Goal: Task Accomplishment & Management: Manage account settings

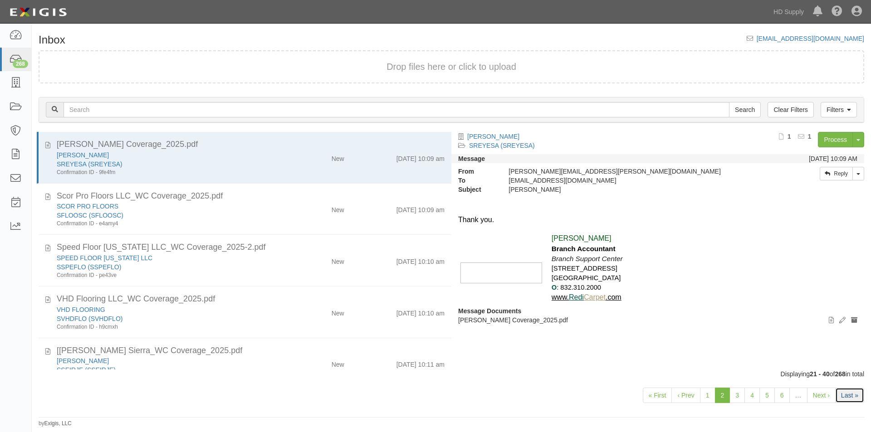
click at [858, 392] on link "Last »" at bounding box center [849, 395] width 29 height 15
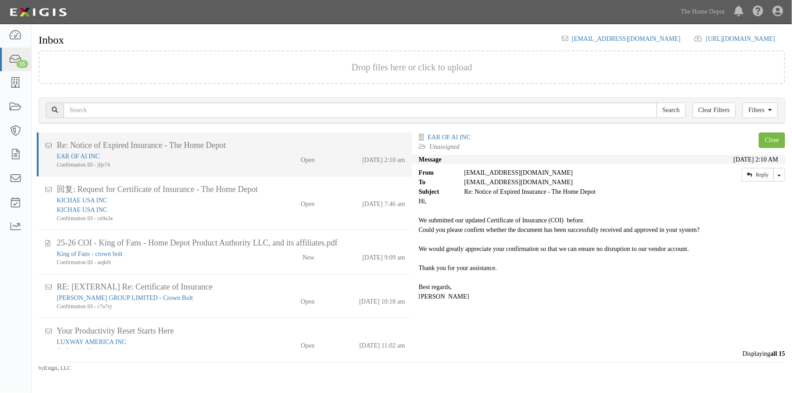
click at [223, 165] on div "Confirmation ID - jfje74" at bounding box center [155, 165] width 197 height 8
click at [86, 159] on link "EAR OF AI INC" at bounding box center [78, 156] width 43 height 7
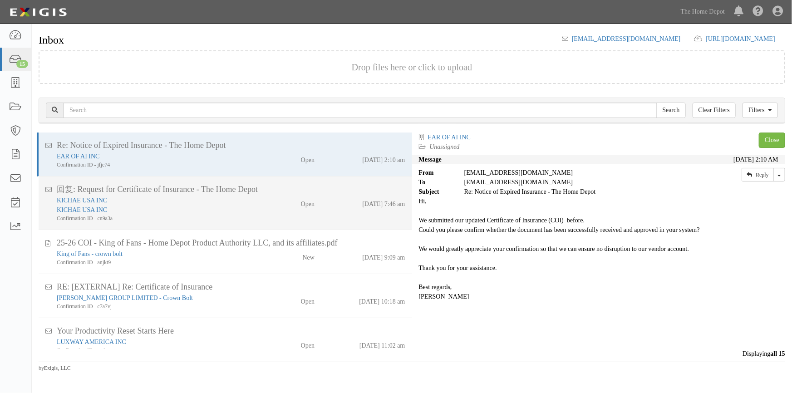
click at [219, 215] on div "Confirmation ID - cn9a3a" at bounding box center [155, 219] width 197 height 8
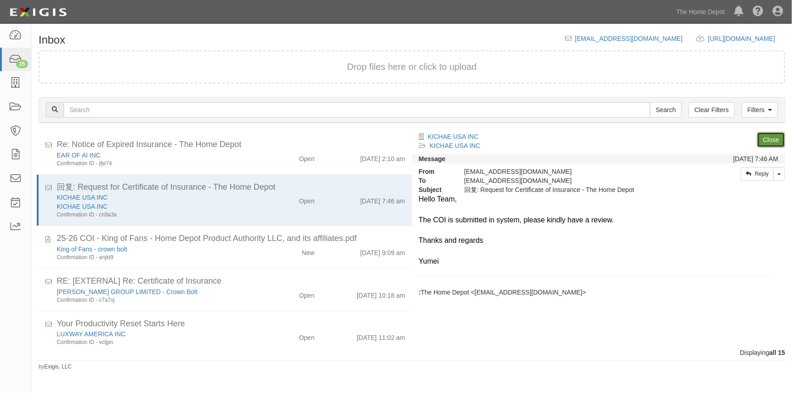
click at [772, 142] on link "Close" at bounding box center [771, 139] width 28 height 15
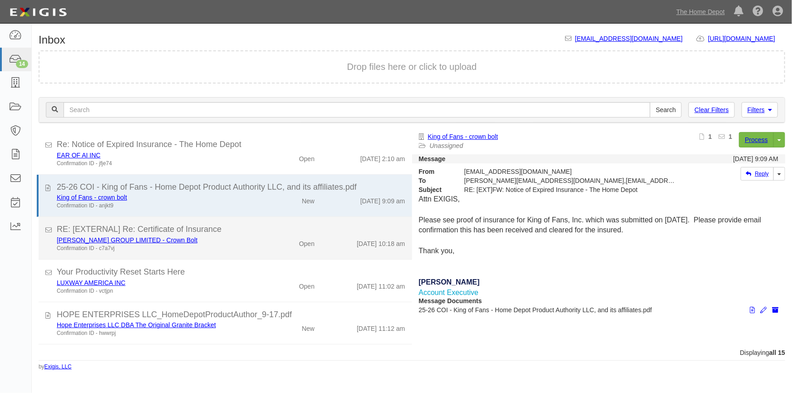
click at [245, 249] on div "Confirmation ID - c7a7vj" at bounding box center [155, 249] width 197 height 8
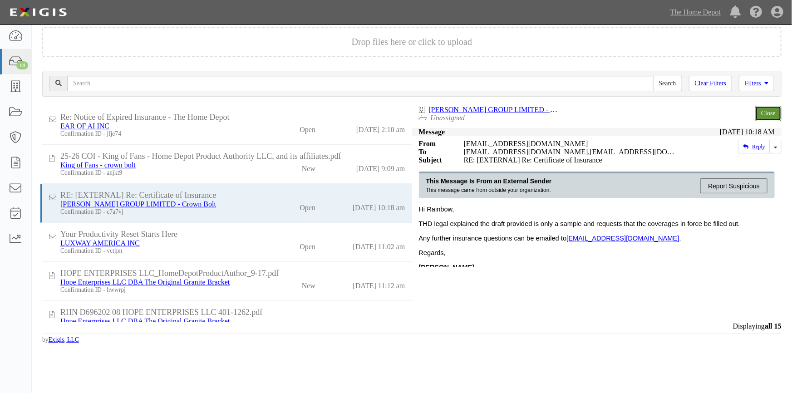
click at [770, 117] on link "Close" at bounding box center [768, 113] width 26 height 15
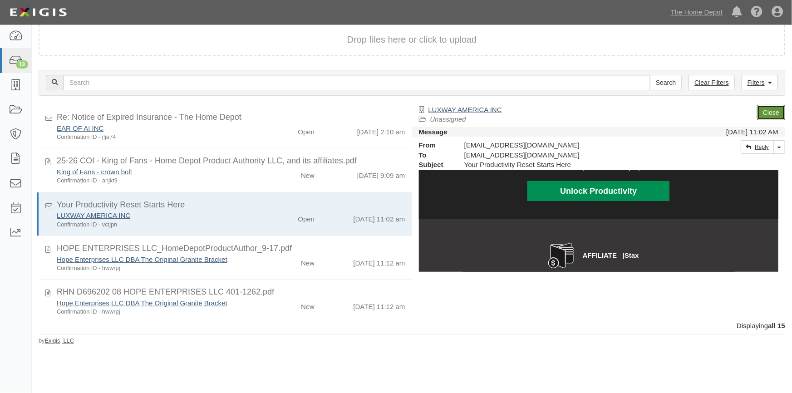
scroll to position [412, 0]
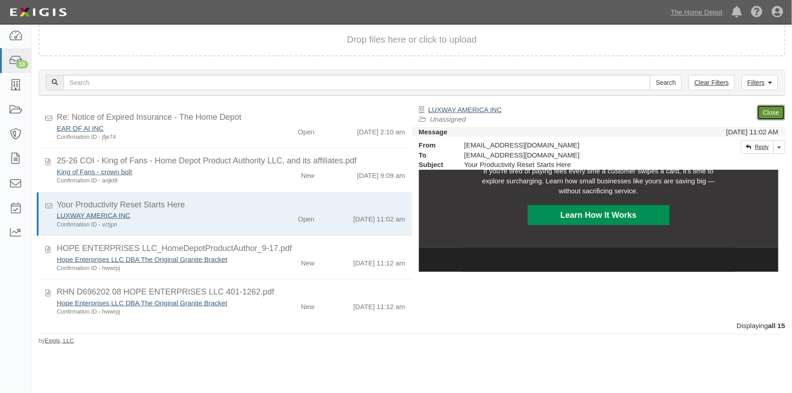
click at [763, 110] on link "Close" at bounding box center [771, 112] width 28 height 15
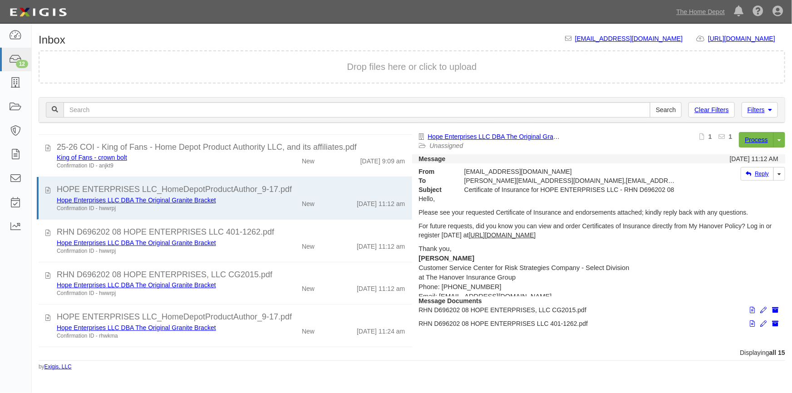
scroll to position [0, 0]
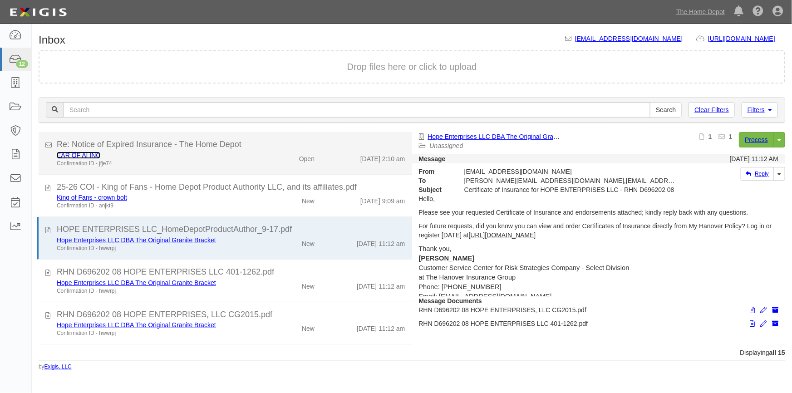
click at [85, 155] on link "EAR OF AI INC" at bounding box center [79, 155] width 44 height 7
click at [168, 162] on div "Confirmation ID - jfje74" at bounding box center [155, 164] width 197 height 8
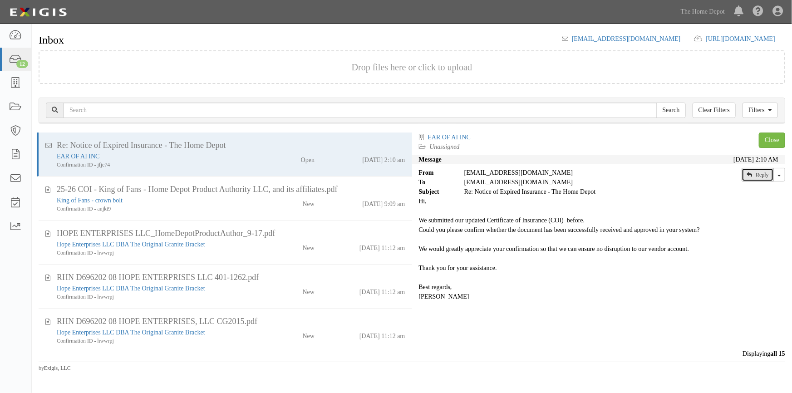
click at [754, 173] on link "Reply" at bounding box center [757, 175] width 32 height 14
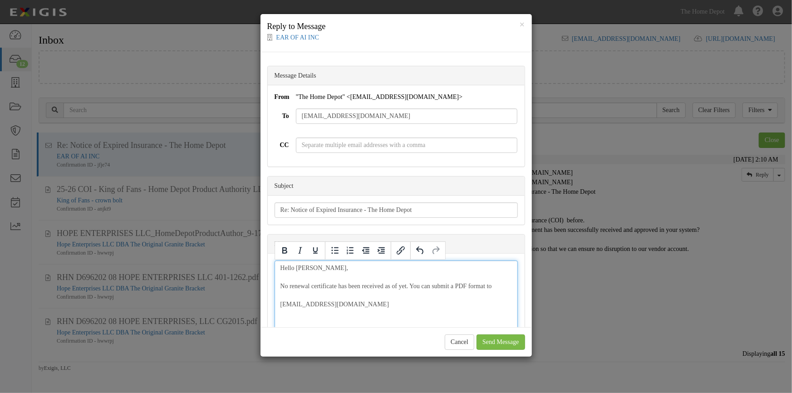
drag, startPoint x: 488, startPoint y: 290, endPoint x: 498, endPoint y: 290, distance: 10.0
drag, startPoint x: 488, startPoint y: 286, endPoint x: 499, endPoint y: 286, distance: 10.9
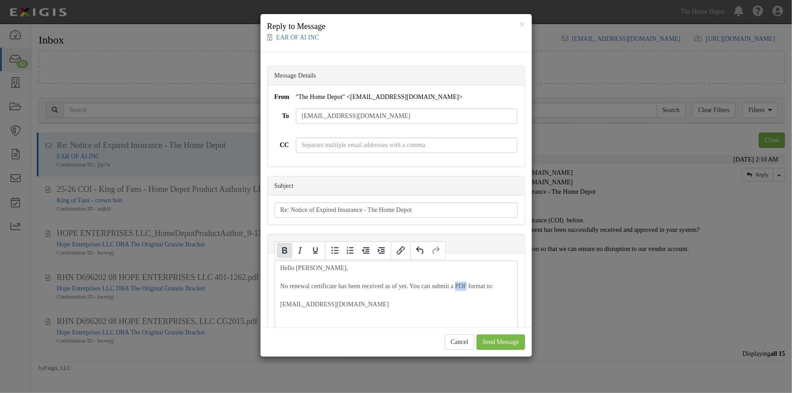
click at [284, 252] on icon "Bold" at bounding box center [284, 250] width 11 height 11
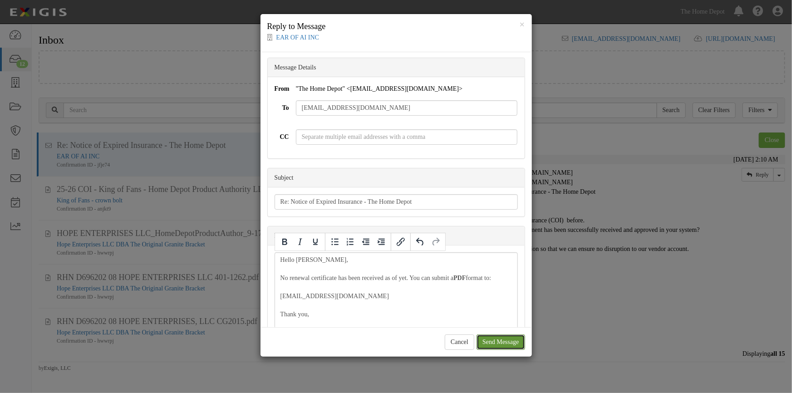
click at [491, 341] on input "Send Message" at bounding box center [500, 341] width 49 height 15
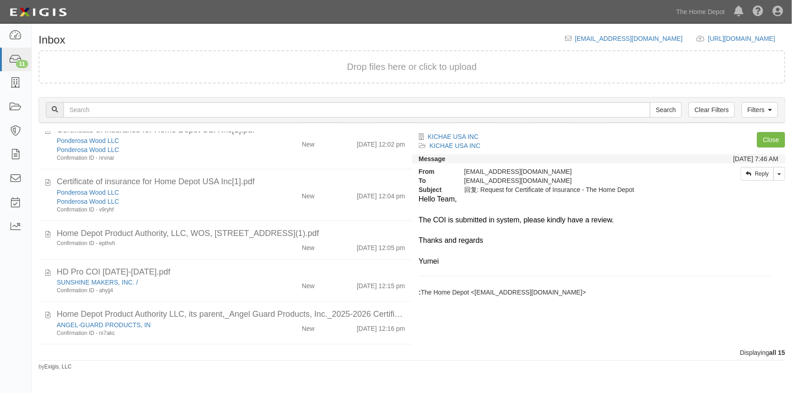
scroll to position [269, 0]
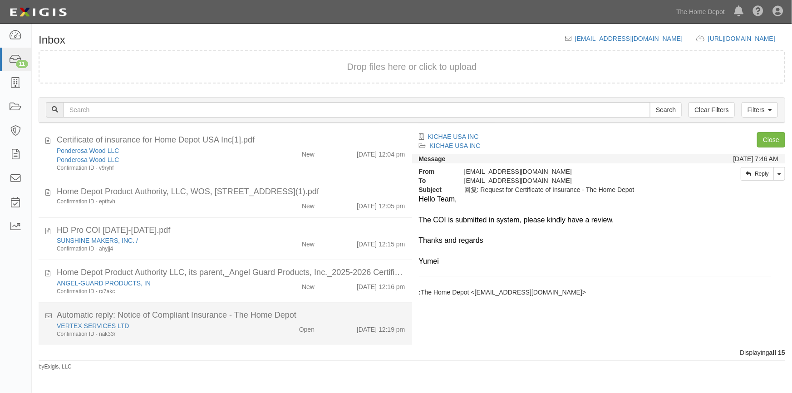
click at [248, 330] on div "Confirmation ID - nak33r" at bounding box center [155, 334] width 197 height 8
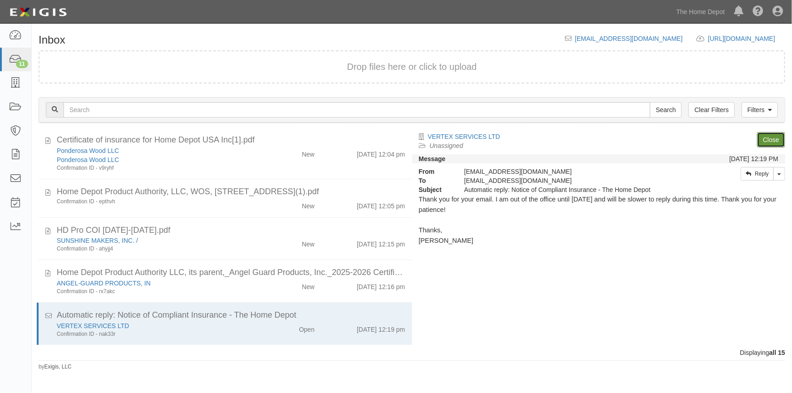
click at [767, 141] on link "Close" at bounding box center [771, 139] width 28 height 15
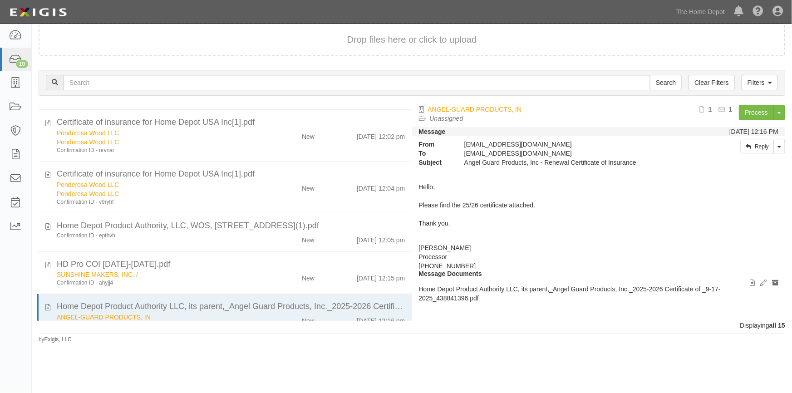
scroll to position [227, 0]
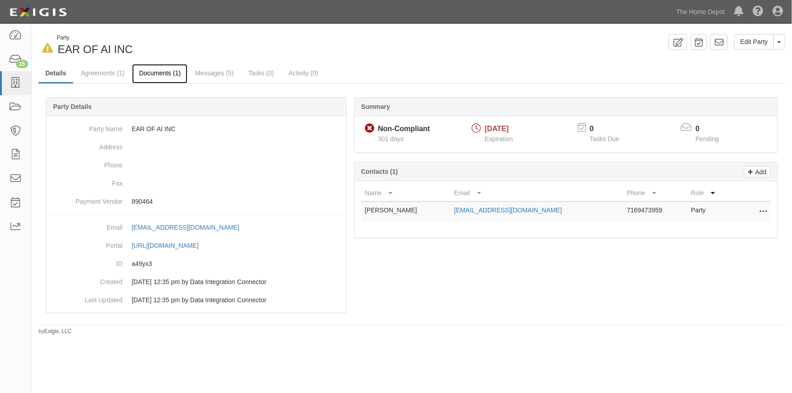
click at [162, 74] on link "Documents (1)" at bounding box center [159, 74] width 55 height 20
click at [99, 74] on link "Agreements (1)" at bounding box center [102, 74] width 57 height 20
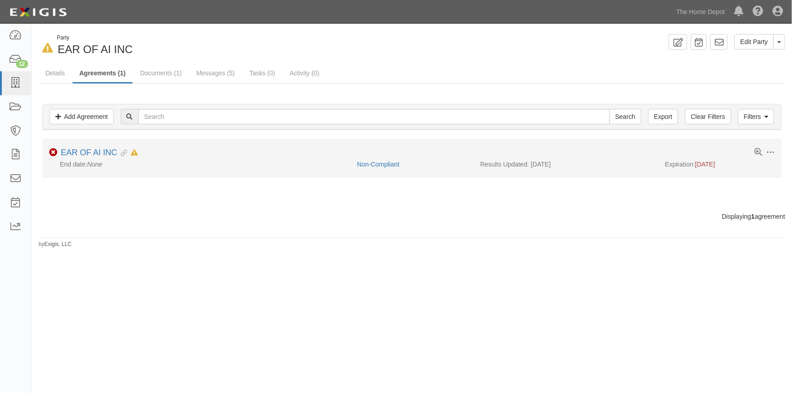
click at [378, 169] on li "Toggle Agreement Dropdown Edit Log activity Add task Send message Archive Non-C…" at bounding box center [411, 158] width 739 height 39
click at [378, 163] on link "Non-Compliant" at bounding box center [378, 164] width 42 height 7
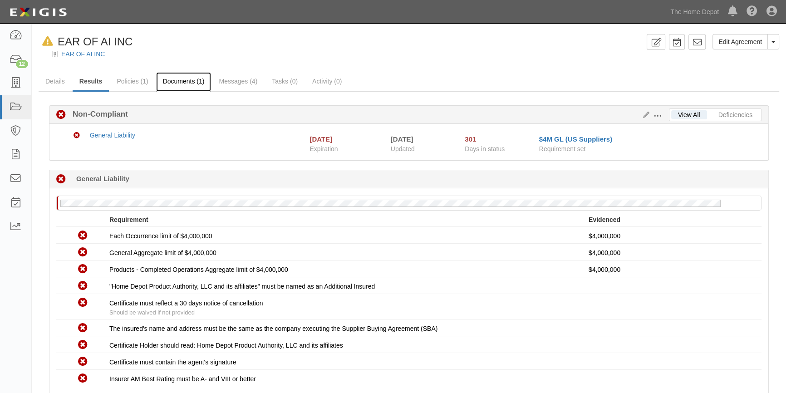
click at [170, 82] on link "Documents (1)" at bounding box center [183, 82] width 55 height 20
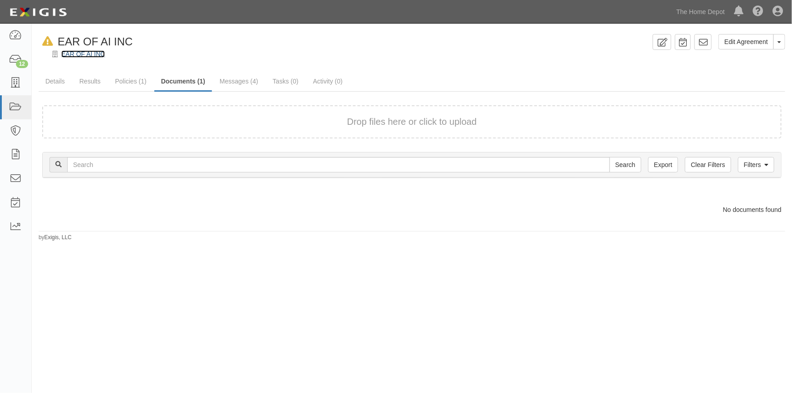
click at [71, 52] on link "EAR OF AI INC" at bounding box center [83, 53] width 44 height 7
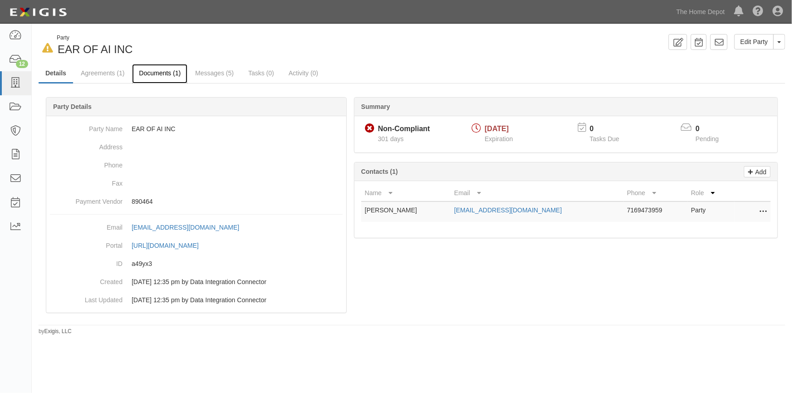
click at [166, 73] on link "Documents (1)" at bounding box center [159, 74] width 55 height 20
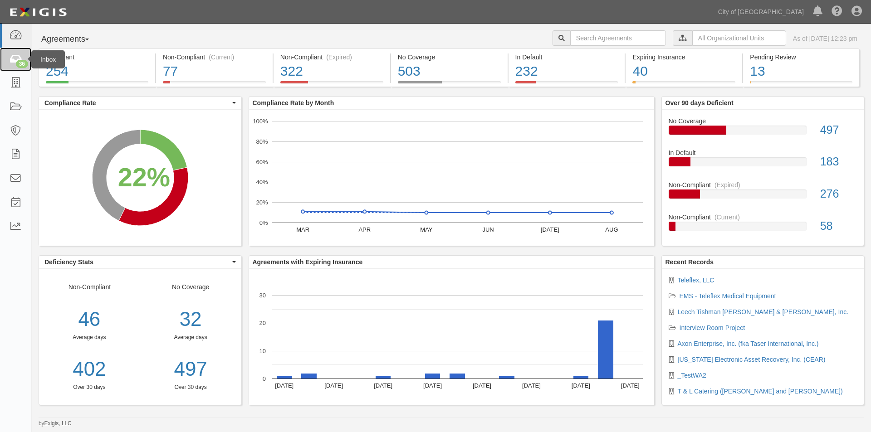
click at [19, 61] on div "36" at bounding box center [22, 64] width 12 height 8
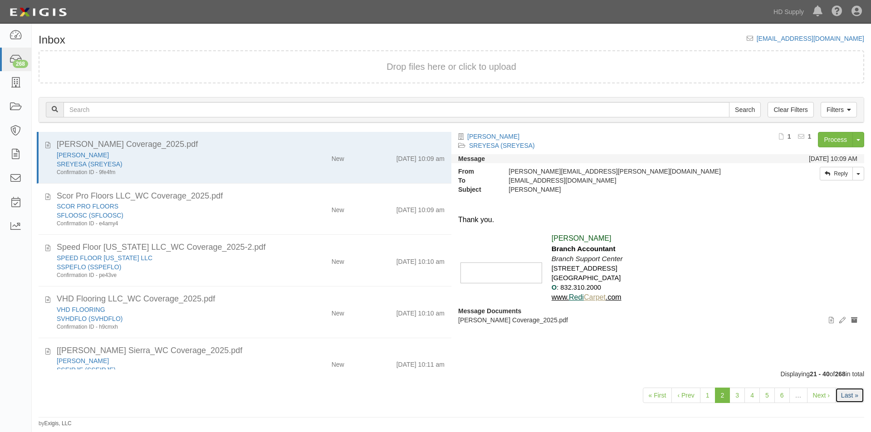
click at [848, 397] on link "Last »" at bounding box center [849, 395] width 29 height 15
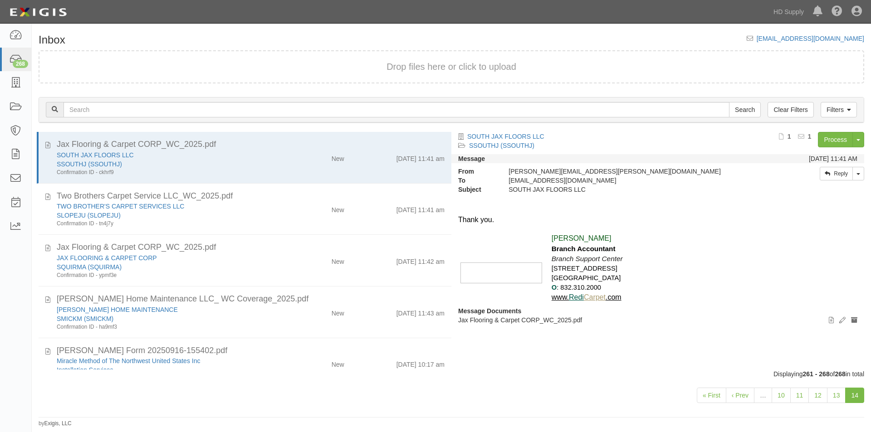
scroll to position [179, 0]
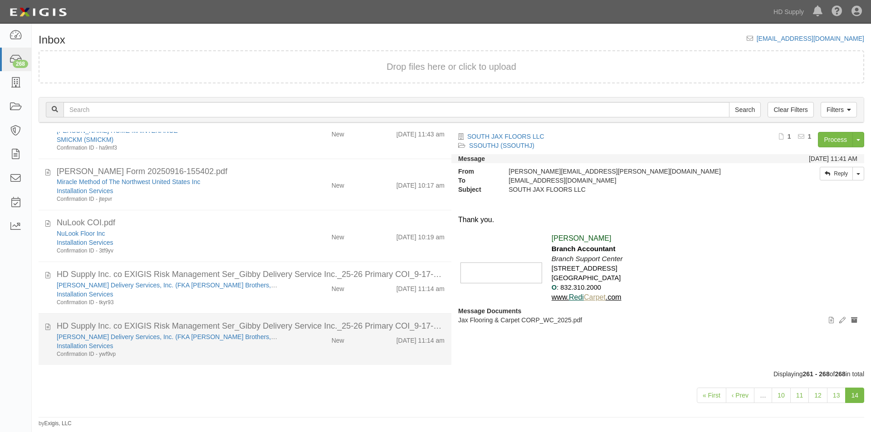
click at [346, 345] on div "[PERSON_NAME] Delivery Services, Inc. (FKA [PERSON_NAME] Brothers, Inc.) Instal…" at bounding box center [251, 346] width 402 height 26
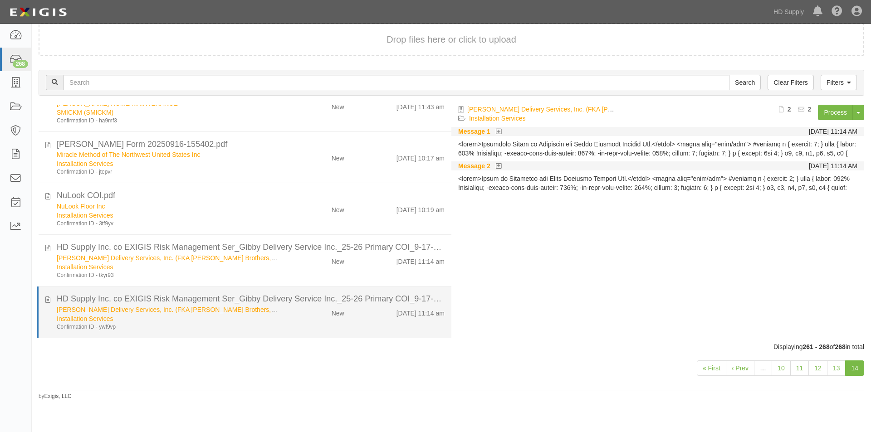
click at [256, 324] on div "Confirmation ID - ywf9vp" at bounding box center [167, 328] width 221 height 8
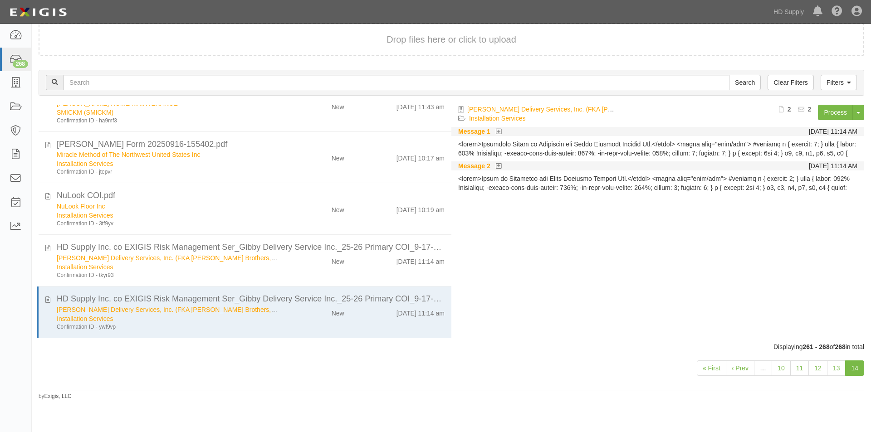
click at [742, 284] on div "[PERSON_NAME] Delivery Services, Inc. (FKA [PERSON_NAME] Brothers, Inc.) Instal…" at bounding box center [661, 219] width 420 height 229
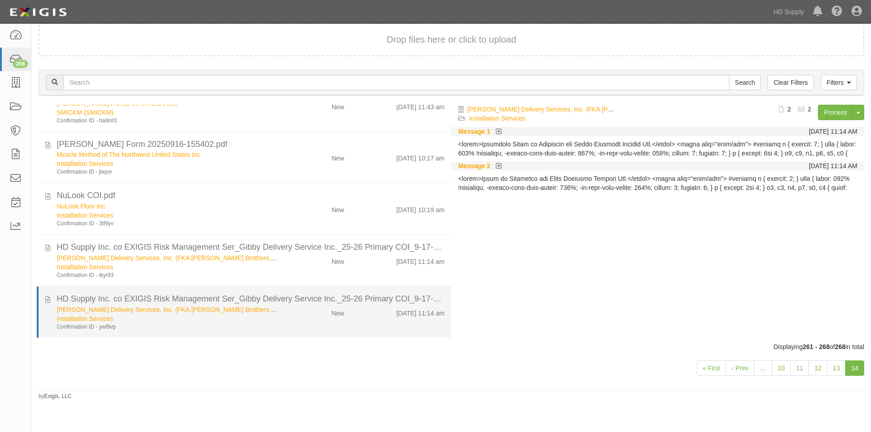
click at [252, 317] on div "Installation Services" at bounding box center [167, 318] width 221 height 9
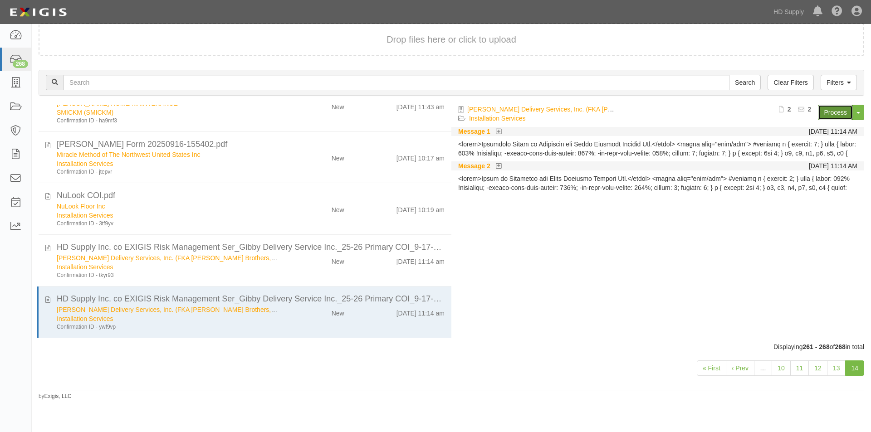
click at [829, 110] on link "Process" at bounding box center [835, 112] width 35 height 15
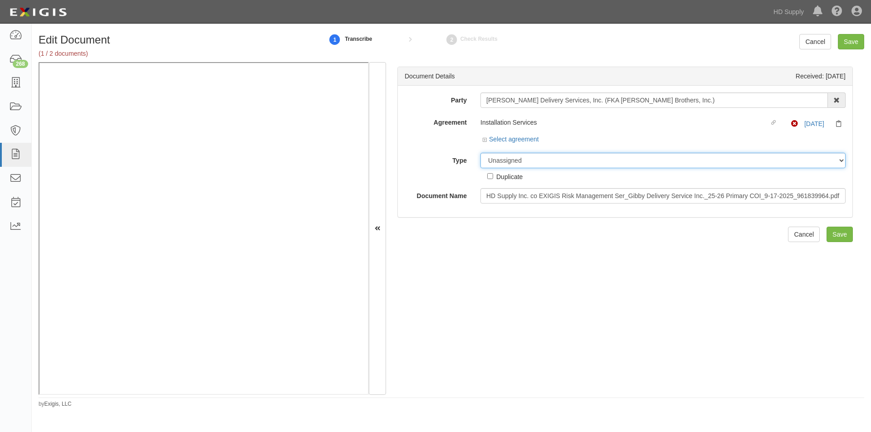
click at [515, 162] on select "Unassigned Binder Cancellation Notice Certificate Contract Endorsement Insuranc…" at bounding box center [663, 160] width 365 height 15
select select "CertificateDetail"
click at [481, 153] on select "Unassigned Binder Cancellation Notice Certificate Contract Endorsement Insuranc…" at bounding box center [663, 160] width 365 height 15
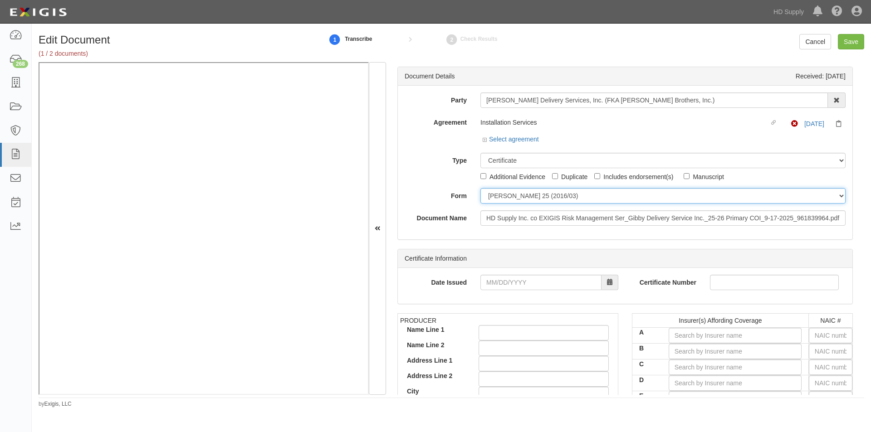
click at [500, 198] on select "ACORD 25 (2016/03) ACORD 101 ACORD 855 NY (2014/05) General" at bounding box center [663, 195] width 365 height 15
select select "GeneralFormDetail"
click at [481, 188] on select "ACORD 25 (2016/03) ACORD 101 ACORD 855 NY (2014/05) General" at bounding box center [663, 195] width 365 height 15
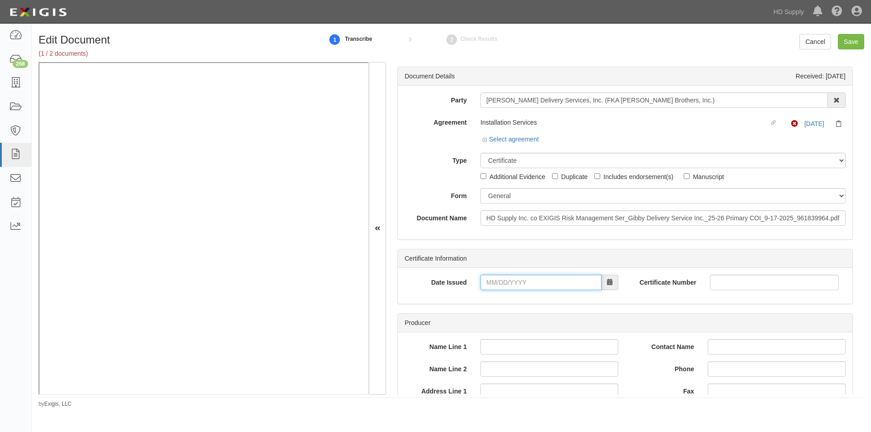
click at [500, 285] on input "Date Issued" at bounding box center [541, 282] width 121 height 15
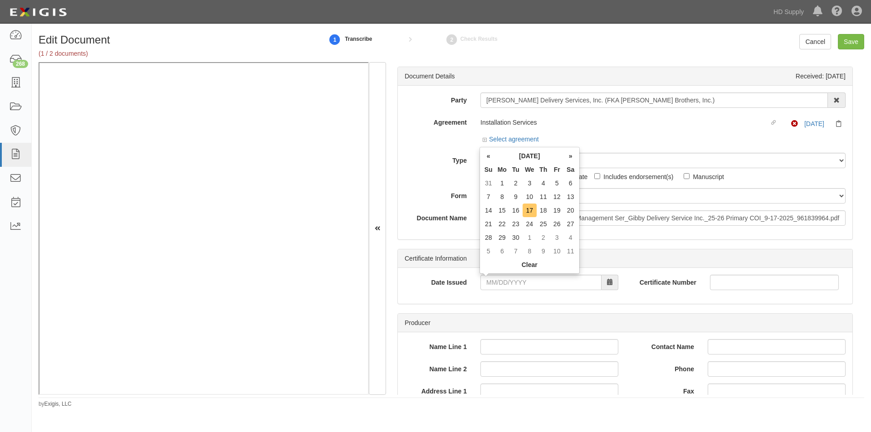
click at [534, 214] on td "17" at bounding box center [530, 211] width 14 height 14
type input "09/17/2025"
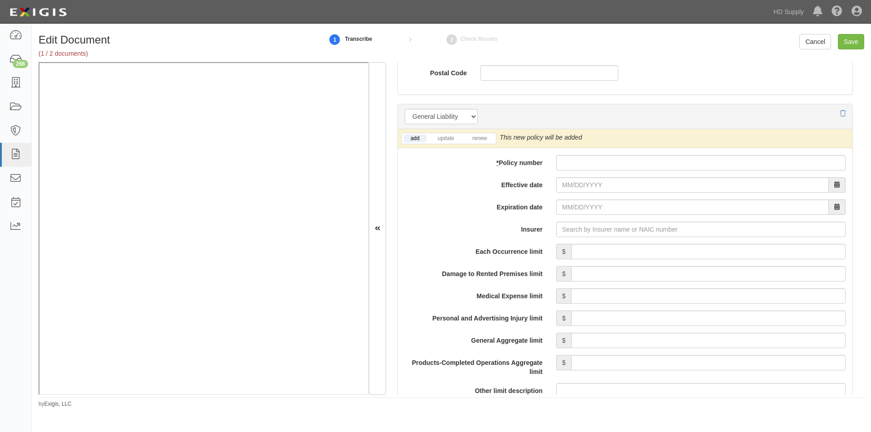
scroll to position [619, 0]
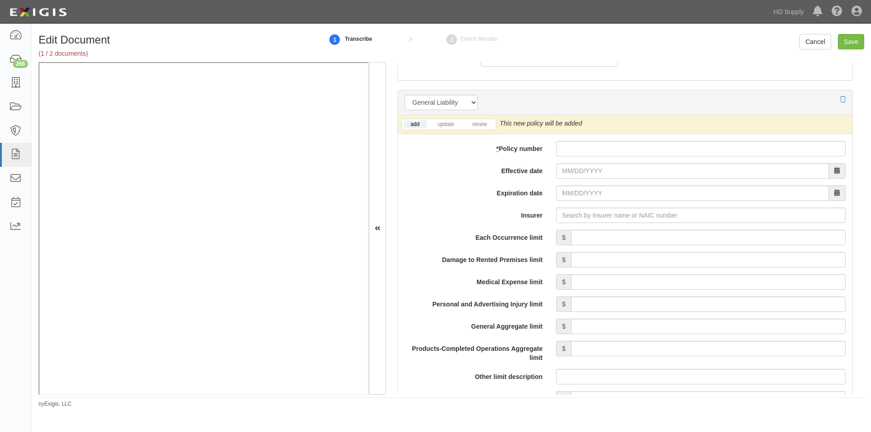
click at [446, 128] on li "update" at bounding box center [446, 124] width 34 height 10
click at [446, 123] on link "update" at bounding box center [446, 125] width 30 height 8
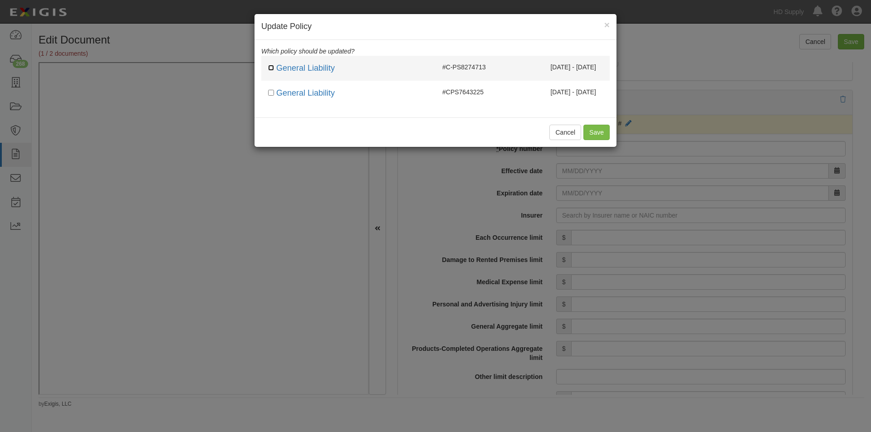
click at [269, 69] on input "checkbox" at bounding box center [271, 68] width 6 height 6
checkbox input "true"
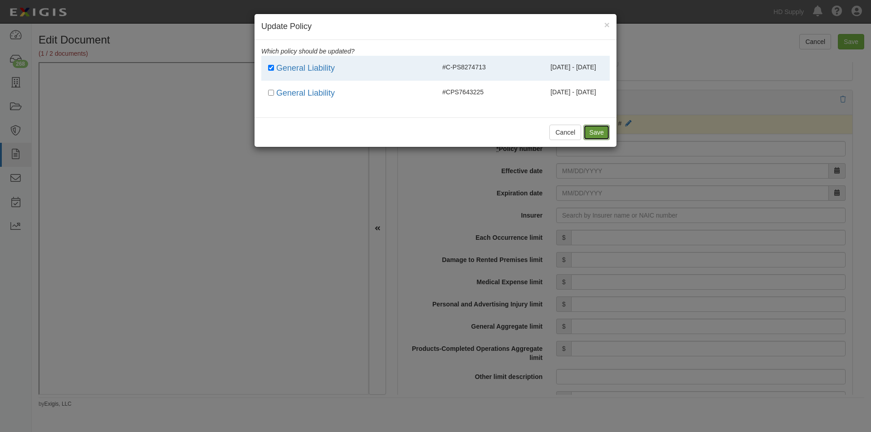
click at [600, 132] on button "Save" at bounding box center [597, 132] width 26 height 15
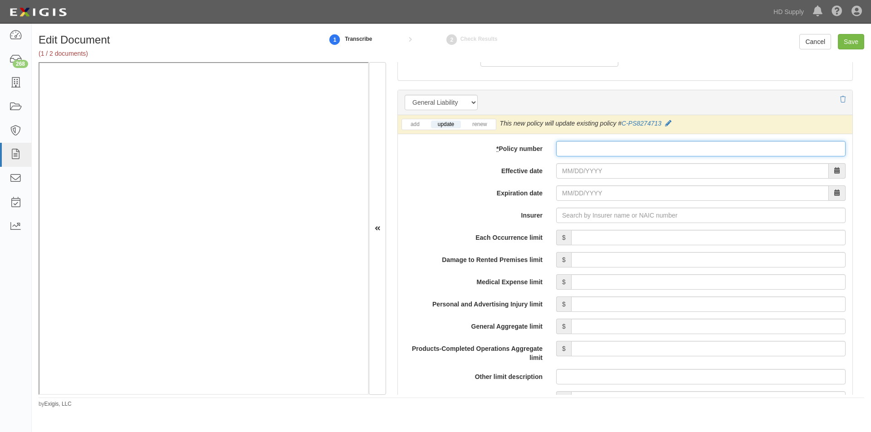
click at [572, 153] on input "* Policy number" at bounding box center [700, 148] width 289 height 15
paste input "CPS8274713"
click at [564, 150] on input "CPS8274713" at bounding box center [700, 148] width 289 height 15
type input "C-PS8274713"
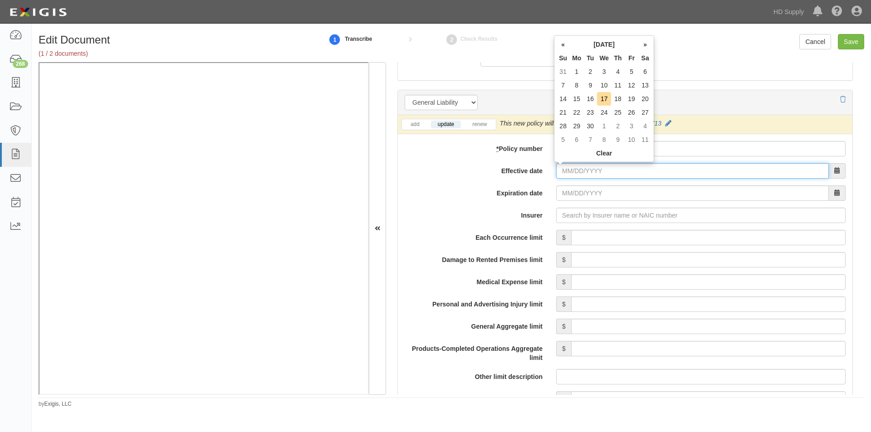
click at [568, 173] on input "Effective date" at bounding box center [692, 170] width 273 height 15
type input "08/28/2025"
type input "08/28/2026"
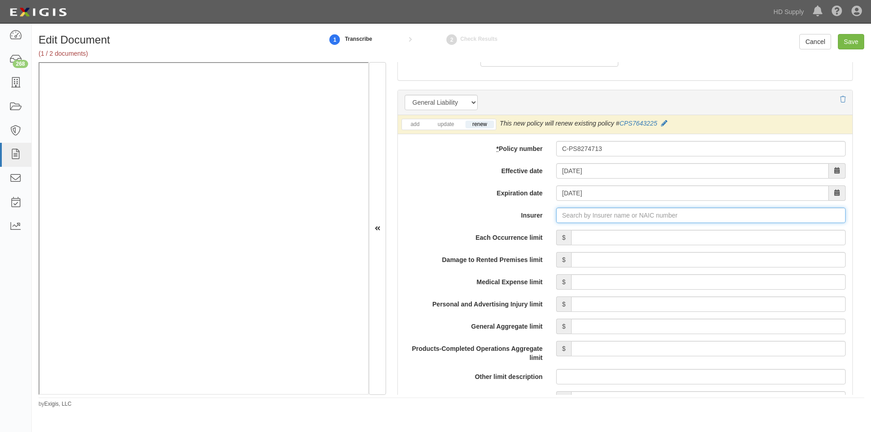
click at [570, 217] on input "Insurer" at bounding box center [700, 215] width 289 height 15
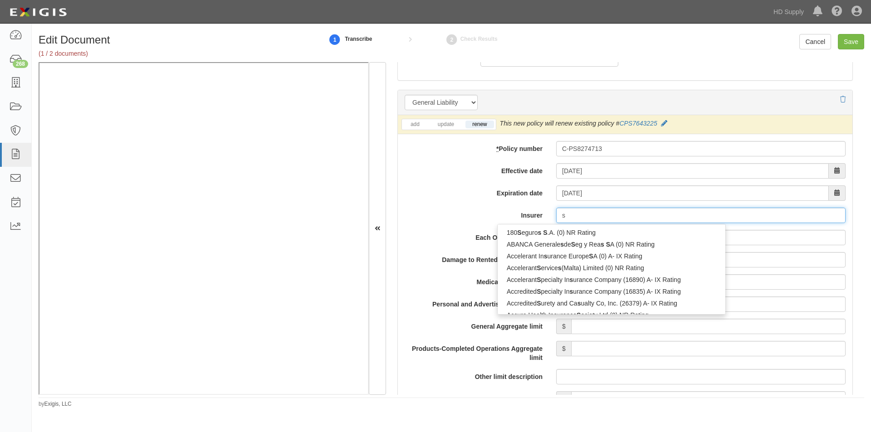
type input "sc"
type input "scoR Canada Reinsurance Company (0) A XV Rating"
type input "sco"
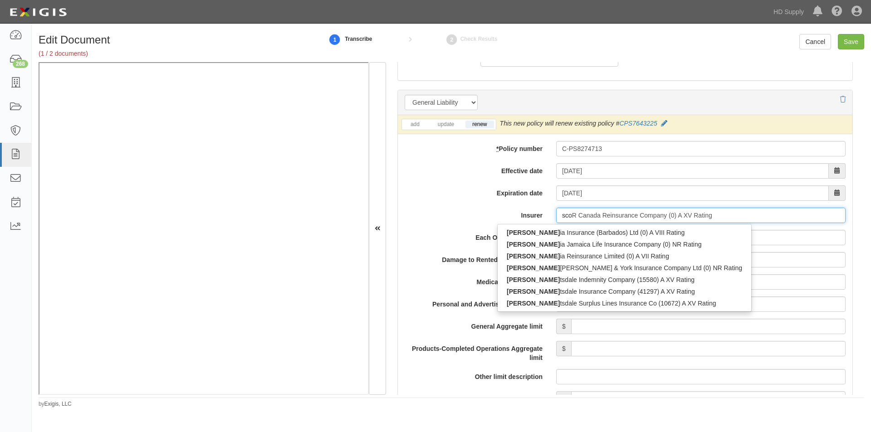
type input "scotia Insurance (Barbados) Ltd (0) A VIII Rating"
type input "scot"
type input "scottish & York Insurance Company Ltd (0) NR Rating"
type input "scott"
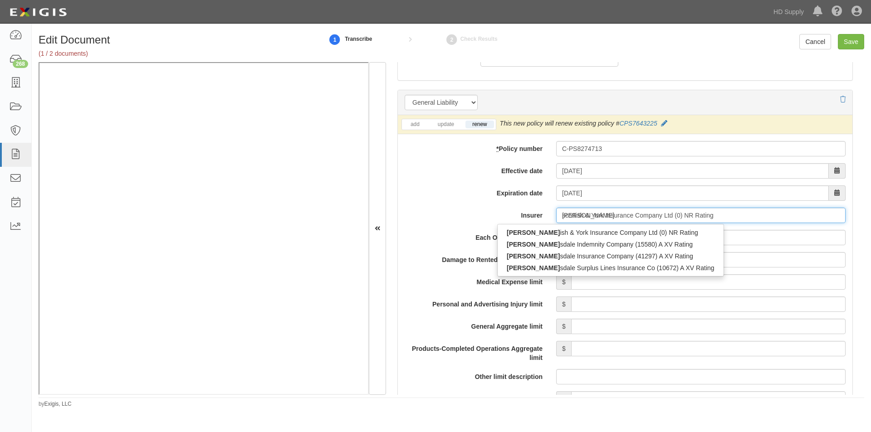
type input "scottsdale Indemnity Company (15580) A XV Rating"
type input "scottsdale"
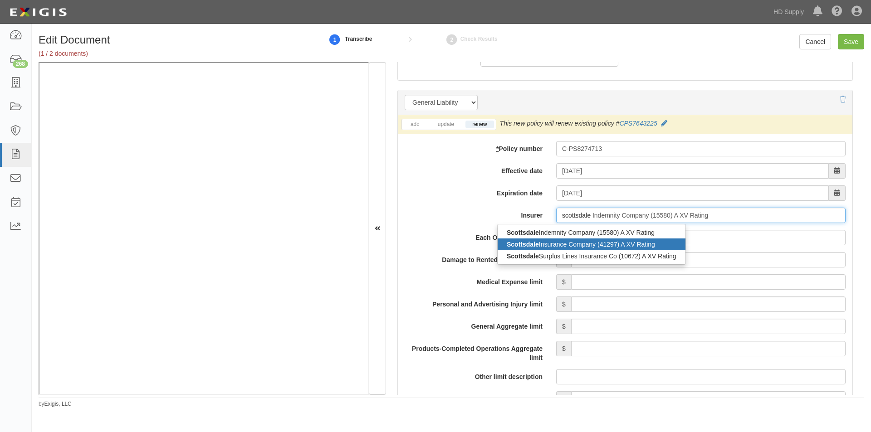
click at [561, 250] on div "Scottsdale Insurance Company (41297) A XV Rating" at bounding box center [592, 245] width 188 height 12
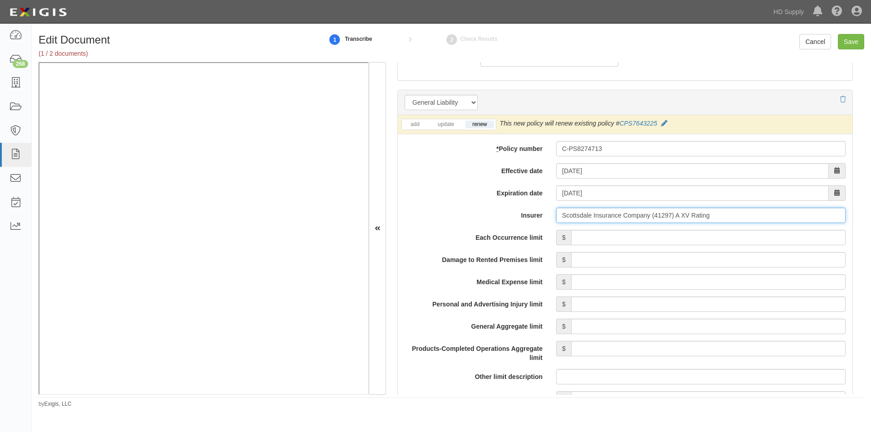
type input "Scottsdale Insurance Company (41297) A XV Rating"
click at [590, 240] on input "Each Occurrence limit" at bounding box center [708, 237] width 275 height 15
type input "1,000,000"
click at [730, 262] on input "Damage to Rented Premises limit" at bounding box center [708, 259] width 275 height 15
type input "100,000"
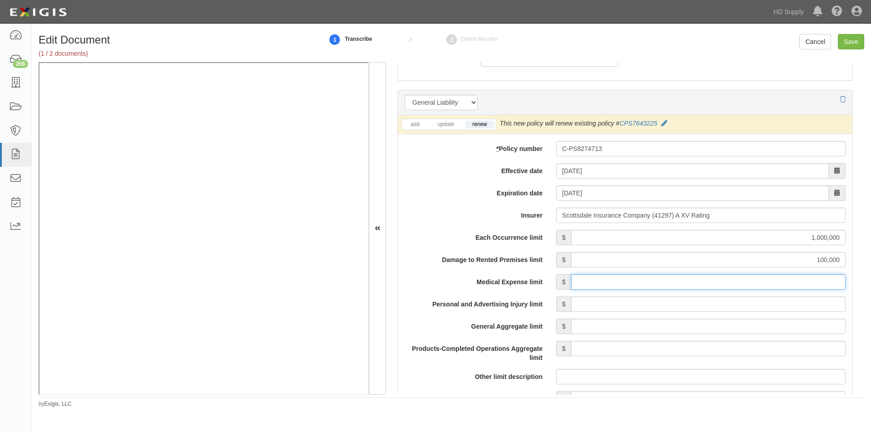
click at [736, 279] on input "Medical Expense limit" at bounding box center [708, 282] width 275 height 15
type input "5,000"
click at [741, 302] on input "Personal and Advertising Injury limit" at bounding box center [708, 304] width 275 height 15
type input "1,000,000"
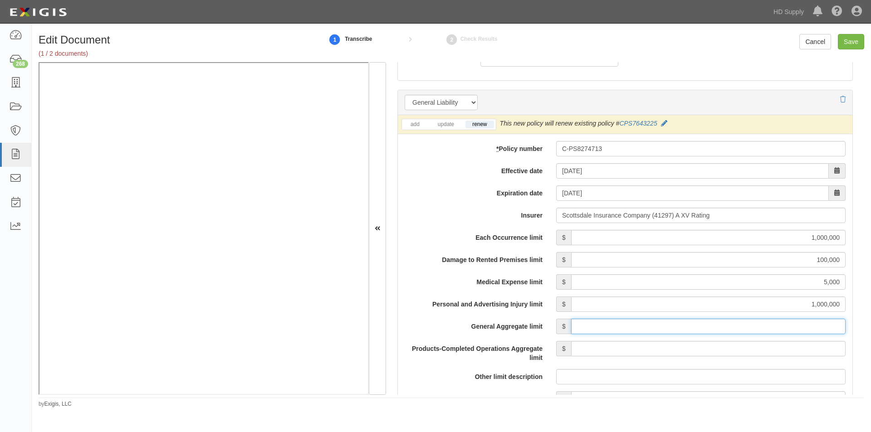
click at [741, 329] on input "General Aggregate limit" at bounding box center [708, 326] width 275 height 15
type input "2,000,000"
click at [750, 351] on input "Products-Completed Operations Aggregate limit" at bounding box center [708, 348] width 275 height 15
type input "2,000,000"
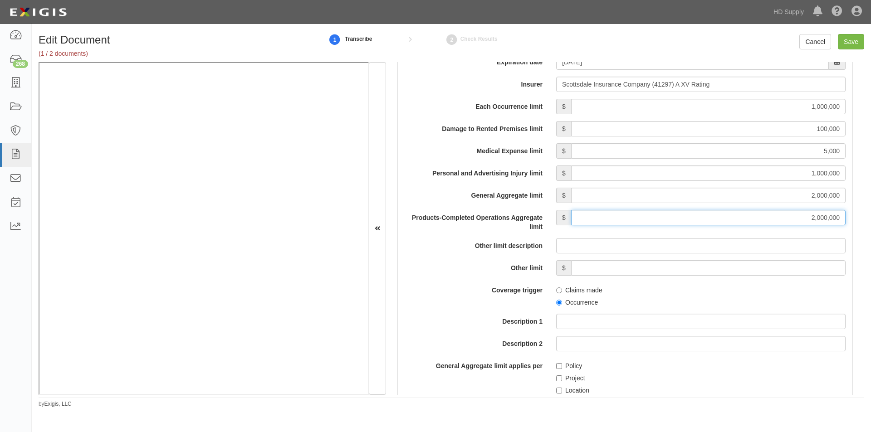
scroll to position [774, 0]
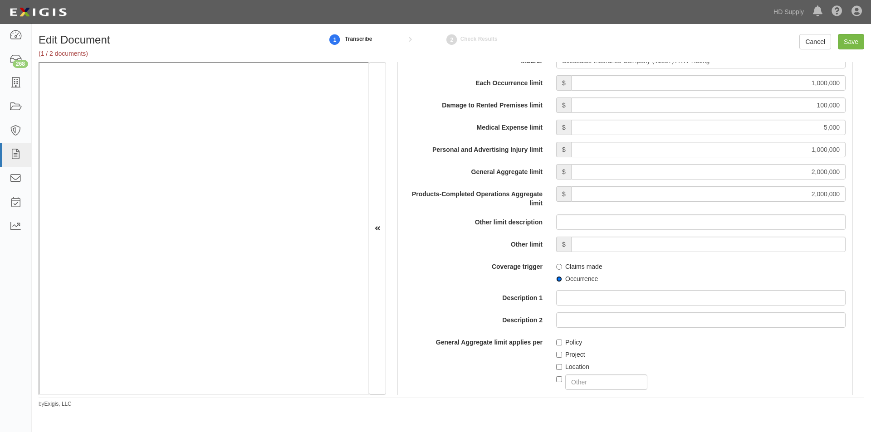
click at [560, 277] on input "Occurrence" at bounding box center [559, 279] width 6 height 6
radio input "true"
click at [557, 343] on input "Policy" at bounding box center [559, 343] width 6 height 6
checkbox input "true"
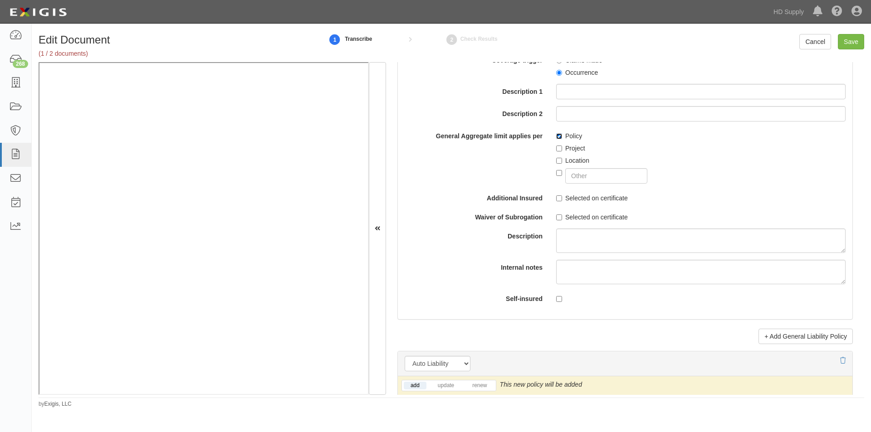
scroll to position [995, 0]
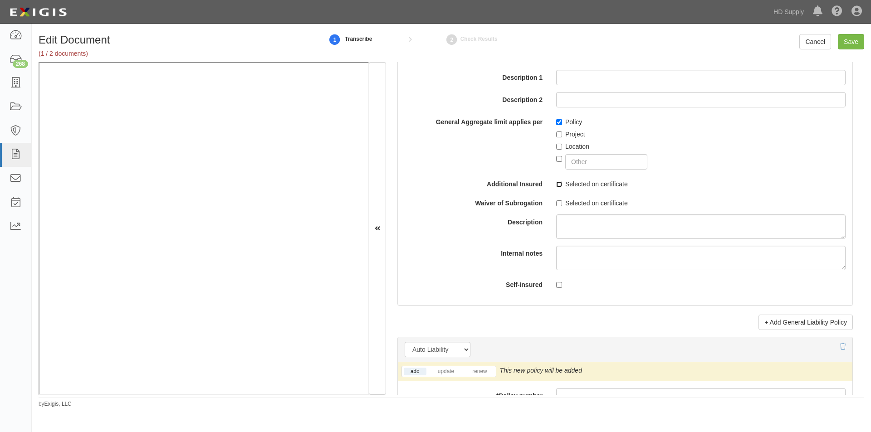
click at [559, 187] on input "Selected on certificate" at bounding box center [559, 185] width 6 height 6
checkbox input "true"
click at [556, 205] on input "Selected on certificate" at bounding box center [559, 204] width 6 height 6
checkbox input "true"
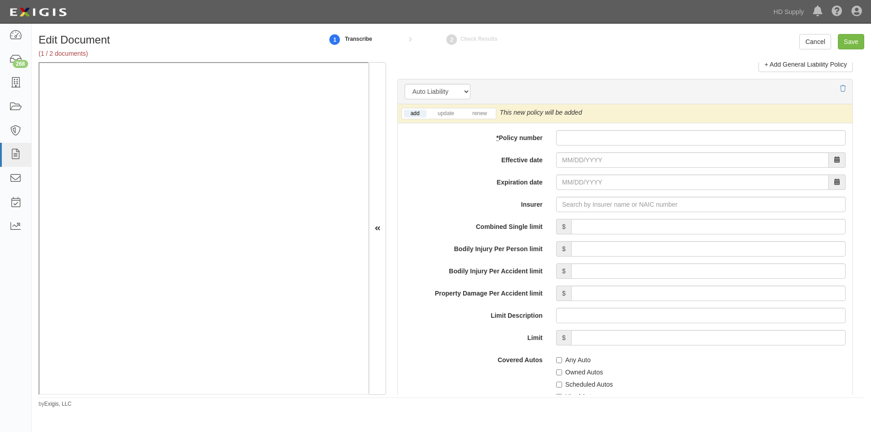
scroll to position [1262, 0]
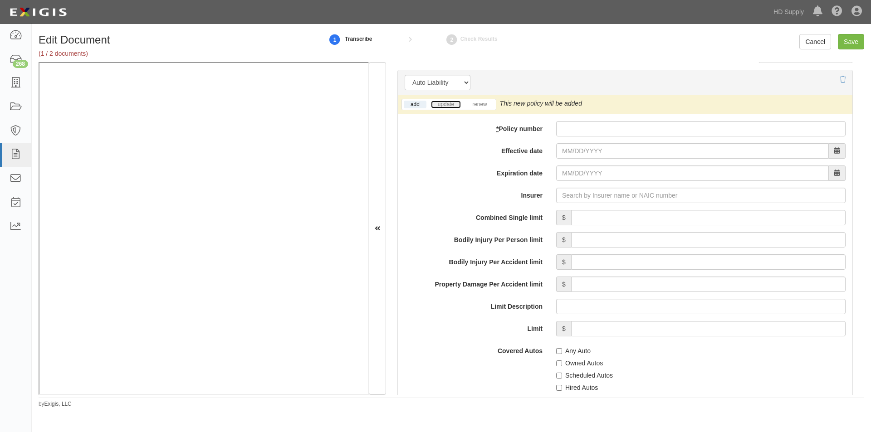
click at [442, 104] on link "update" at bounding box center [446, 105] width 30 height 8
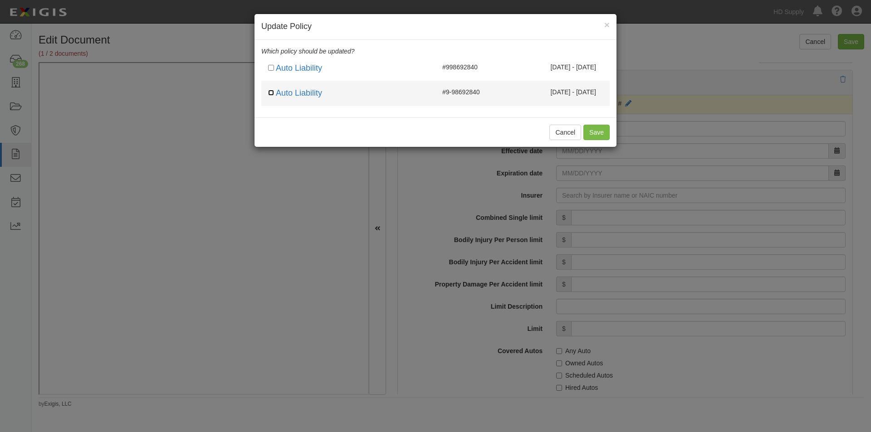
click at [269, 93] on input "checkbox" at bounding box center [271, 93] width 6 height 6
checkbox input "true"
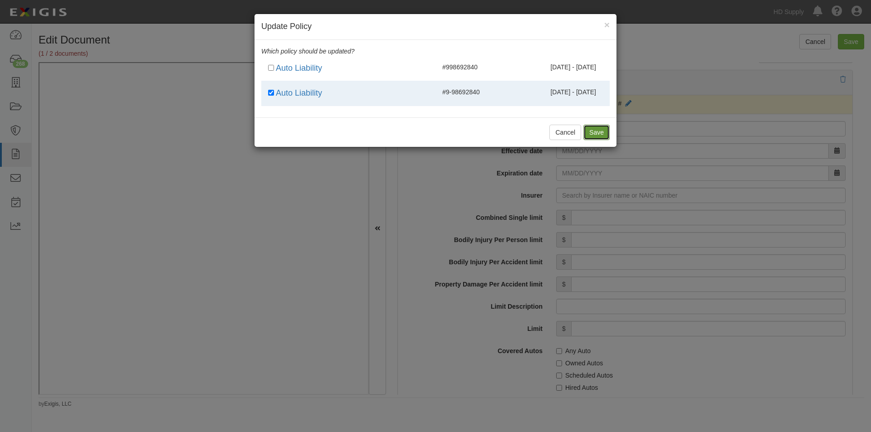
click at [596, 132] on button "Save" at bounding box center [597, 132] width 26 height 15
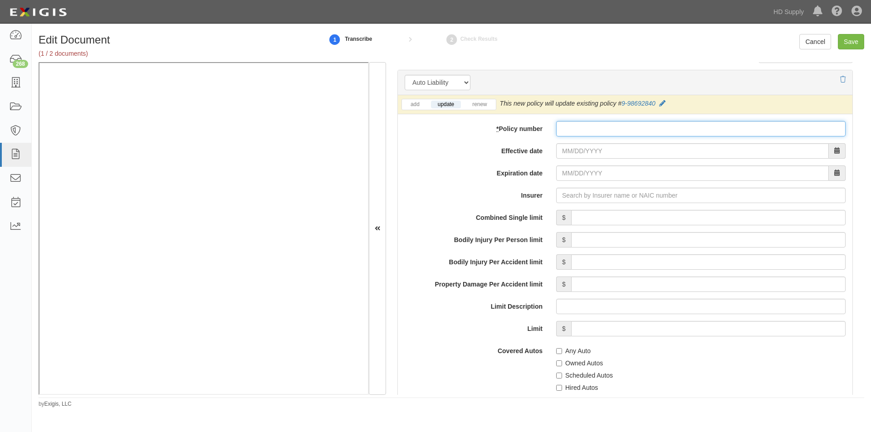
paste input "998692840"
click at [564, 128] on input "998692840" at bounding box center [700, 128] width 289 height 15
type input "9-98692840"
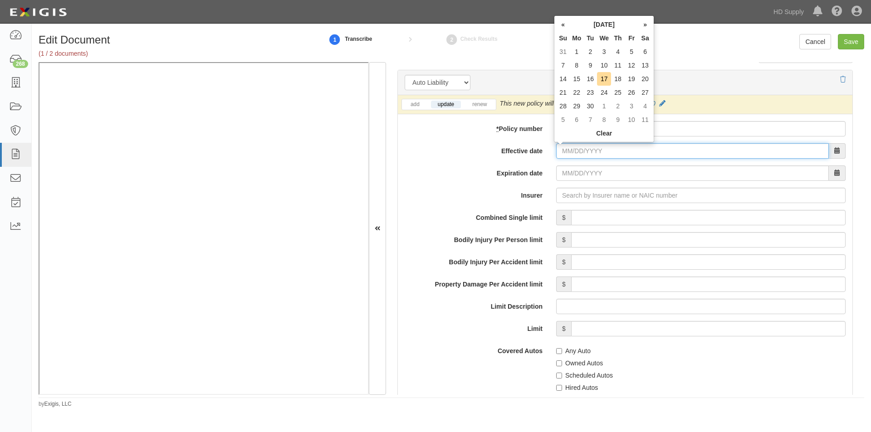
click at [592, 157] on input "Effective date" at bounding box center [692, 150] width 273 height 15
type input "06/17/2025"
type input "06/17/2026"
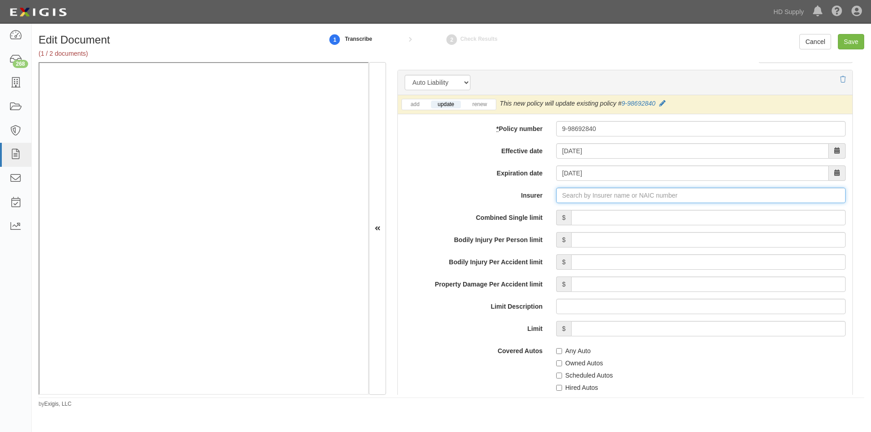
click at [571, 197] on input "Insurer" at bounding box center [700, 195] width 289 height 15
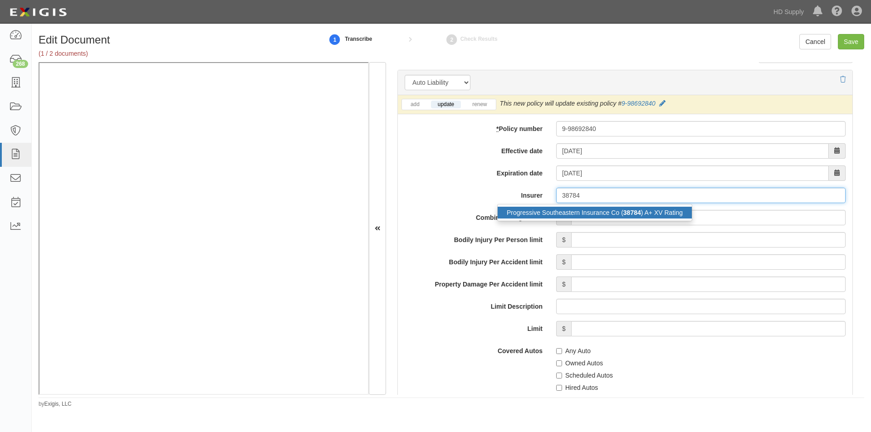
click at [574, 211] on div "Progressive Southeastern Insurance Co ( 38784 ) A+ XV Rating" at bounding box center [595, 213] width 194 height 12
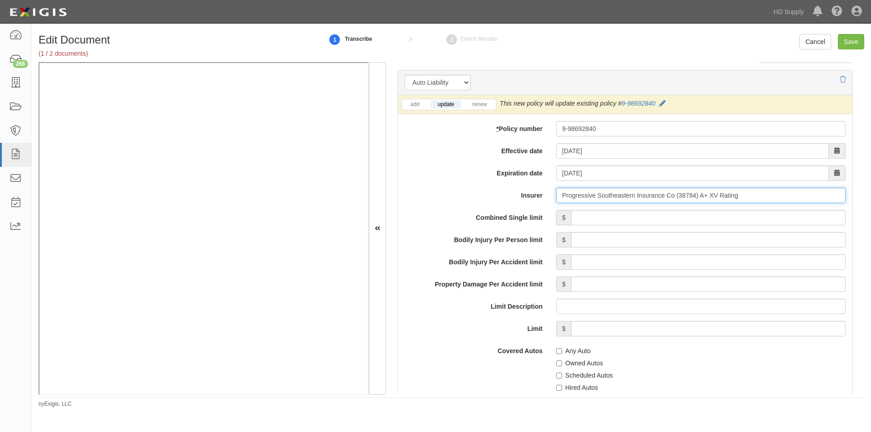
type input "Progressive Southeastern Insurance Co (38784) A+ XV Rating"
click at [687, 214] on input "Combined Single limit" at bounding box center [708, 217] width 275 height 15
type input "1,000,000"
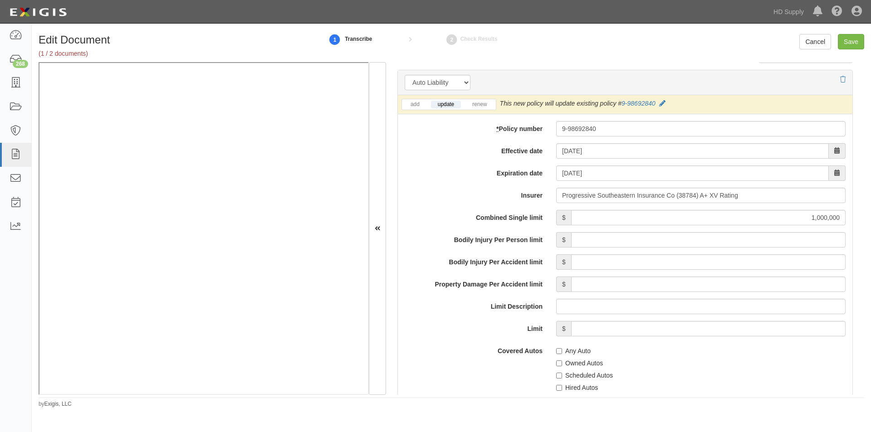
click at [427, 221] on label "Combined Single limit" at bounding box center [474, 216] width 152 height 12
click at [571, 221] on input "1,000,000" at bounding box center [708, 217] width 275 height 15
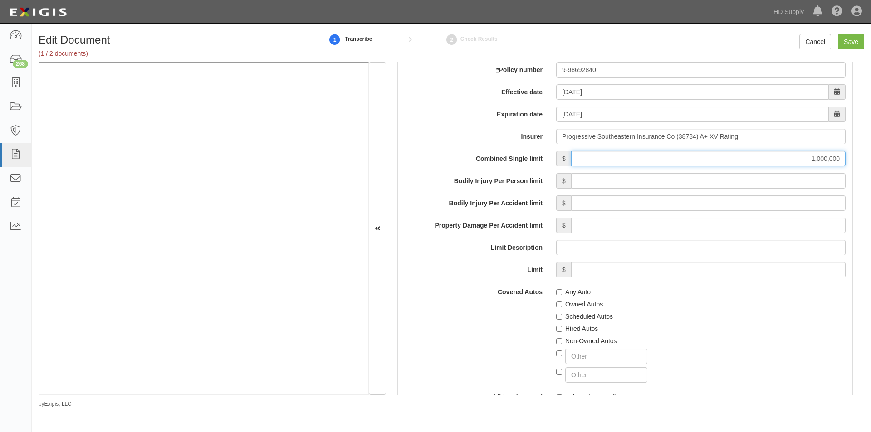
scroll to position [1443, 0]
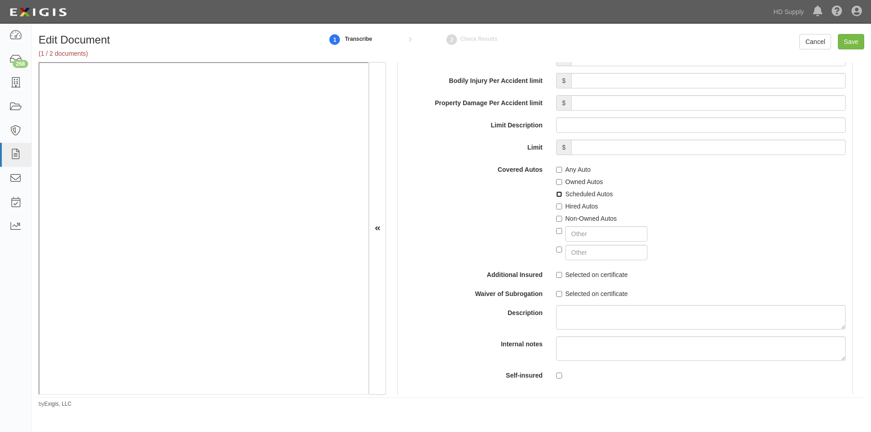
drag, startPoint x: 557, startPoint y: 193, endPoint x: 557, endPoint y: 203, distance: 10.4
click at [557, 195] on input "Scheduled Autos" at bounding box center [559, 194] width 6 height 6
checkbox input "true"
click at [557, 207] on input "Hired Autos" at bounding box center [559, 207] width 6 height 6
checkbox input "true"
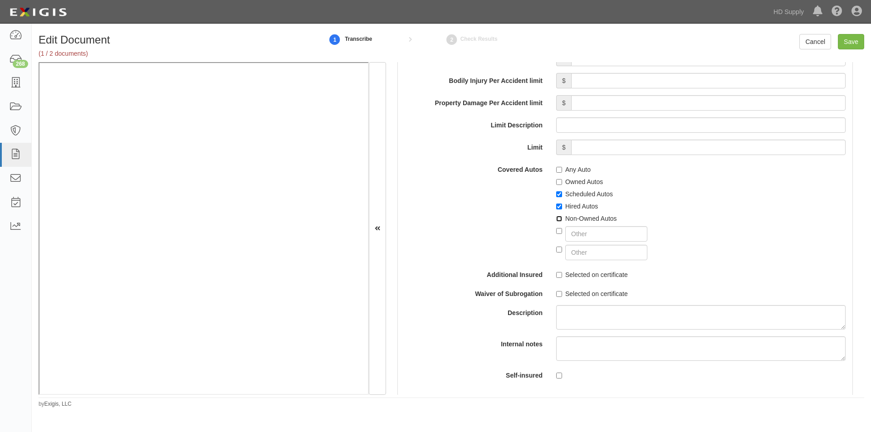
click at [556, 218] on input "Non-Owned Autos" at bounding box center [559, 219] width 6 height 6
checkbox input "true"
click at [556, 275] on input "Selected on certificate" at bounding box center [559, 275] width 6 height 6
checkbox input "true"
click at [556, 294] on input "Selected on certificate" at bounding box center [559, 294] width 6 height 6
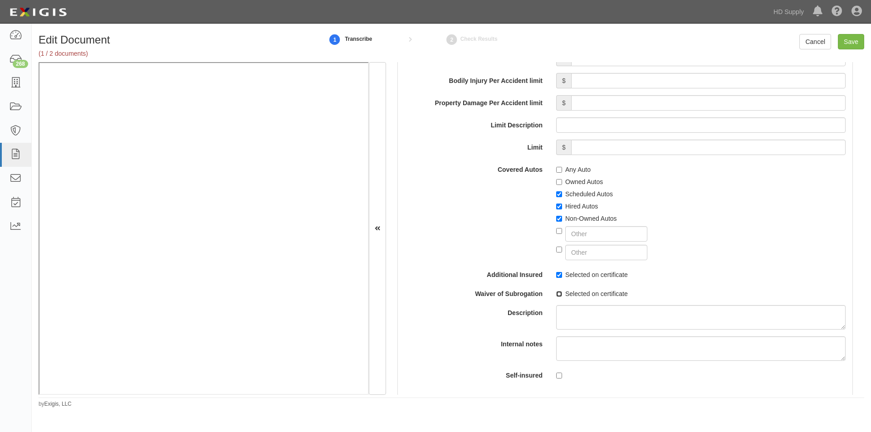
checkbox input "true"
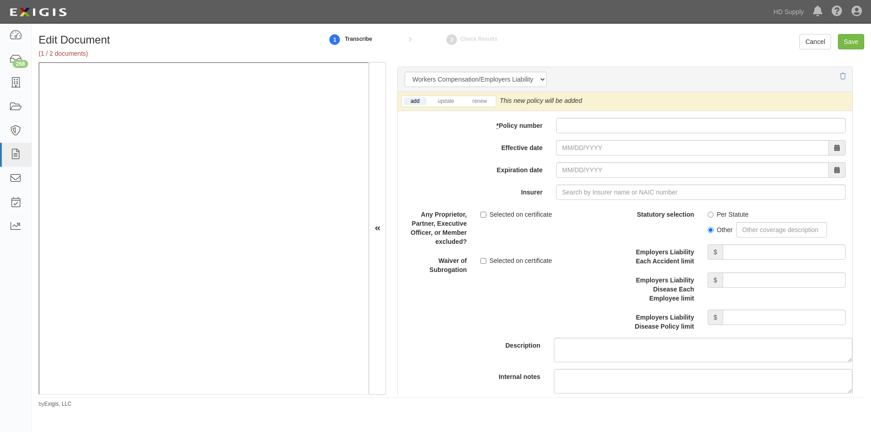
scroll to position [2246, 0]
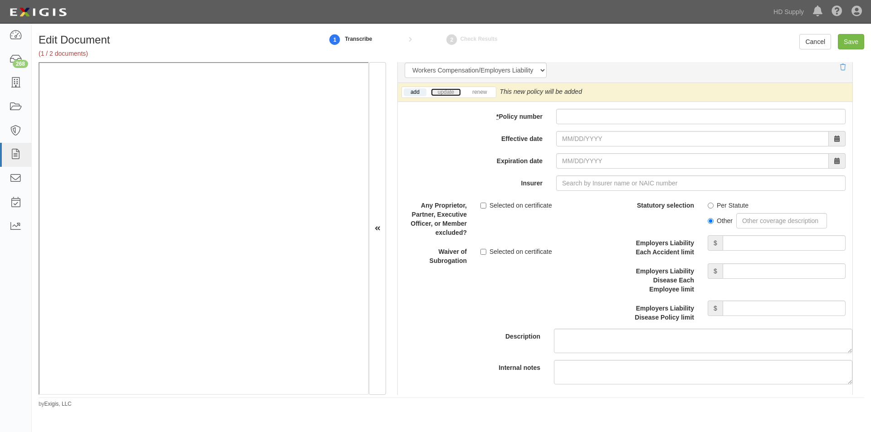
click at [451, 91] on link "update" at bounding box center [446, 92] width 30 height 8
paste input "AVWCNC3320922024"
type input "AVWCNC3320922024"
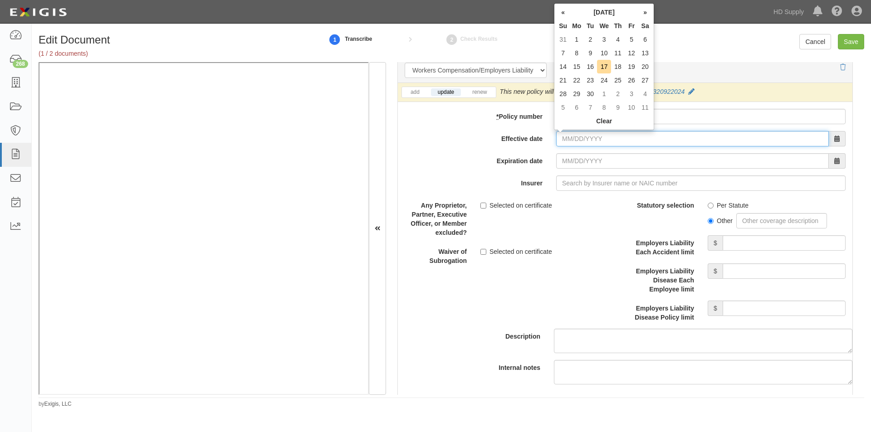
click at [573, 141] on input "Effective date" at bounding box center [692, 138] width 273 height 15
type input "12/01/2024"
type input "12/01/2025"
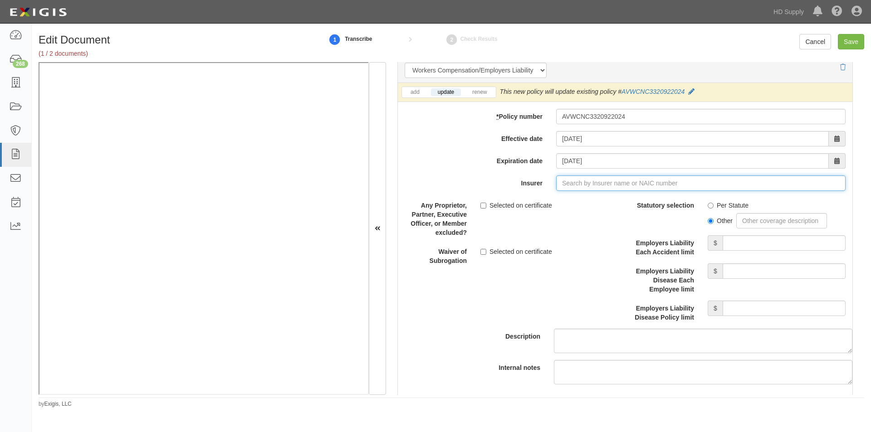
click at [572, 190] on input "Insurer" at bounding box center [700, 183] width 289 height 15
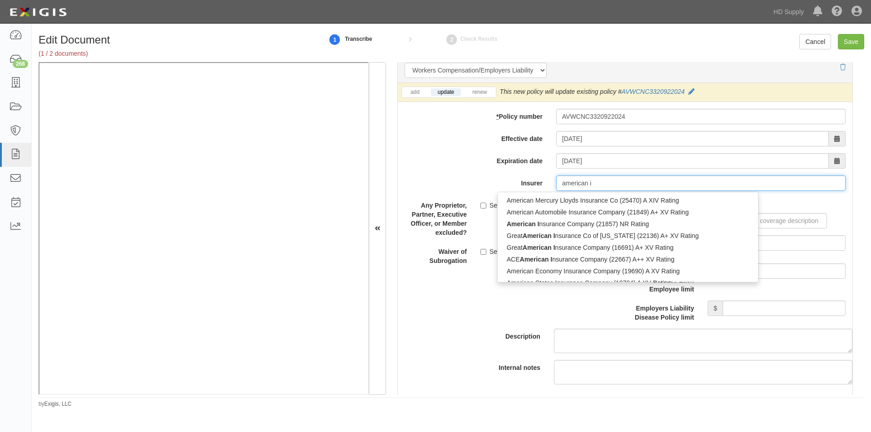
type input "american in"
type input "american interstate Insurance Company (31895) A IX Rating"
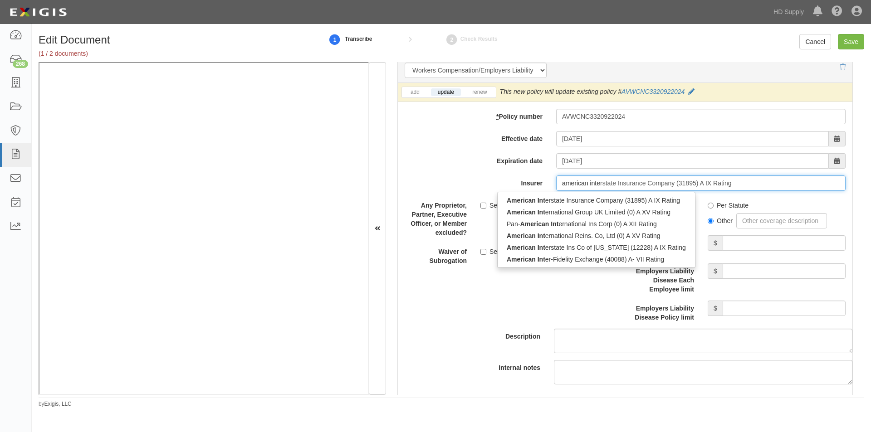
type input "american inter"
click at [570, 192] on div "American Inter state Insurance Company (31895) A IX Rating American Inter natio…" at bounding box center [596, 230] width 199 height 76
click at [570, 199] on div "American Inter state Insurance Company (31895) A IX Rating" at bounding box center [597, 201] width 198 height 12
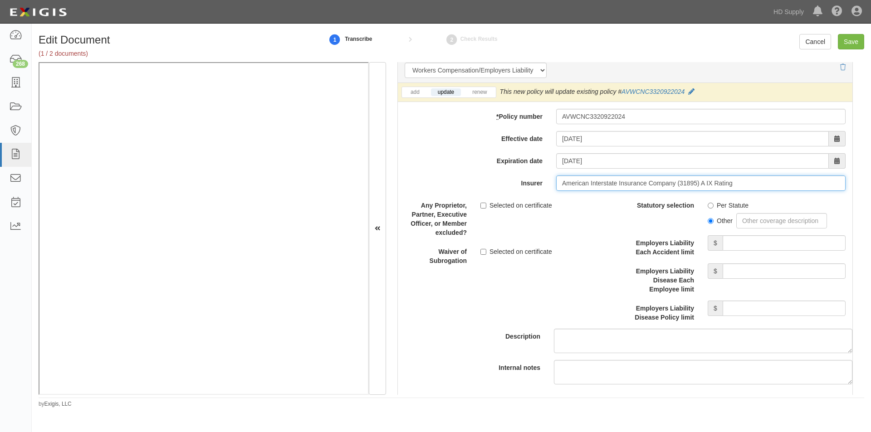
type input "American Interstate Insurance Company (31895) A IX Rating"
click at [710, 207] on label "Per Statute" at bounding box center [728, 205] width 41 height 9
click at [710, 207] on input "Per Statute" at bounding box center [711, 206] width 6 height 6
radio input "true"
click at [751, 245] on input "Employers Liability Each Accident limit" at bounding box center [784, 242] width 123 height 15
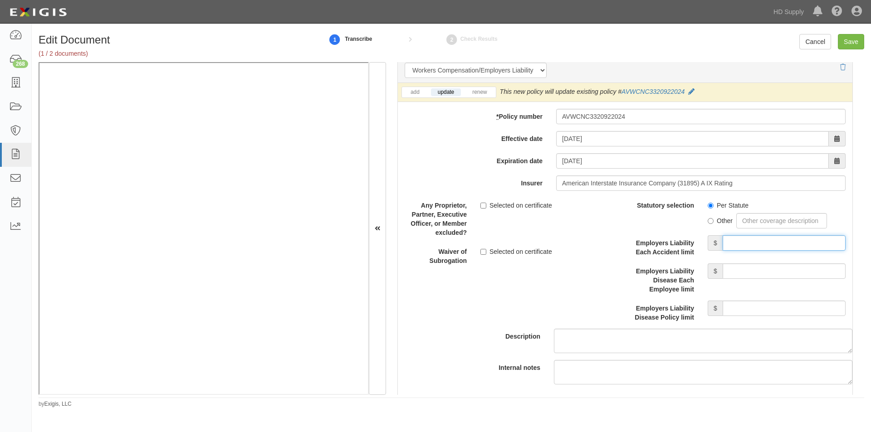
type input "1,000,000"
click at [755, 270] on input "Employers Liability Disease Each Employee limit" at bounding box center [784, 271] width 123 height 15
type input "1,000,000"
click at [755, 312] on input "Employers Liability Disease Policy limit" at bounding box center [784, 308] width 123 height 15
type input "1,000,000"
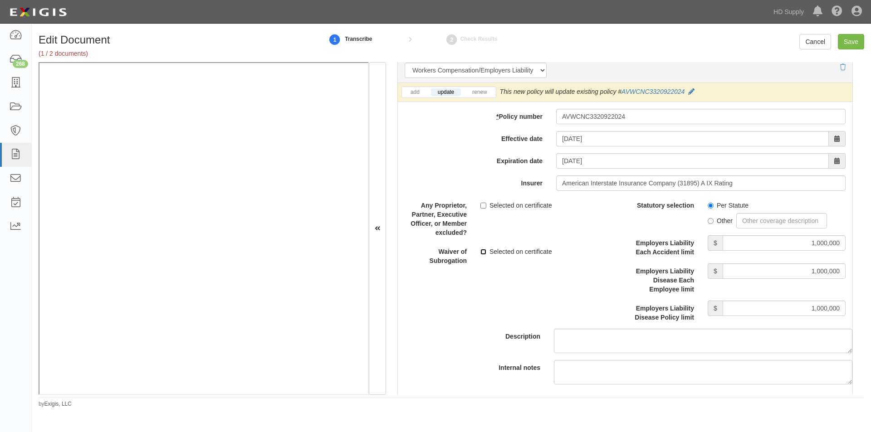
click at [482, 253] on input "Selected on certificate" at bounding box center [484, 252] width 6 height 6
checkbox input "true"
click at [851, 41] on input "Save" at bounding box center [851, 41] width 26 height 15
type input "1000000"
type input "100000"
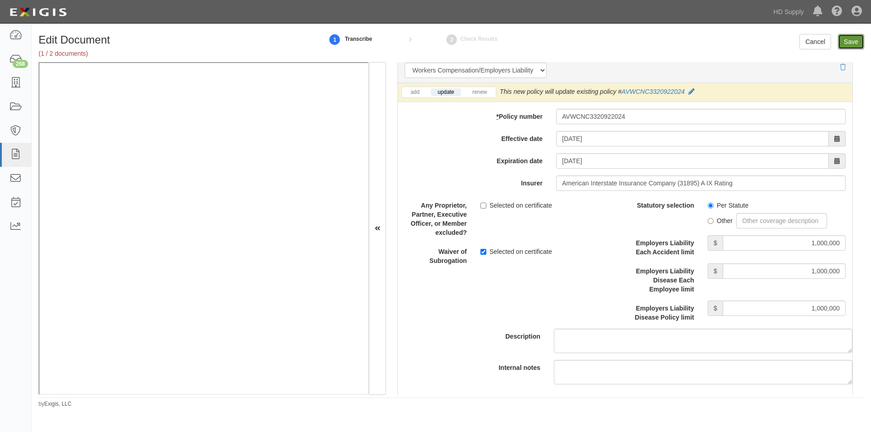
type input "5000"
type input "1000000"
type input "2000000"
type input "1000000"
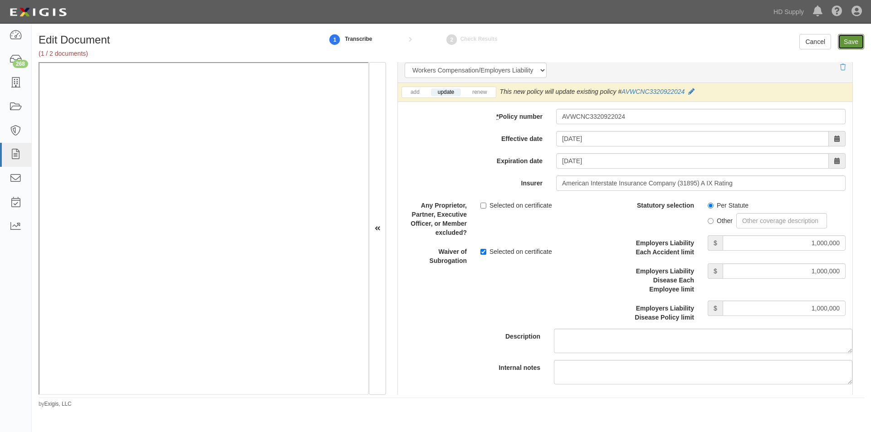
type input "1000000"
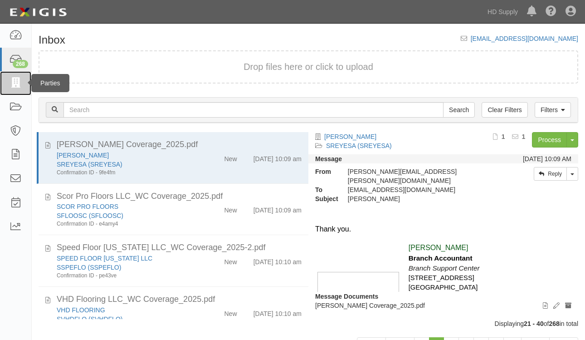
click at [11, 83] on icon at bounding box center [15, 83] width 13 height 10
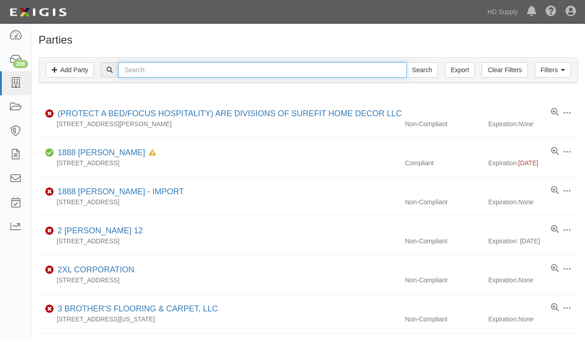
click at [140, 71] on input "text" at bounding box center [262, 69] width 288 height 15
type input "gabby delivery"
click at [407, 62] on input "Search" at bounding box center [423, 69] width 32 height 15
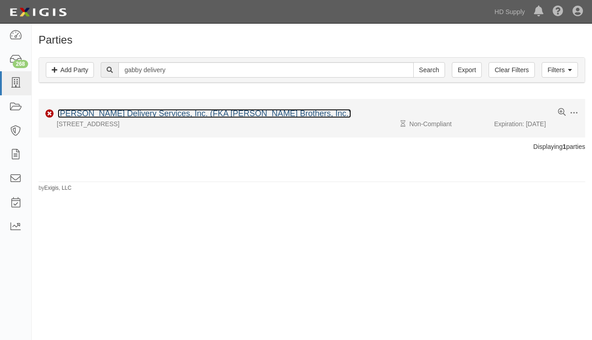
click at [138, 110] on link "[PERSON_NAME] Delivery Services, Inc. (FKA [PERSON_NAME] Brothers, Inc.)" at bounding box center [205, 113] width 294 height 9
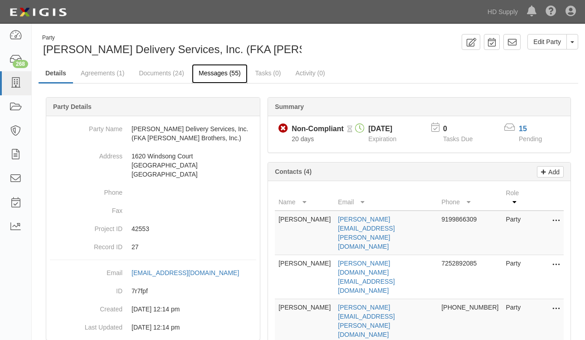
click at [219, 75] on link "Messages (55)" at bounding box center [220, 74] width 56 height 20
click at [96, 73] on link "Agreements (1)" at bounding box center [102, 74] width 57 height 20
click at [49, 280] on div "Party Name [PERSON_NAME] Delivery Services, Inc. (FKA [PERSON_NAME] Brothers, I…" at bounding box center [153, 228] width 214 height 224
click at [157, 70] on link "Documents (24)" at bounding box center [161, 74] width 59 height 20
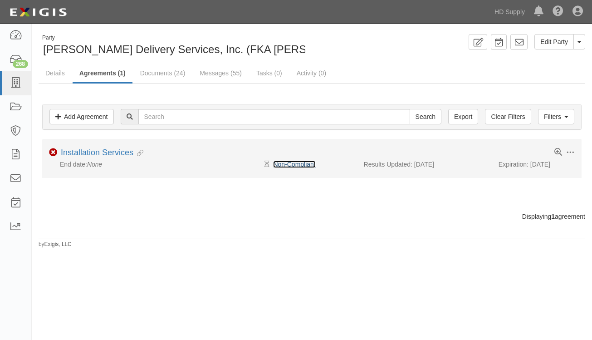
click at [284, 164] on link "Non-Compliant" at bounding box center [294, 164] width 42 height 7
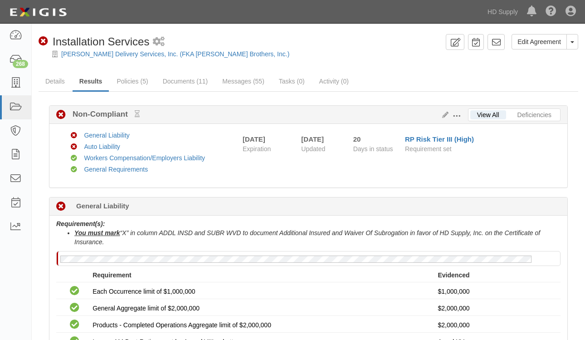
scroll to position [136, 0]
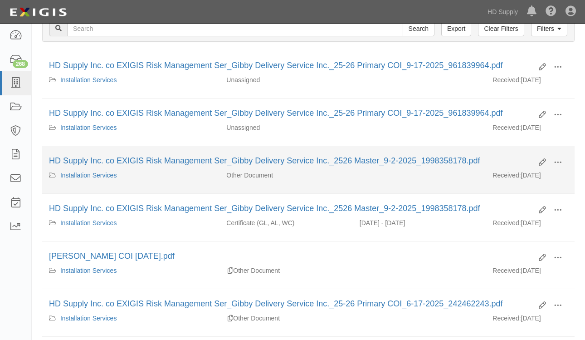
scroll to position [136, 0]
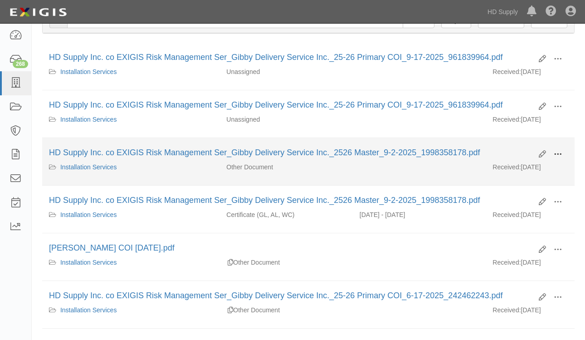
click at [554, 152] on span at bounding box center [558, 154] width 8 height 8
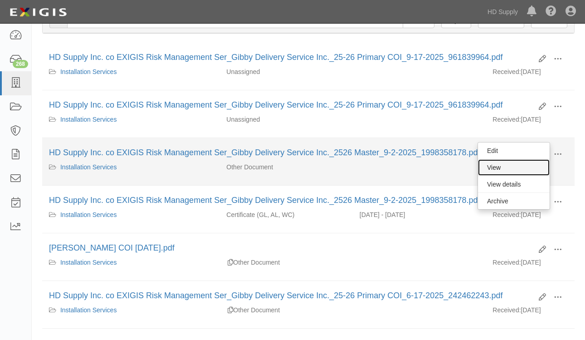
click at [507, 170] on link "View" at bounding box center [514, 167] width 72 height 16
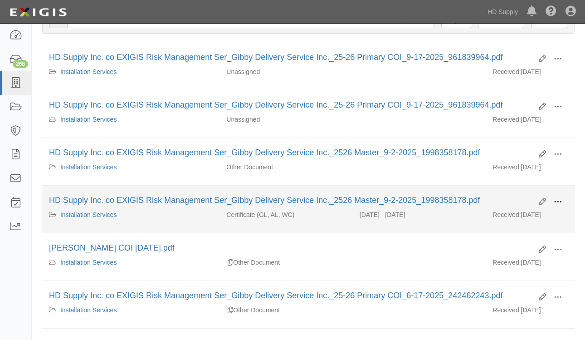
click at [554, 201] on span at bounding box center [558, 202] width 8 height 8
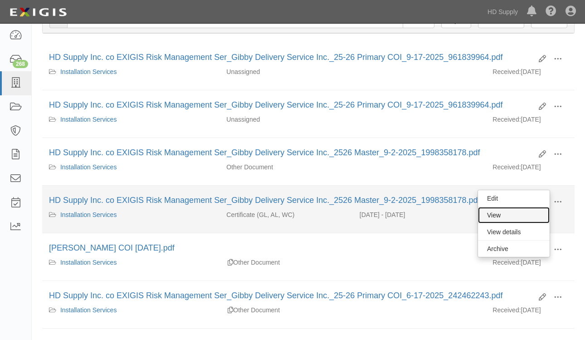
click at [502, 219] on link "View" at bounding box center [514, 215] width 72 height 16
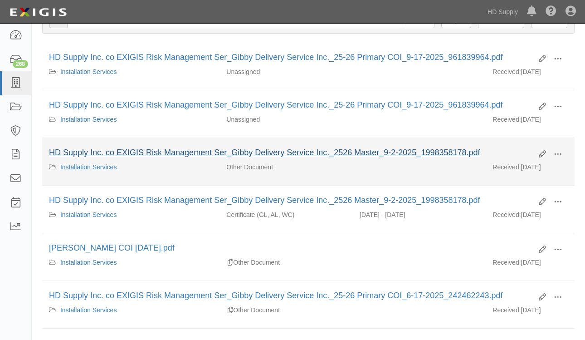
scroll to position [0, 0]
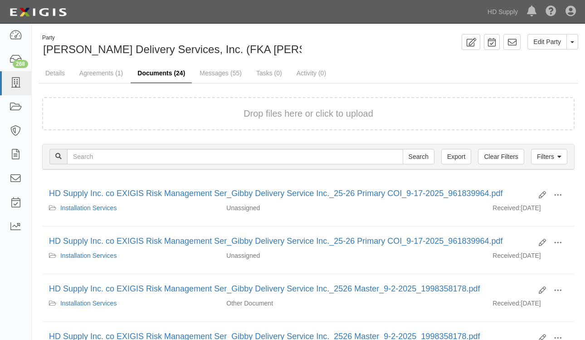
click at [151, 71] on link "Documents (24)" at bounding box center [161, 74] width 61 height 20
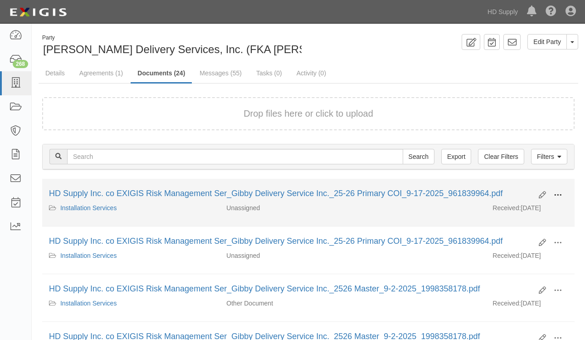
click at [559, 196] on span at bounding box center [558, 195] width 8 height 8
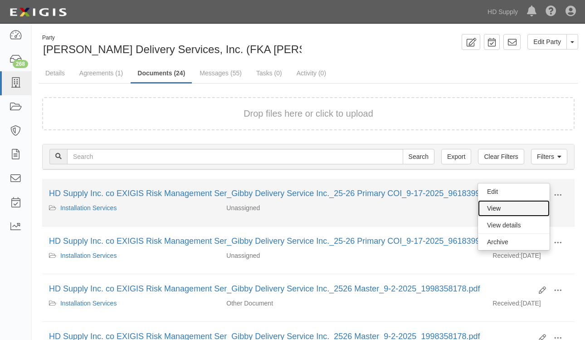
click at [522, 207] on link "View" at bounding box center [514, 208] width 72 height 16
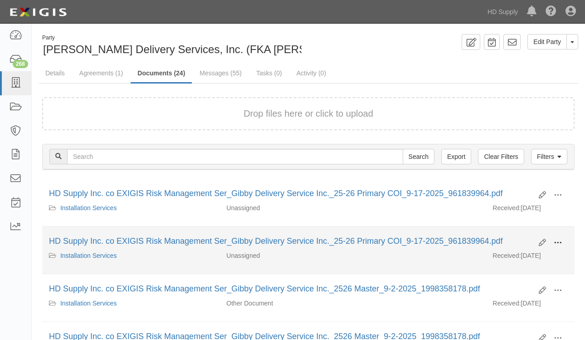
click at [562, 241] on span at bounding box center [558, 243] width 8 height 8
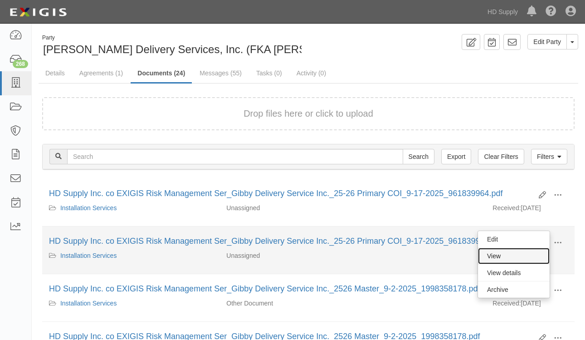
click at [509, 255] on link "View" at bounding box center [514, 256] width 72 height 16
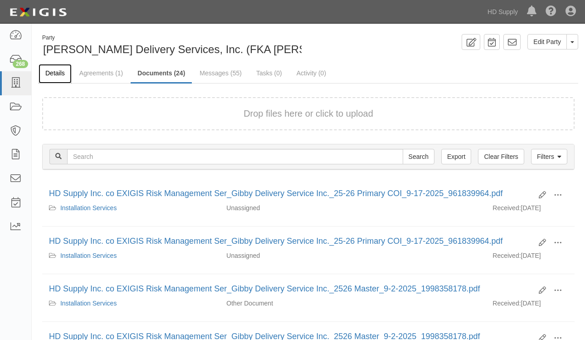
click at [63, 77] on link "Details" at bounding box center [55, 74] width 33 height 20
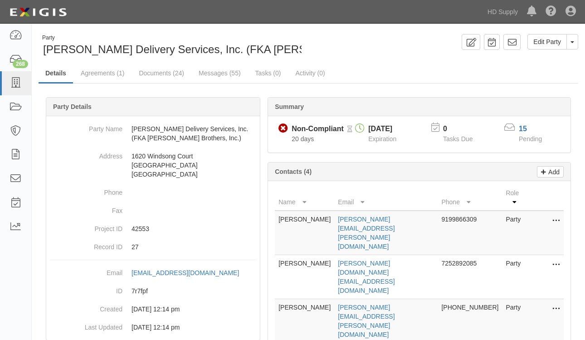
click at [33, 260] on div "Party Gibby Delivery Services, Inc. (FKA Gibby Brothers, Inc.) Edit Party Toggl…" at bounding box center [309, 260] width 554 height 453
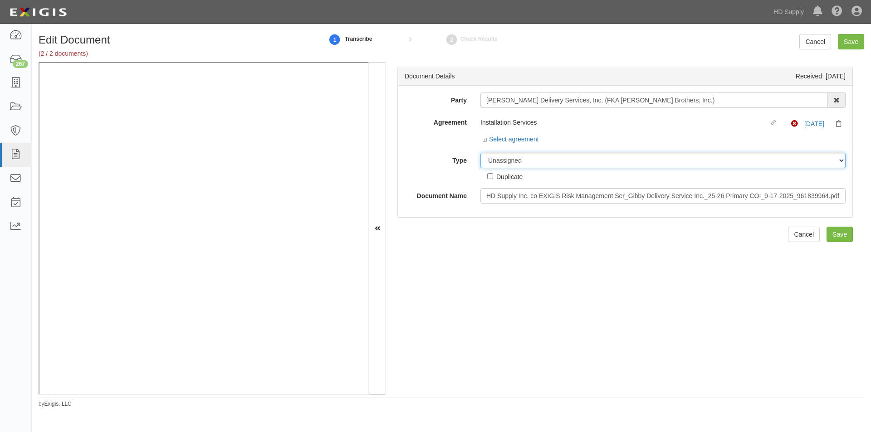
click at [498, 160] on select "Unassigned Binder Cancellation Notice Certificate Contract Endorsement Insuranc…" at bounding box center [663, 160] width 365 height 15
select select "OtherDetail"
click at [481, 153] on select "Unassigned Binder Cancellation Notice Certificate Contract Endorsement Insuranc…" at bounding box center [663, 160] width 365 height 15
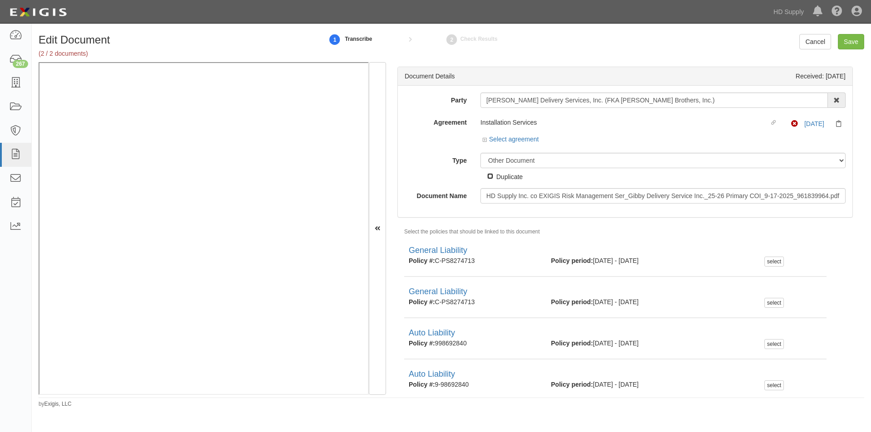
click at [489, 176] on input "Duplicate" at bounding box center [490, 176] width 6 height 6
checkbox input "true"
click at [845, 41] on input "Save" at bounding box center [851, 41] width 26 height 15
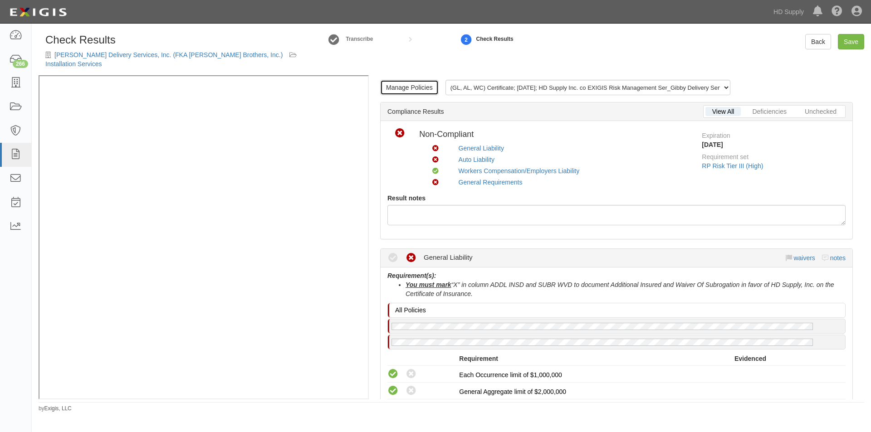
click at [424, 80] on link "Manage Policies" at bounding box center [409, 87] width 59 height 15
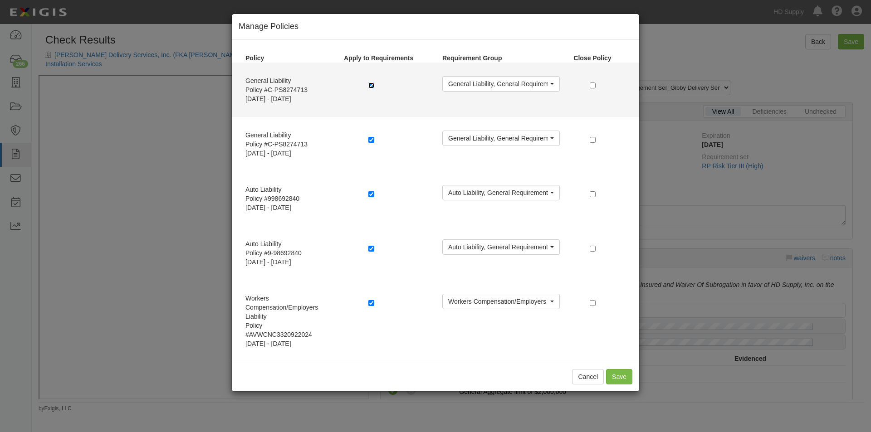
click at [373, 84] on input "checkbox" at bounding box center [371, 86] width 6 height 6
checkbox input "false"
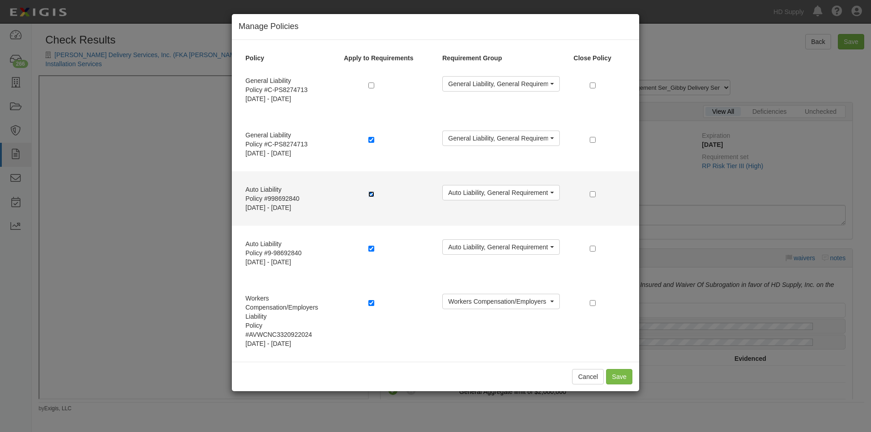
click at [373, 195] on input "checkbox" at bounding box center [371, 194] width 6 height 6
checkbox input "false"
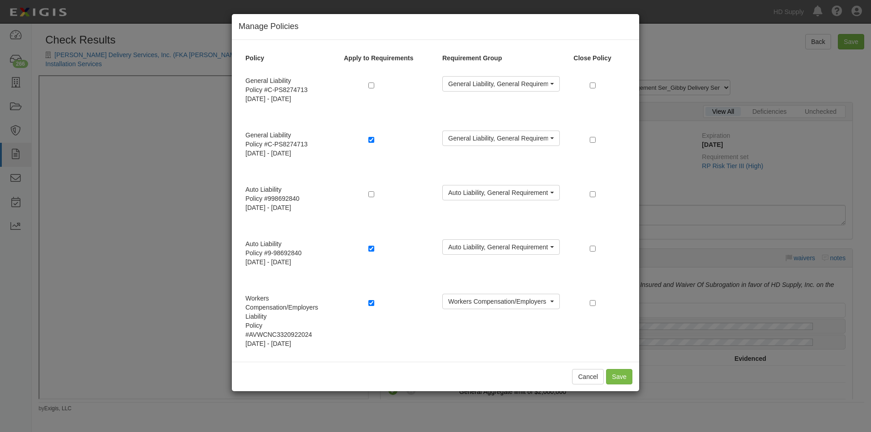
click at [624, 385] on div "Cancel Save" at bounding box center [435, 376] width 407 height 29
click at [613, 374] on button "Save" at bounding box center [619, 376] width 26 height 15
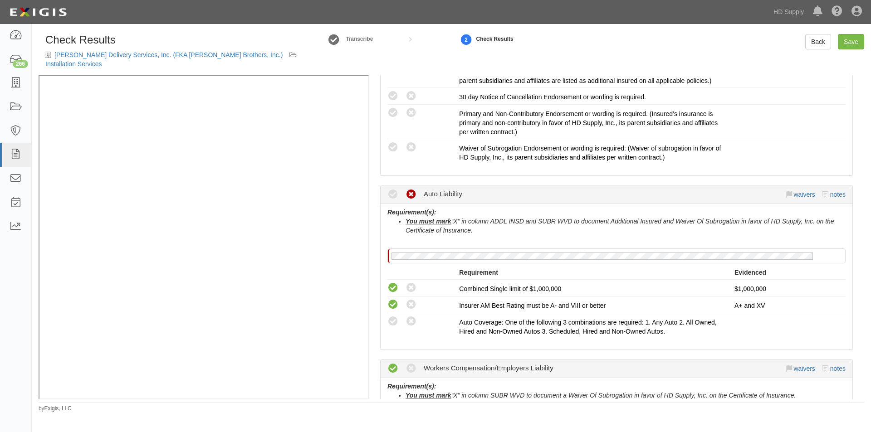
scroll to position [454, 0]
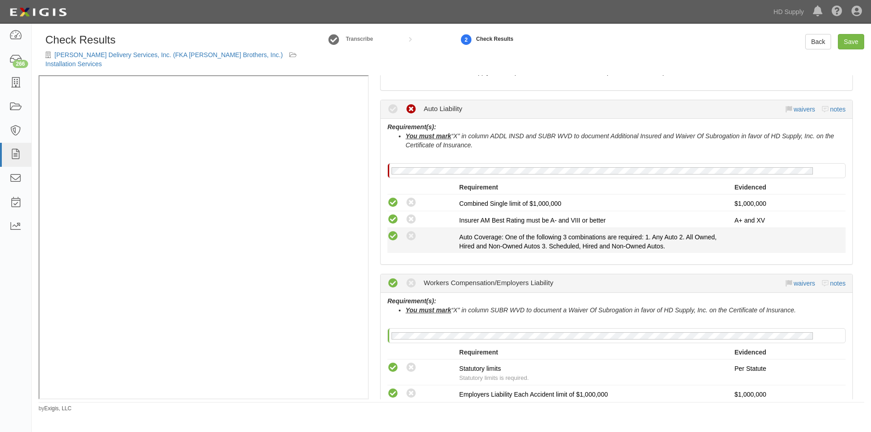
click at [388, 231] on icon at bounding box center [393, 236] width 11 height 11
radio input "true"
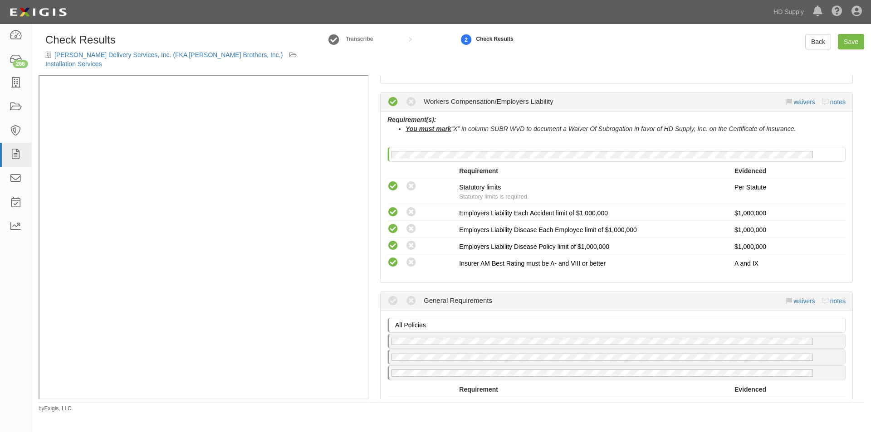
scroll to position [817, 0]
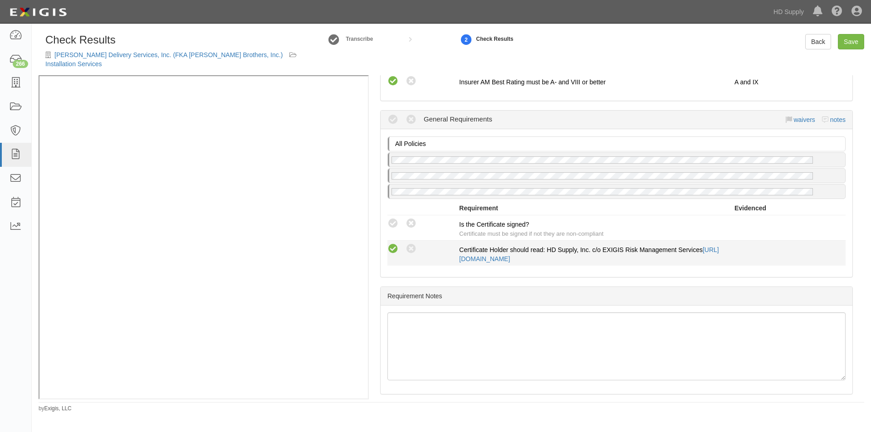
click at [392, 244] on icon at bounding box center [393, 249] width 11 height 11
radio input "true"
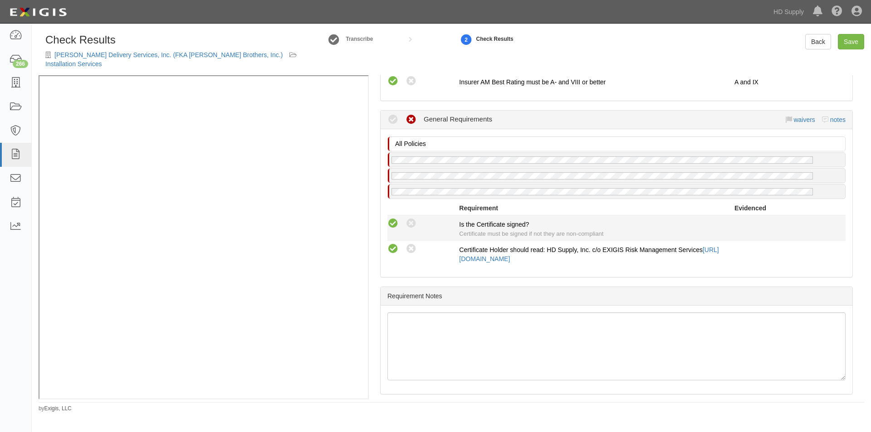
click at [389, 218] on icon at bounding box center [393, 223] width 11 height 11
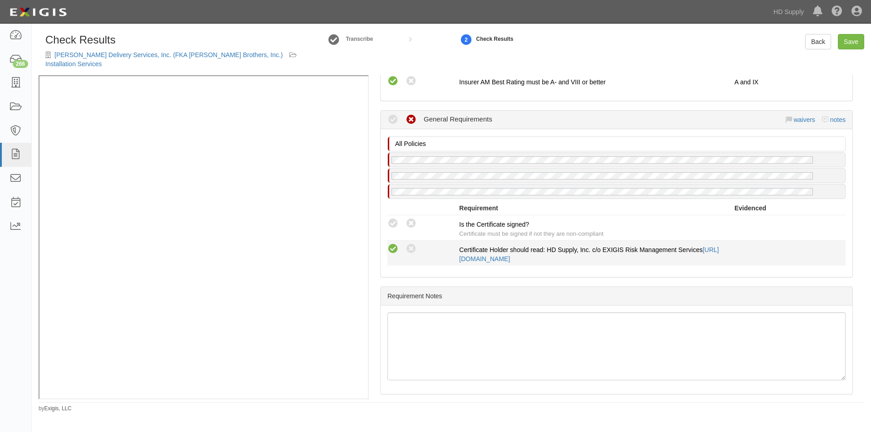
radio input "true"
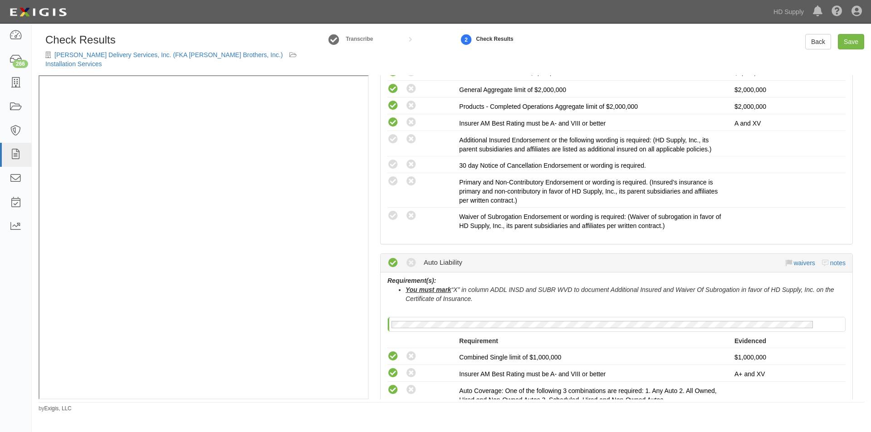
scroll to position [293, 0]
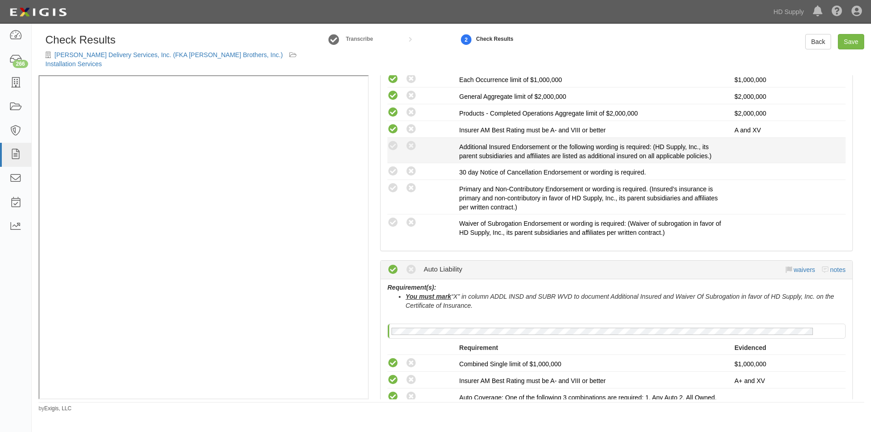
click at [391, 138] on li "Compliant Waived: Non-Compliant Additional Insured Endorsement or the following…" at bounding box center [617, 150] width 458 height 25
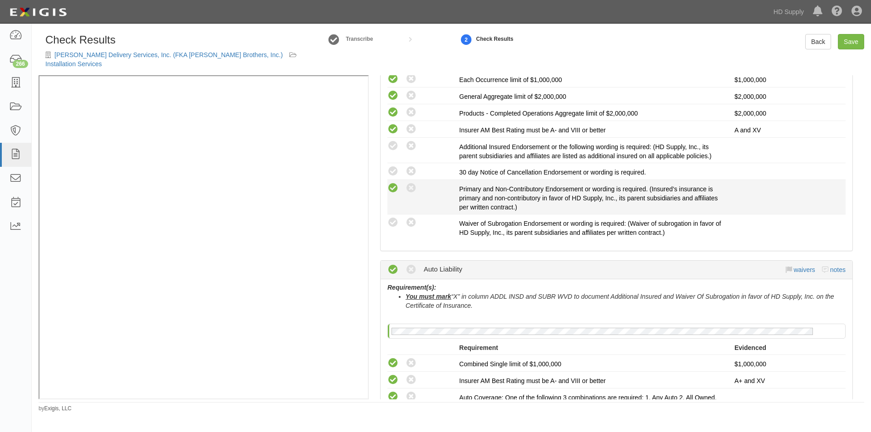
click at [392, 185] on icon at bounding box center [393, 188] width 11 height 11
radio input "true"
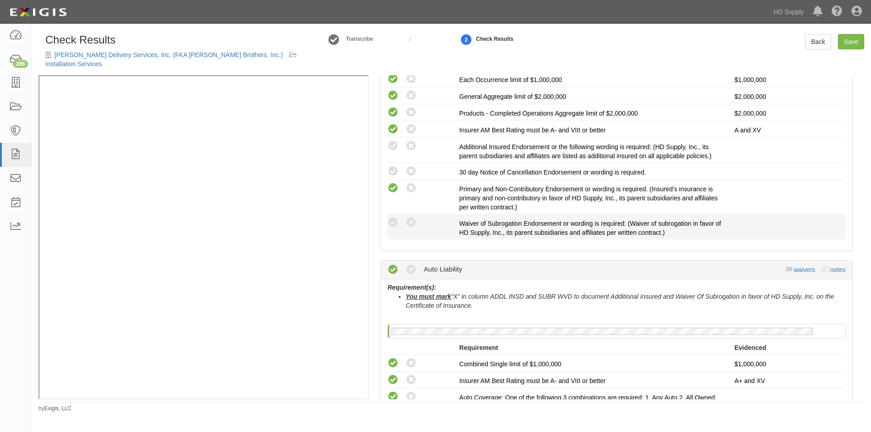
click at [393, 223] on div "Compliant Waived: Non-Compliant Waiver of Subrogation Endorsement or wording is…" at bounding box center [617, 227] width 472 height 20
click at [393, 217] on icon at bounding box center [393, 222] width 11 height 11
radio input "true"
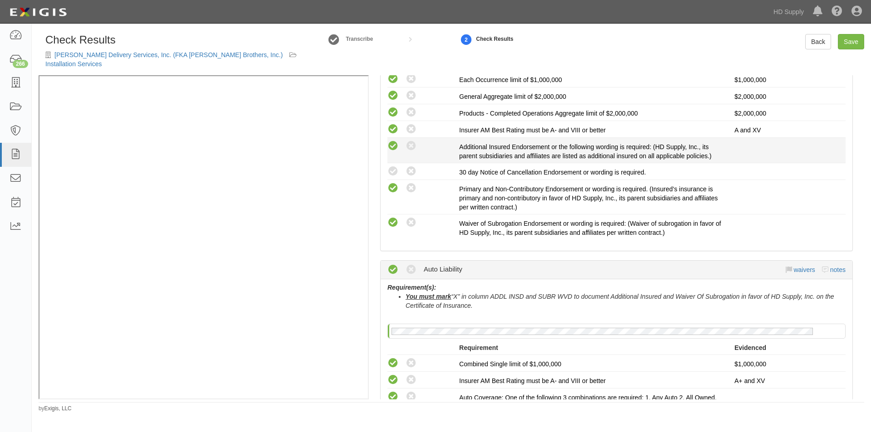
click at [391, 141] on icon at bounding box center [393, 146] width 11 height 11
radio input "true"
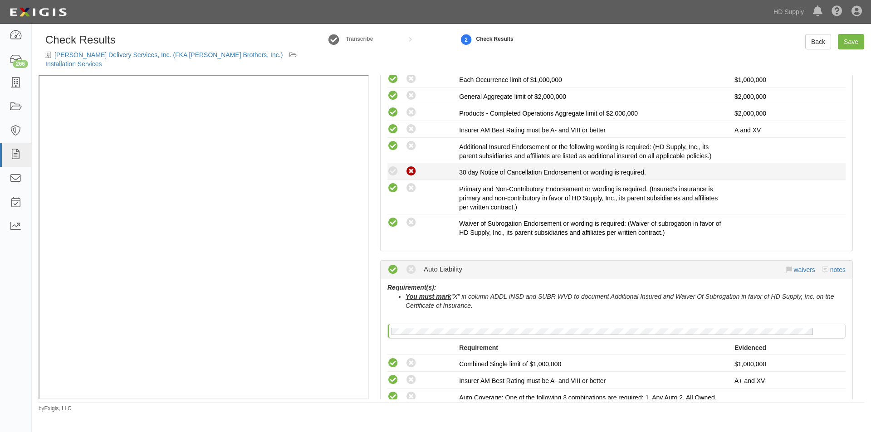
click at [412, 166] on icon at bounding box center [411, 171] width 11 height 11
radio input "true"
click at [851, 47] on link "Save" at bounding box center [851, 41] width 26 height 15
radio input "true"
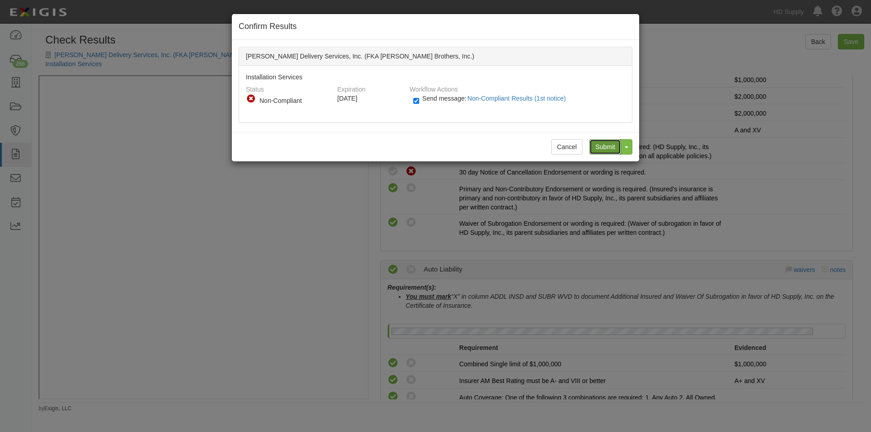
click at [600, 150] on input "Submit" at bounding box center [605, 146] width 32 height 15
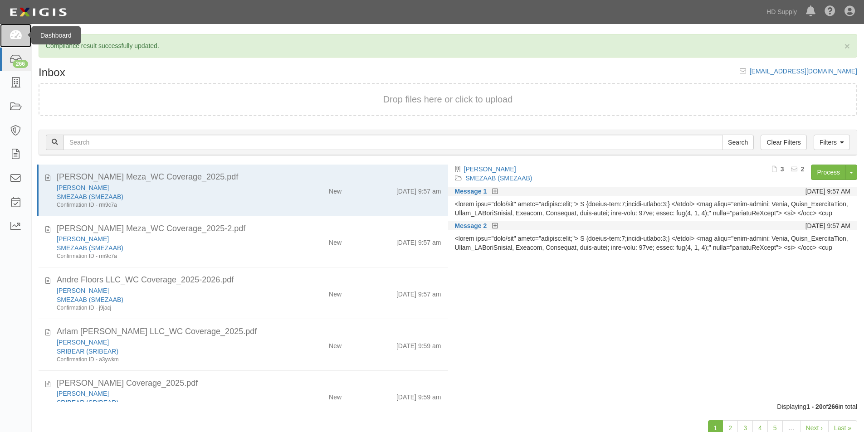
click at [15, 38] on icon at bounding box center [15, 35] width 13 height 10
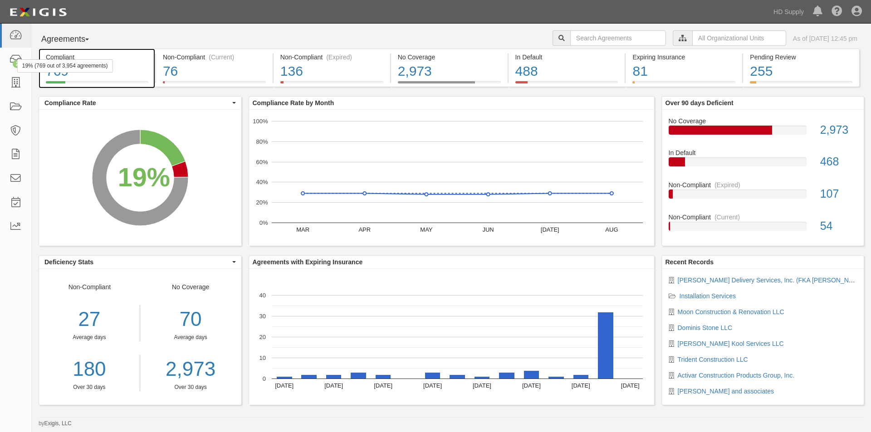
click at [19, 60] on div "19% (769 out of 3,954 agreements)" at bounding box center [65, 65] width 96 height 13
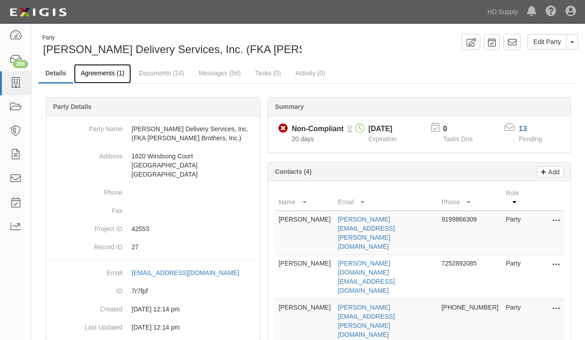
click at [103, 73] on link "Agreements (1)" at bounding box center [102, 74] width 57 height 20
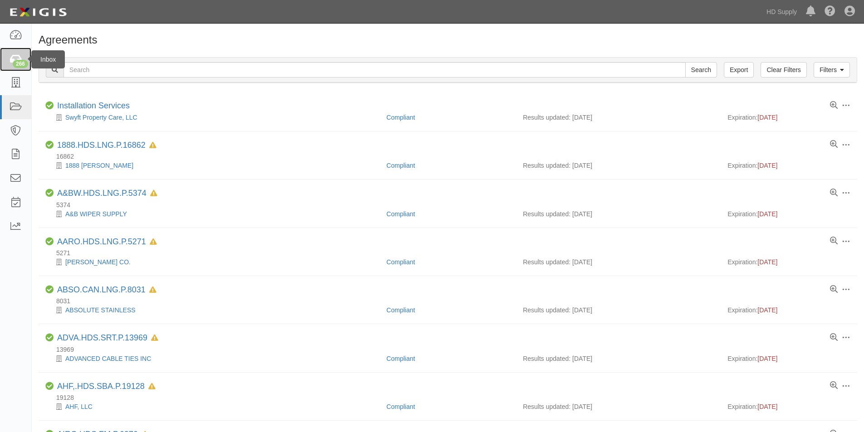
click at [20, 61] on div "266" at bounding box center [20, 64] width 15 height 8
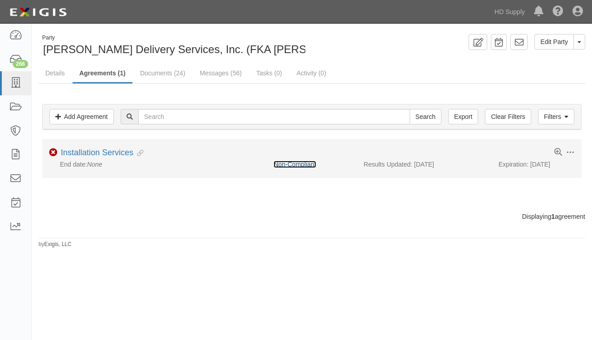
click at [288, 165] on link "Non-Compliant" at bounding box center [295, 164] width 42 height 7
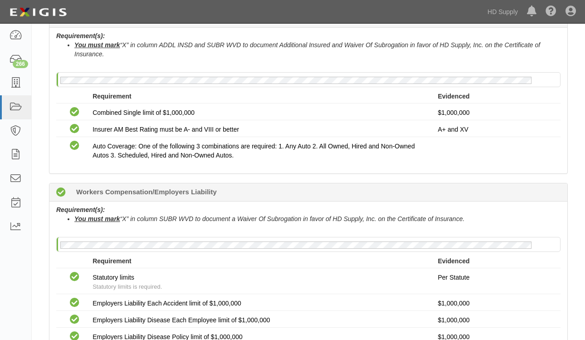
scroll to position [227, 0]
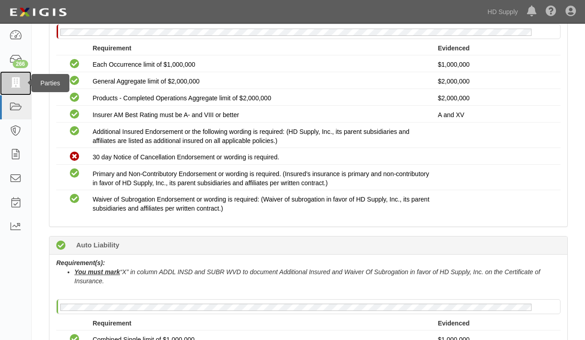
click at [14, 82] on icon at bounding box center [15, 83] width 13 height 10
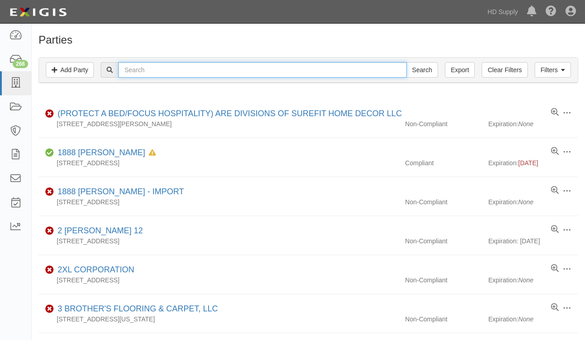
click at [171, 72] on input "text" at bounding box center [262, 69] width 288 height 15
type input "miracle method"
click at [407, 62] on input "Search" at bounding box center [423, 69] width 32 height 15
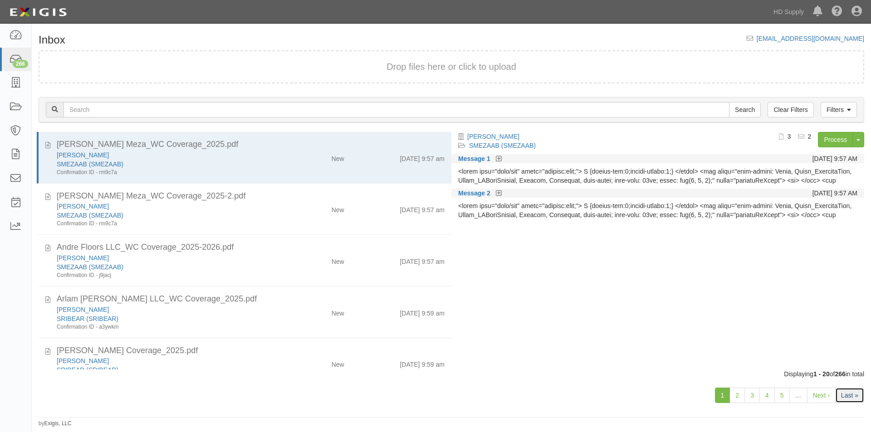
click at [845, 399] on link "Last »" at bounding box center [849, 395] width 29 height 15
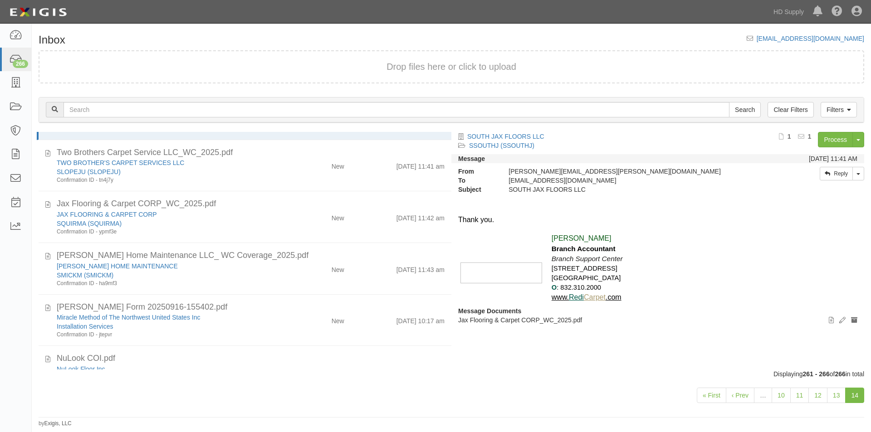
scroll to position [76, 0]
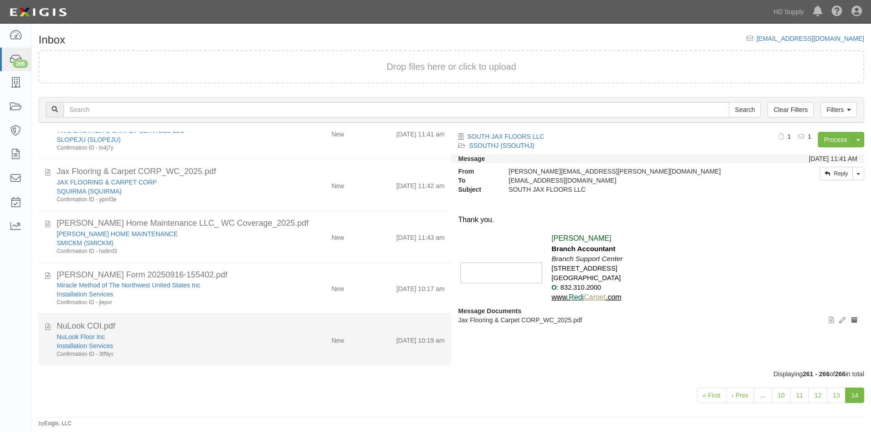
click at [278, 357] on div "NuLook Floor Inc Installation Services Confirmation ID - 3tf9yv" at bounding box center [167, 346] width 234 height 26
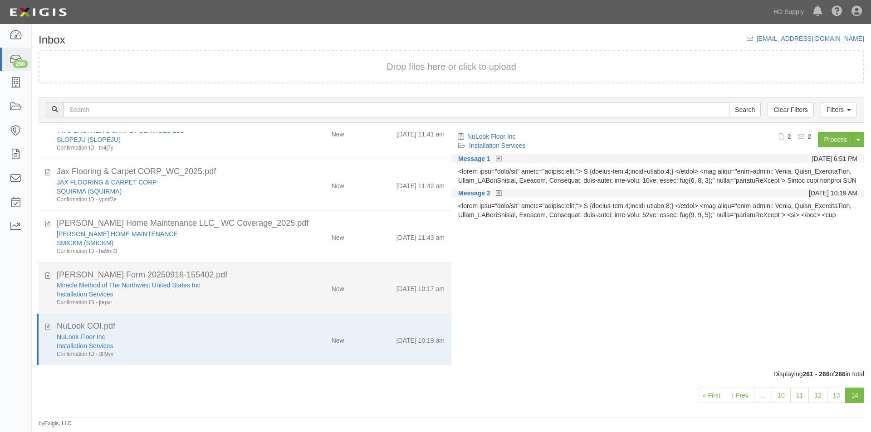
click at [240, 307] on li "[PERSON_NAME] Form 20250916-155402.pdf Miracle Method of The Northwest United S…" at bounding box center [245, 289] width 413 height 52
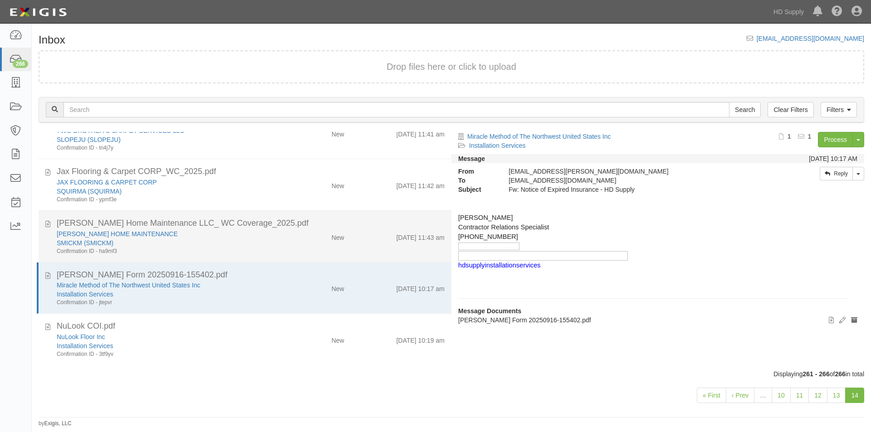
click at [265, 244] on div "SMICKM (SMICKM)" at bounding box center [167, 243] width 221 height 9
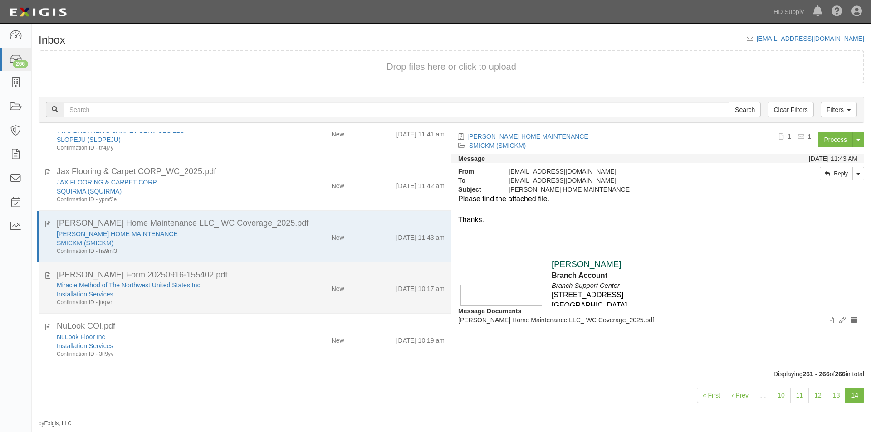
click at [260, 295] on div "Installation Services" at bounding box center [167, 294] width 221 height 9
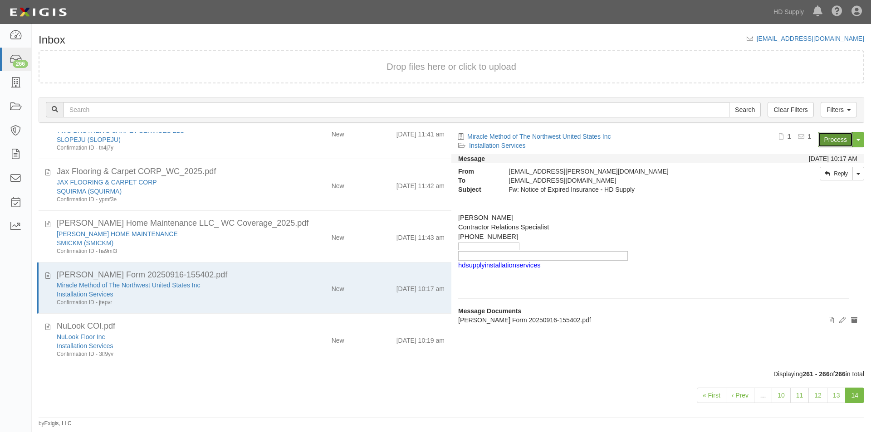
click at [837, 144] on link "Process" at bounding box center [835, 139] width 35 height 15
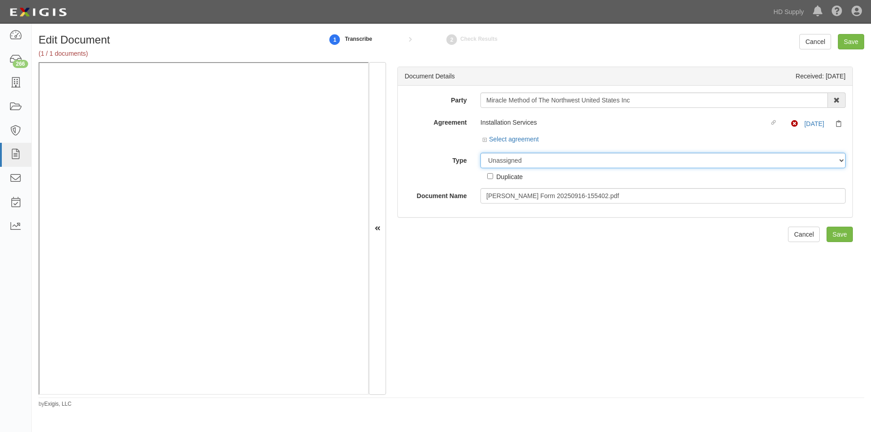
click at [538, 163] on select "Unassigned Binder Cancellation Notice Certificate Contract Endorsement Insuranc…" at bounding box center [663, 160] width 365 height 15
select select "CertificateDetail"
click at [481, 153] on select "Unassigned Binder Cancellation Notice Certificate Contract Endorsement Insuranc…" at bounding box center [663, 160] width 365 height 15
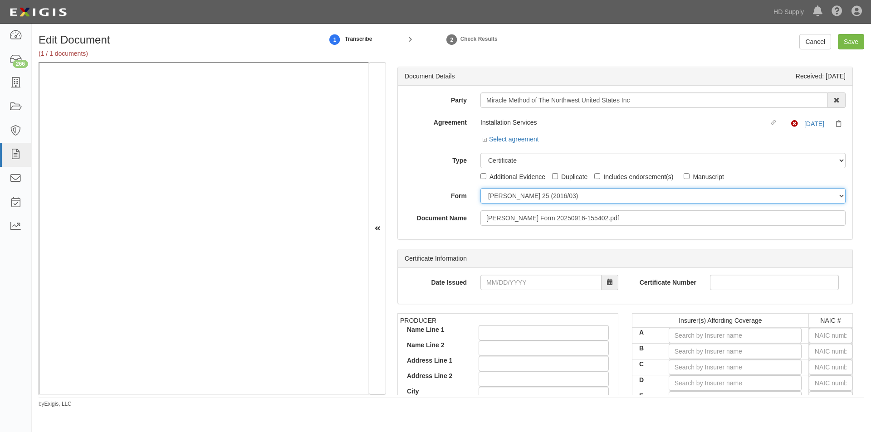
click at [508, 196] on select "ACORD 25 (2016/03) ACORD 101 ACORD 855 NY (2014/05) General" at bounding box center [663, 195] width 365 height 15
select select "GeneralFormDetail"
click at [481, 188] on select "ACORD 25 (2016/03) ACORD 101 ACORD 855 NY (2014/05) General" at bounding box center [663, 195] width 365 height 15
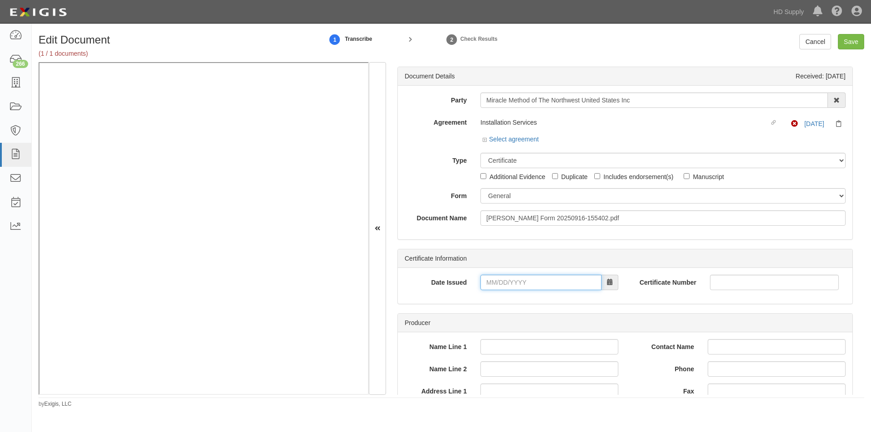
click at [491, 283] on input "Date Issued" at bounding box center [541, 282] width 121 height 15
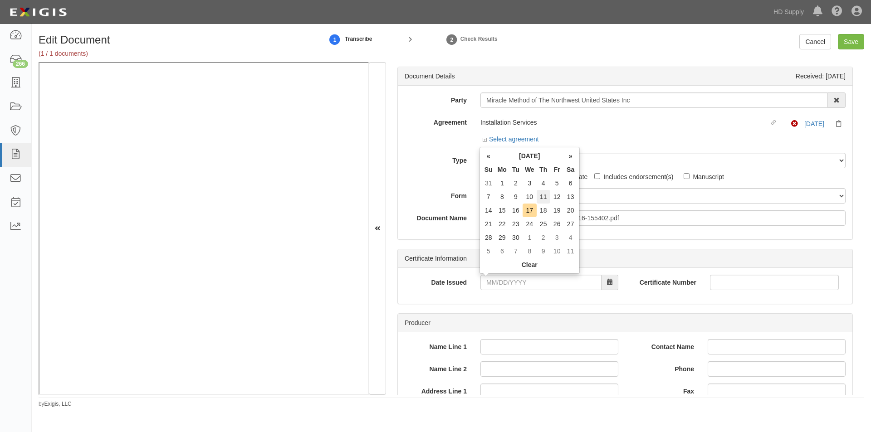
click at [548, 200] on td "11" at bounding box center [544, 197] width 14 height 14
type input "09/11/2025"
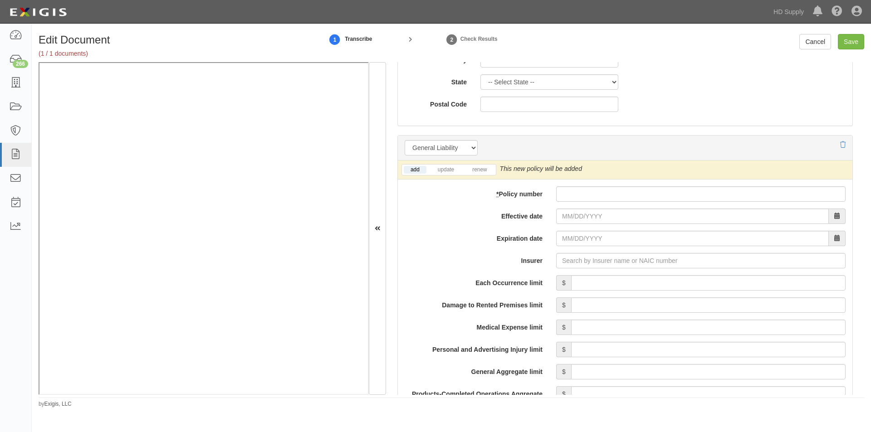
scroll to position [635, 0]
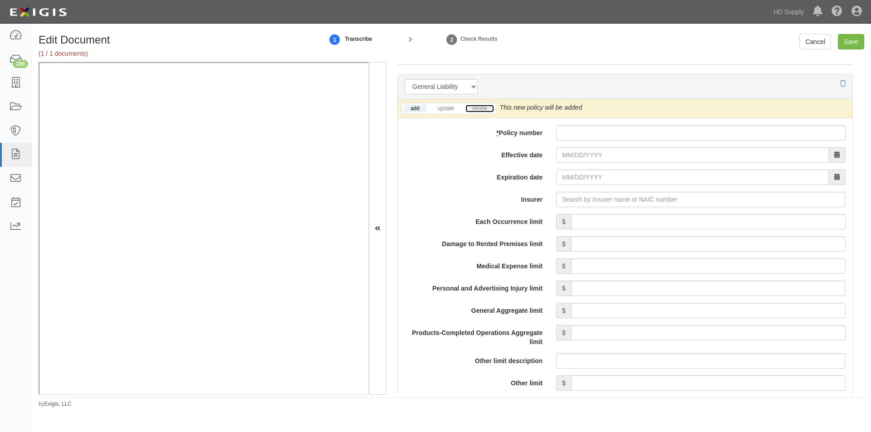
click at [477, 111] on link "renew" at bounding box center [480, 109] width 28 height 8
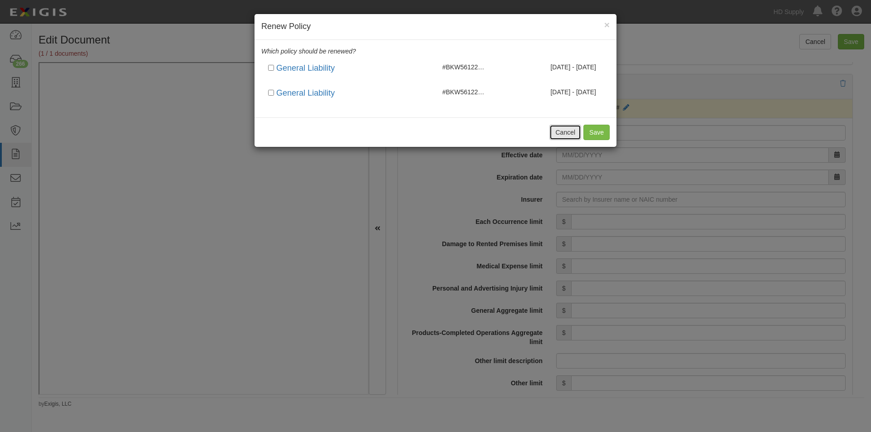
click at [567, 132] on button "Cancel" at bounding box center [565, 132] width 32 height 15
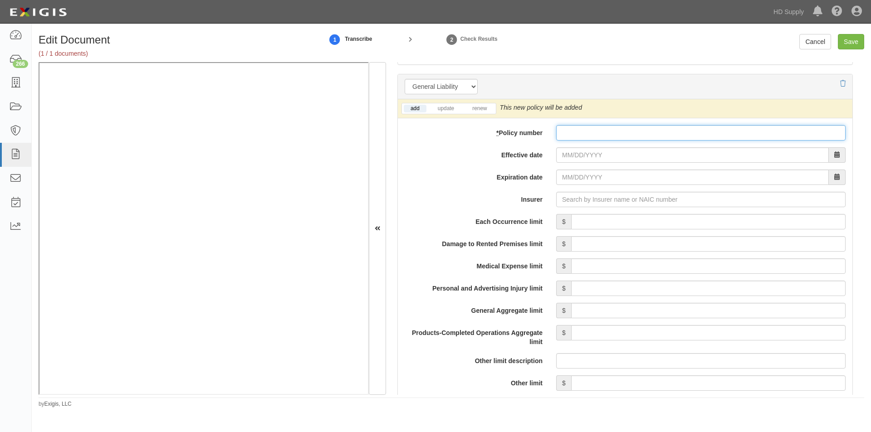
paste input "BKW56122255"
type input "BKW56122255"
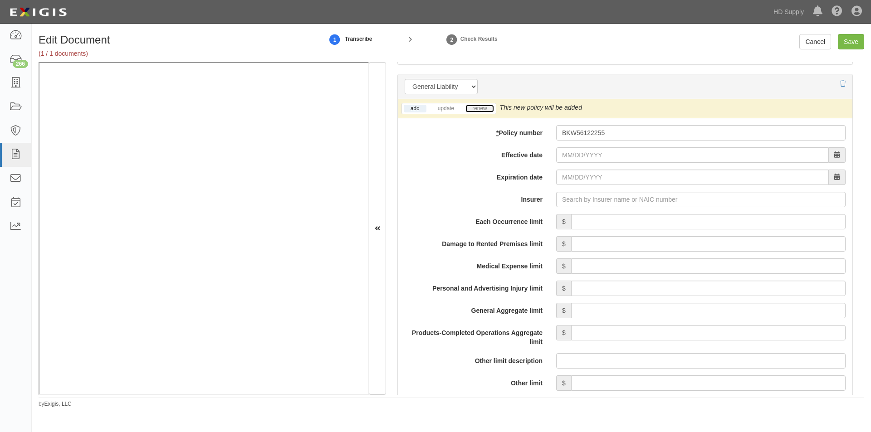
click at [479, 109] on link "renew" at bounding box center [480, 109] width 28 height 8
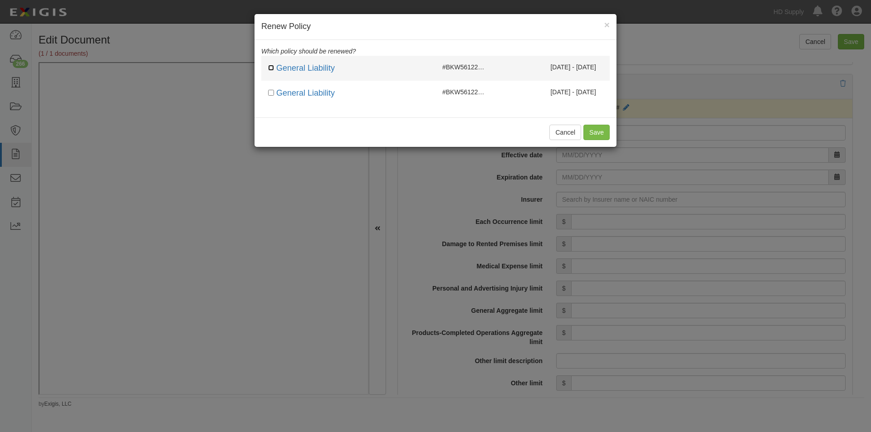
click at [274, 69] on input "checkbox" at bounding box center [271, 68] width 6 height 6
checkbox input "true"
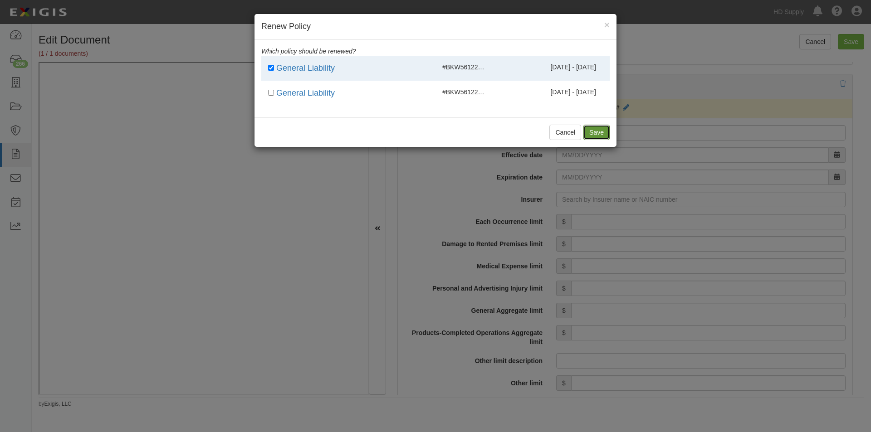
click at [598, 137] on button "Save" at bounding box center [597, 132] width 26 height 15
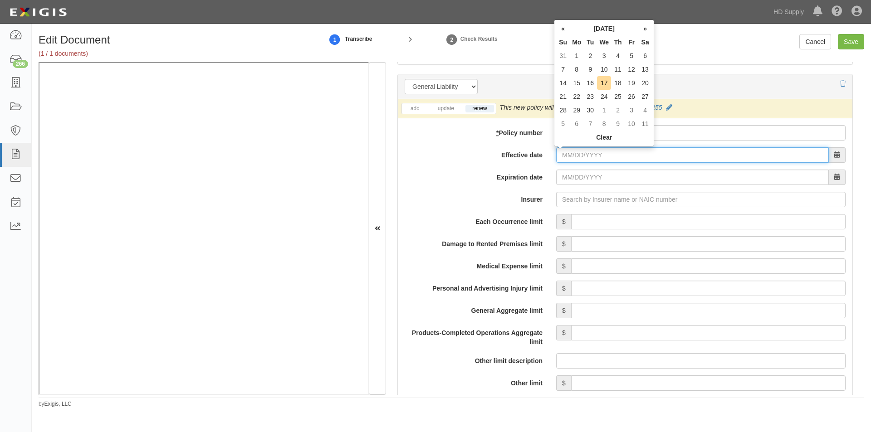
paste input "[DATE]"
type input "[DATE]"
type input "09/15/2026"
click at [587, 199] on input "Insurer" at bounding box center [700, 199] width 289 height 15
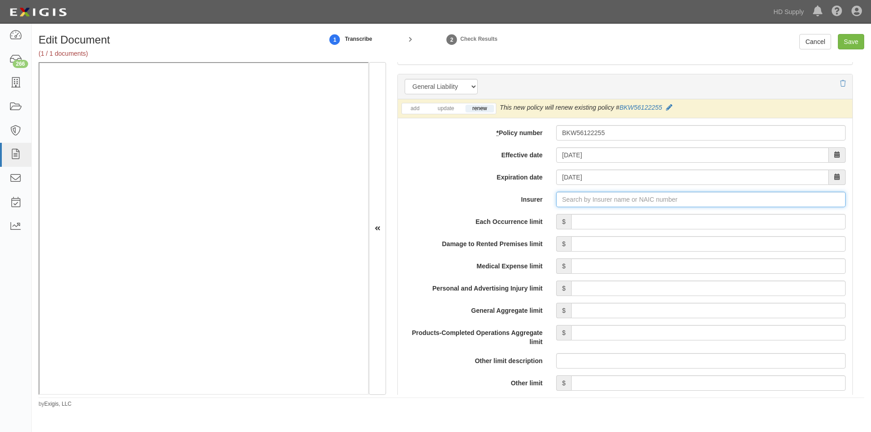
click at [587, 199] on input "Insurer" at bounding box center [700, 199] width 289 height 15
paste input "44393"
click at [550, 218] on div "West American Insurance Company ( 44393 ) A XV Rating" at bounding box center [587, 217] width 179 height 12
type input "West American Insurance Company (44393) A XV Rating"
click at [642, 221] on input "Each Occurrence limit" at bounding box center [708, 221] width 275 height 15
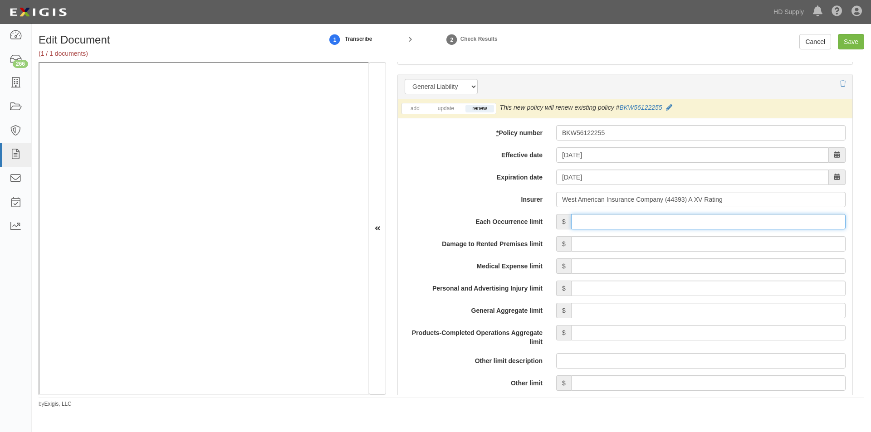
type input "1,000,000"
click at [720, 244] on input "Damage to Rented Premises limit" at bounding box center [708, 243] width 275 height 15
type input "500,000"
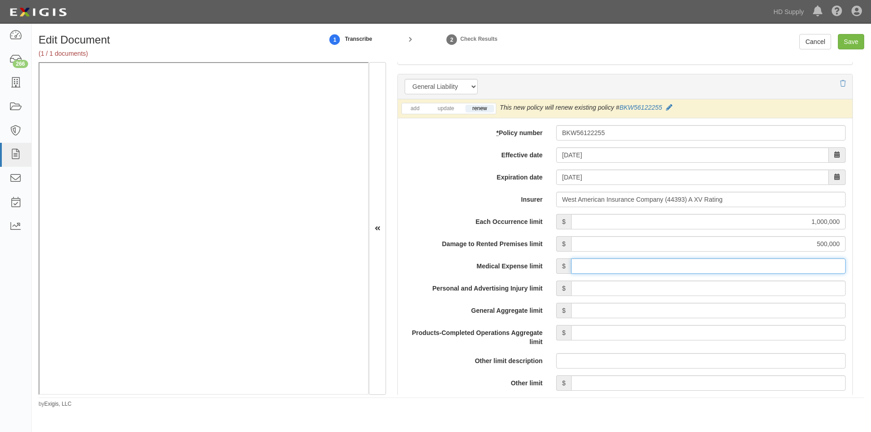
click at [737, 265] on input "Medical Expense limit" at bounding box center [708, 266] width 275 height 15
type input "15,000"
click at [742, 291] on input "Personal and Advertising Injury limit" at bounding box center [708, 288] width 275 height 15
type input "1,000,000"
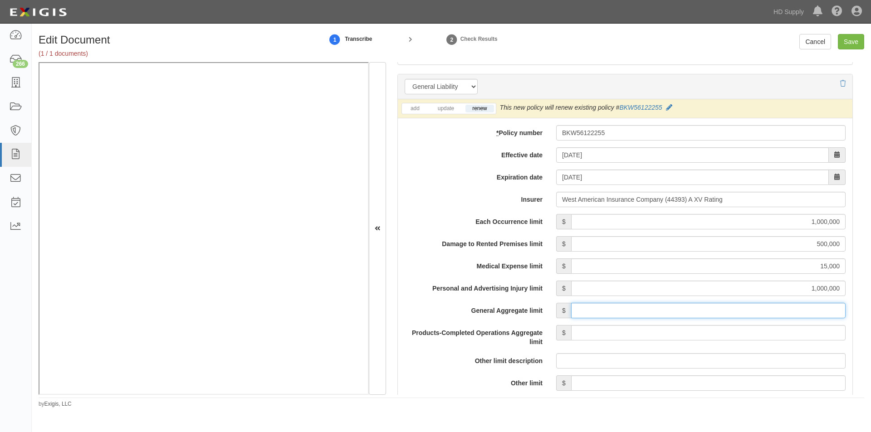
click at [742, 309] on input "General Aggregate limit" at bounding box center [708, 310] width 275 height 15
type input "2,000,000"
click at [742, 333] on input "Products-Completed Operations Aggregate limit" at bounding box center [708, 332] width 275 height 15
type input "2,000,000"
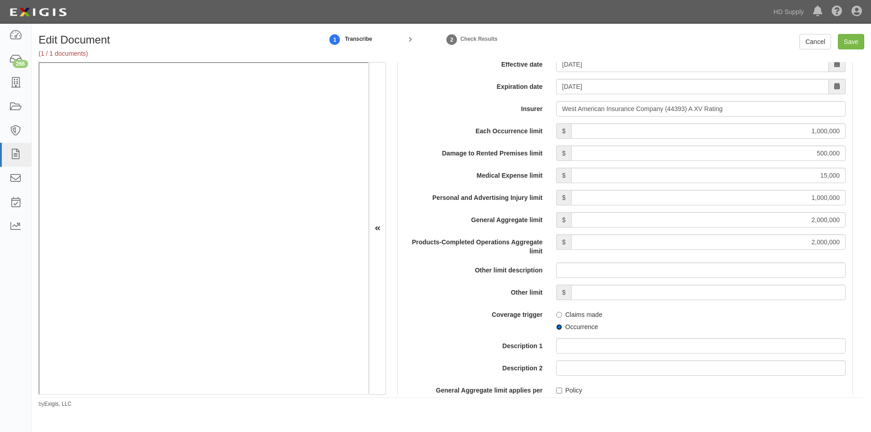
click at [556, 327] on input "Occurrence" at bounding box center [559, 327] width 6 height 6
radio input "true"
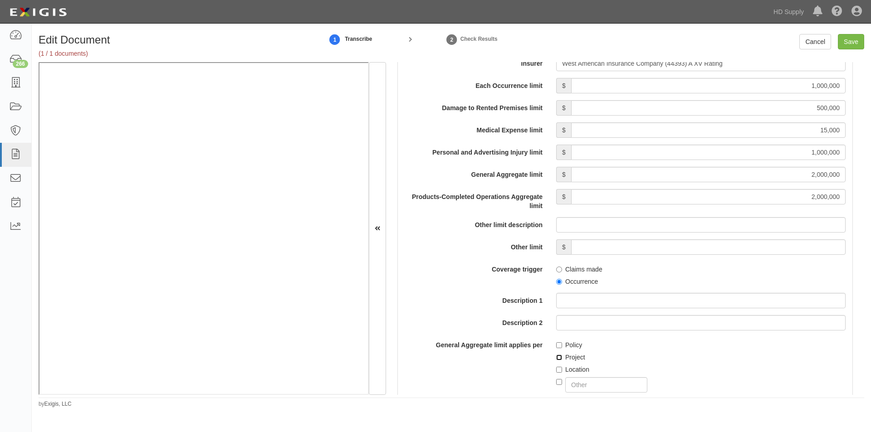
click at [559, 359] on input "Project" at bounding box center [559, 358] width 6 height 6
checkbox input "true"
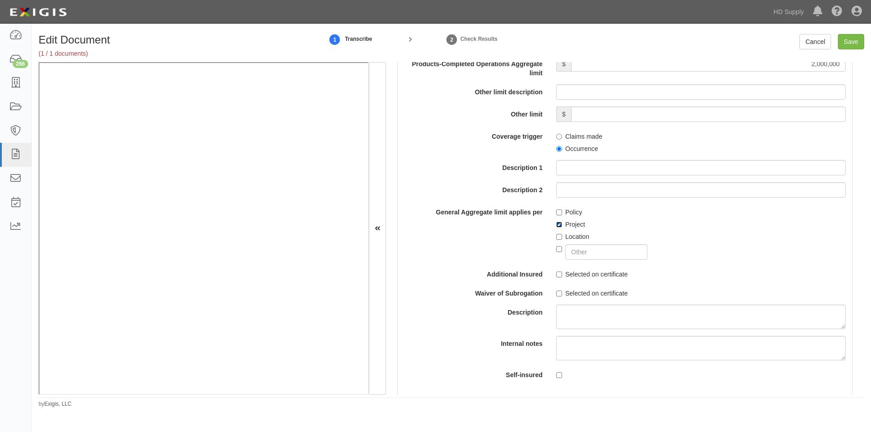
scroll to position [908, 0]
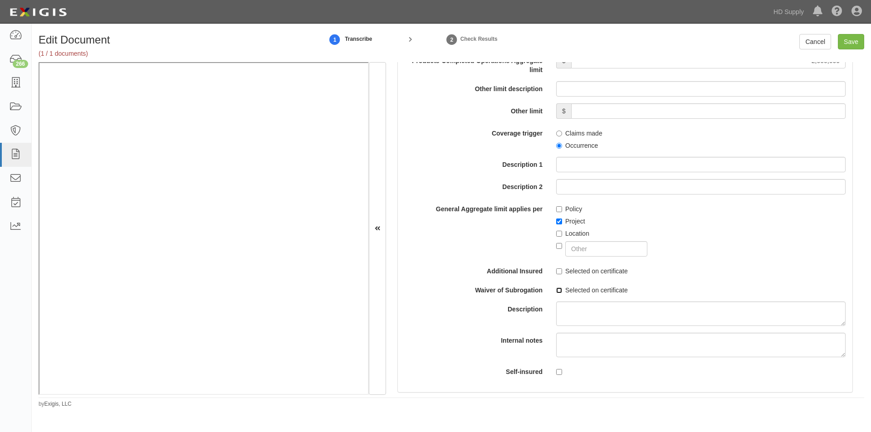
click at [559, 292] on input "Selected on certificate" at bounding box center [559, 291] width 6 height 6
checkbox input "true"
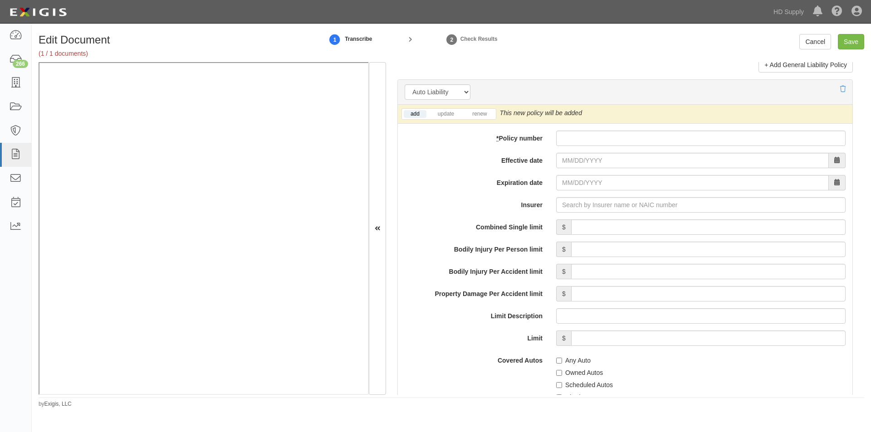
scroll to position [1266, 0]
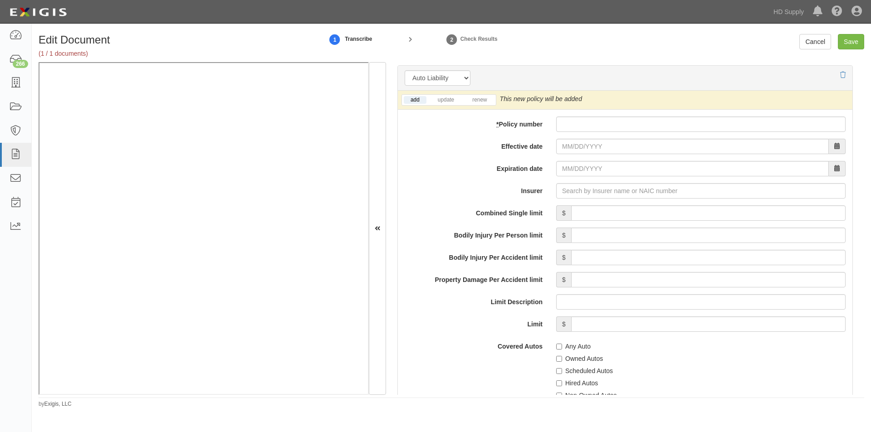
click at [485, 95] on li "renew" at bounding box center [480, 100] width 32 height 10
click at [481, 102] on link "renew" at bounding box center [480, 100] width 28 height 8
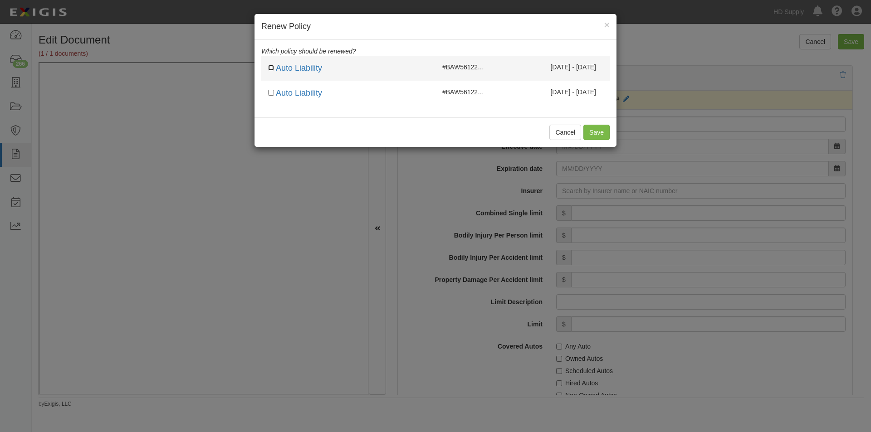
click at [268, 66] on input "checkbox" at bounding box center [271, 68] width 6 height 6
checkbox input "true"
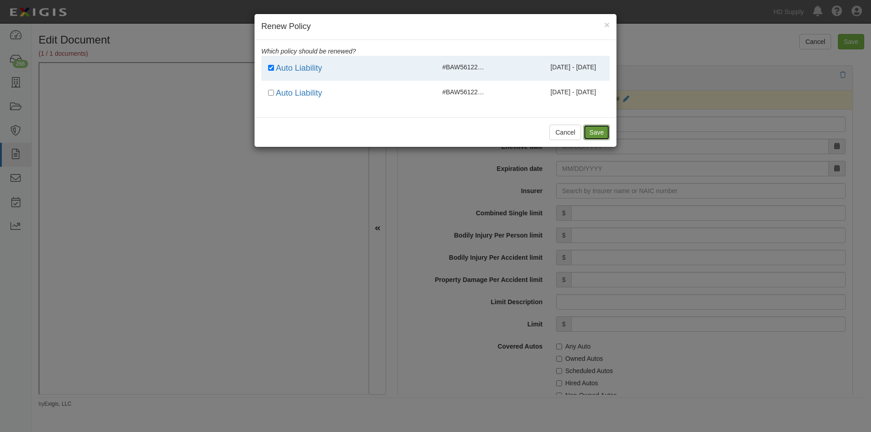
click at [595, 132] on button "Save" at bounding box center [597, 132] width 26 height 15
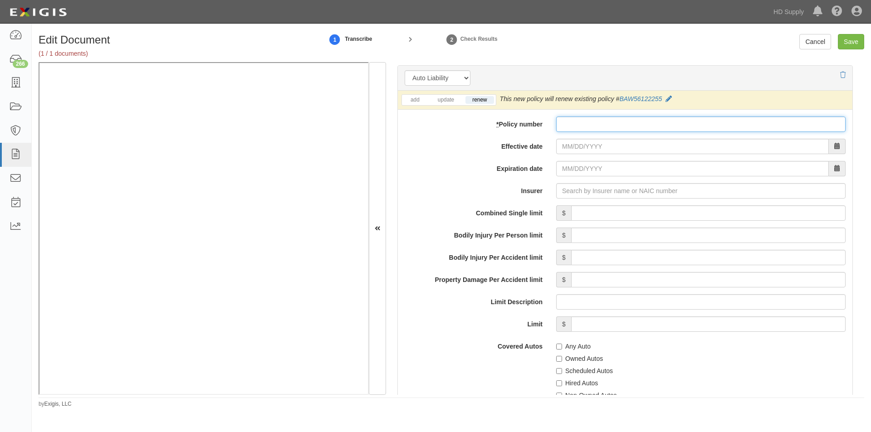
paste input "AZG56122255"
type input "AZG56122255"
click at [573, 152] on input "Effective date" at bounding box center [692, 146] width 273 height 15
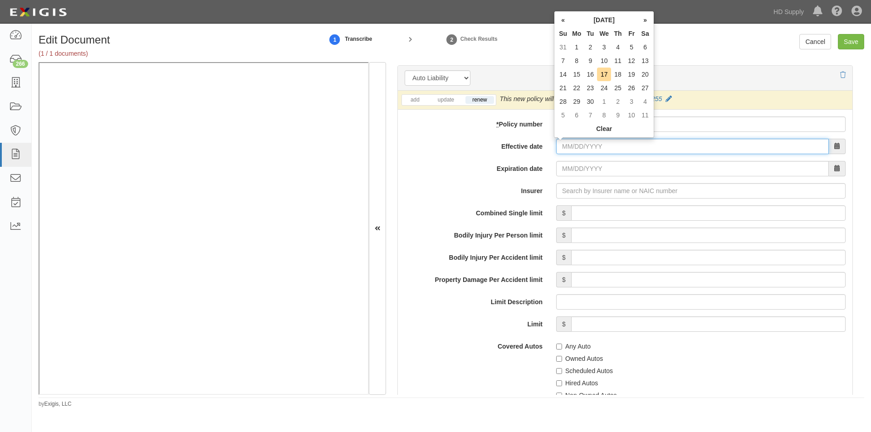
paste input "09/15/2025"
type input "09/15/2025"
type input "09/15/2026"
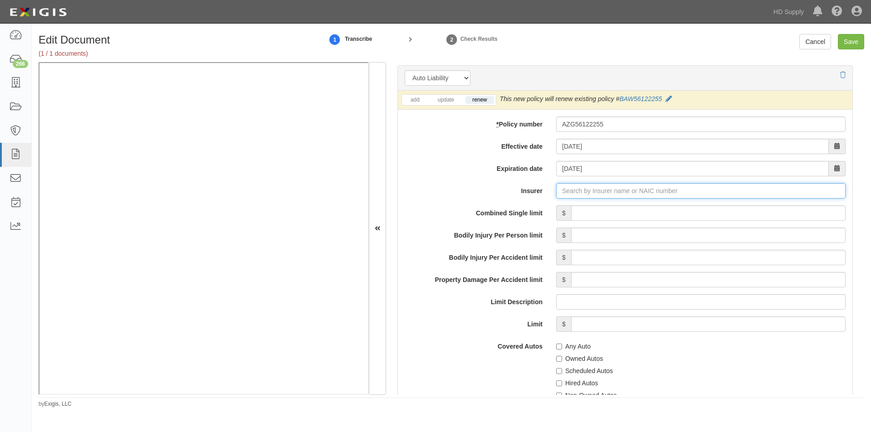
click at [571, 192] on input "Insurer" at bounding box center [700, 190] width 289 height 15
paste input "24732L"
click at [594, 211] on div "General Insurance Company of America ( 24732 ) A XV Rating" at bounding box center [593, 208] width 191 height 12
type input "General Insurance Company of America (24732) A XV Rating"
click at [632, 216] on input "Combined Single limit" at bounding box center [708, 213] width 275 height 15
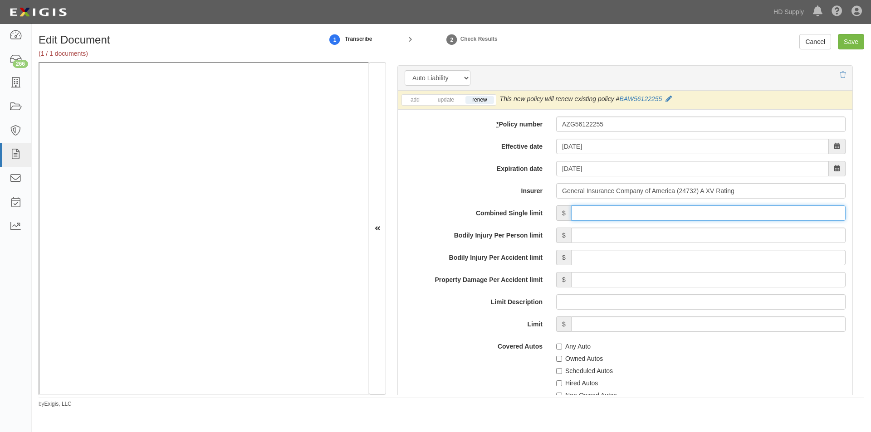
type input "1,000,000"
click at [557, 349] on input "Any Auto" at bounding box center [559, 347] width 6 height 6
checkbox input "true"
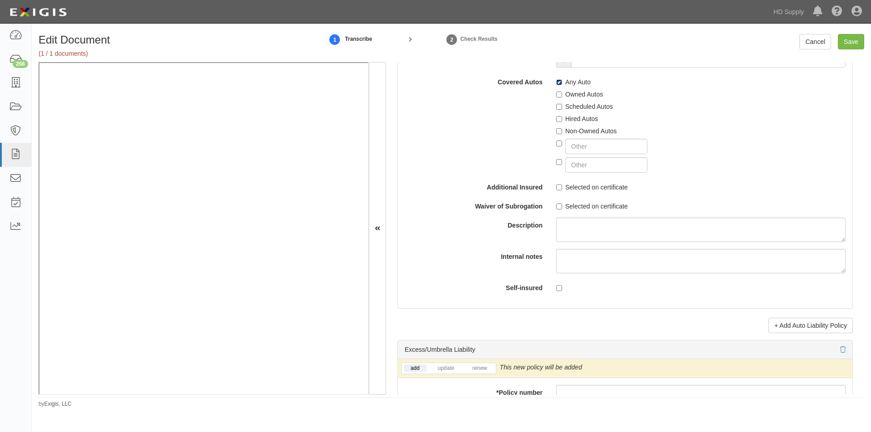
scroll to position [1573, 0]
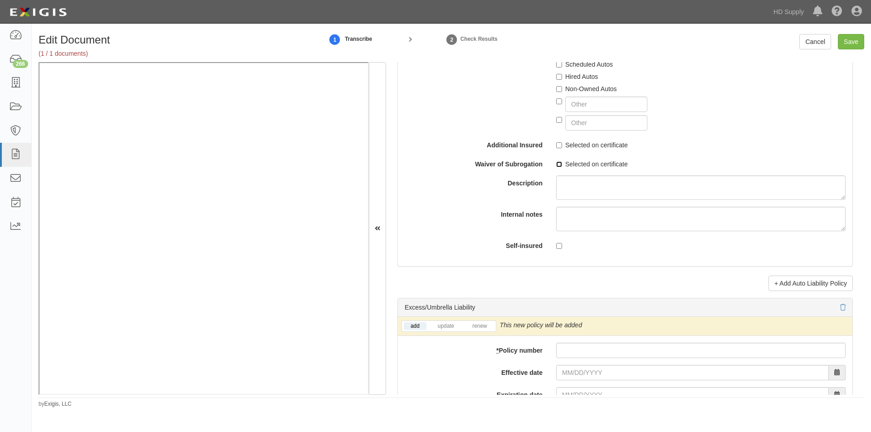
click at [556, 166] on input "Selected on certificate" at bounding box center [559, 165] width 6 height 6
checkbox input "true"
drag, startPoint x: 864, startPoint y: 240, endPoint x: 865, endPoint y: 255, distance: 15.0
click at [865, 255] on div "Edit Document (1 / 1 documents) 1 Transcribe 2 Check Results Cancel Save Docume…" at bounding box center [451, 221] width 839 height 374
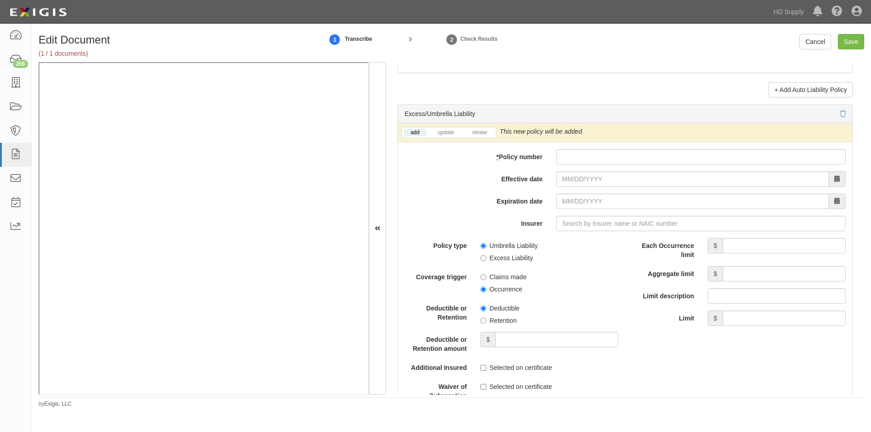
scroll to position [1776, 0]
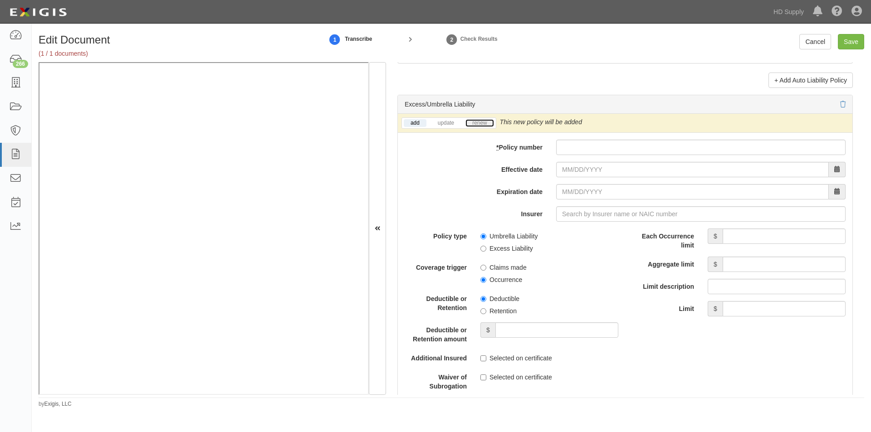
click at [478, 122] on link "renew" at bounding box center [480, 123] width 28 height 8
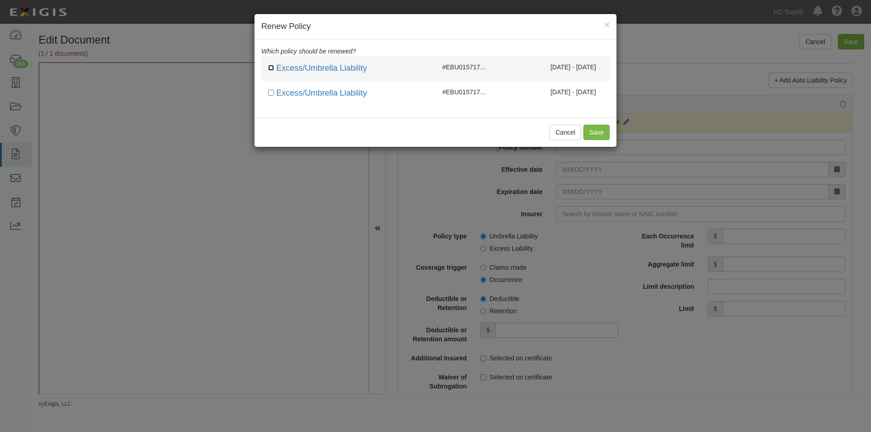
click at [272, 68] on input "checkbox" at bounding box center [271, 68] width 6 height 6
checkbox input "true"
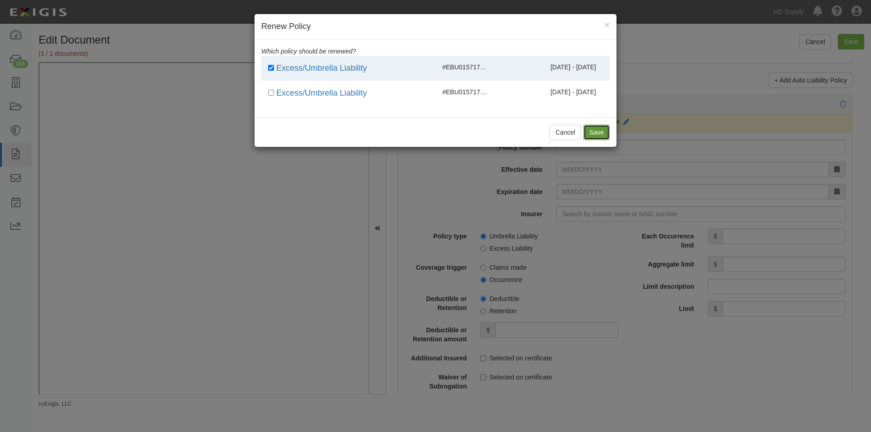
click at [603, 128] on button "Save" at bounding box center [597, 132] width 26 height 15
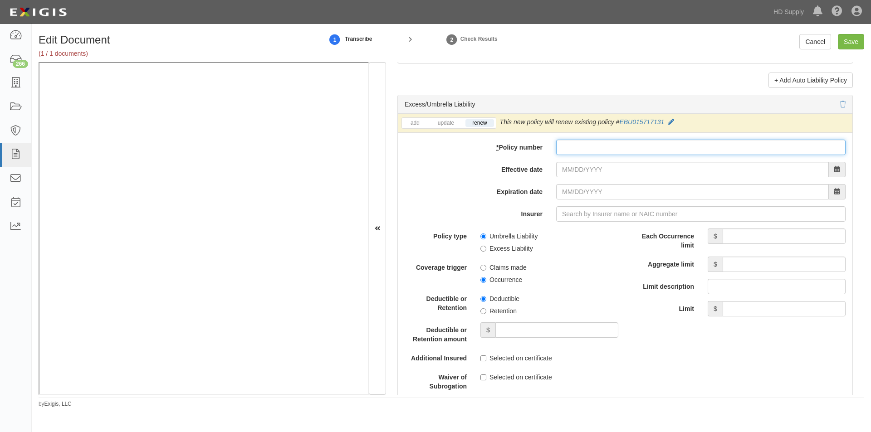
paste input "EBU038395525"
click at [559, 151] on input "EBU038395525" at bounding box center [700, 147] width 289 height 15
type input "EBU038395525"
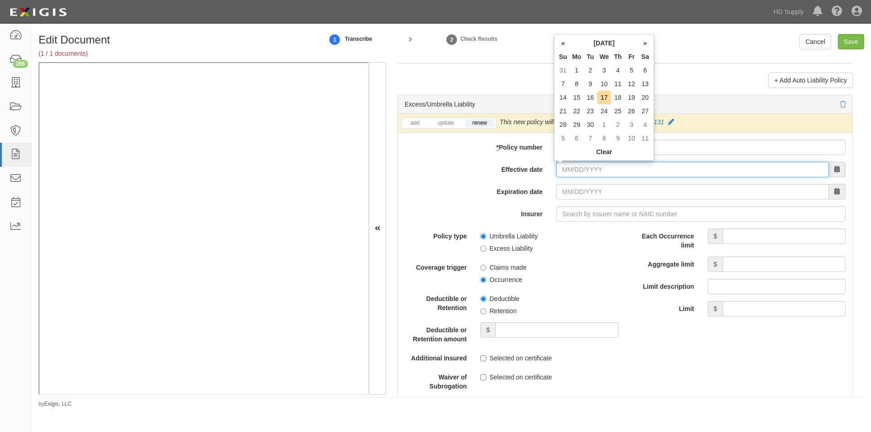
paste input "09/15/2025"
type input "09/15/2025"
type input "09/15/2026"
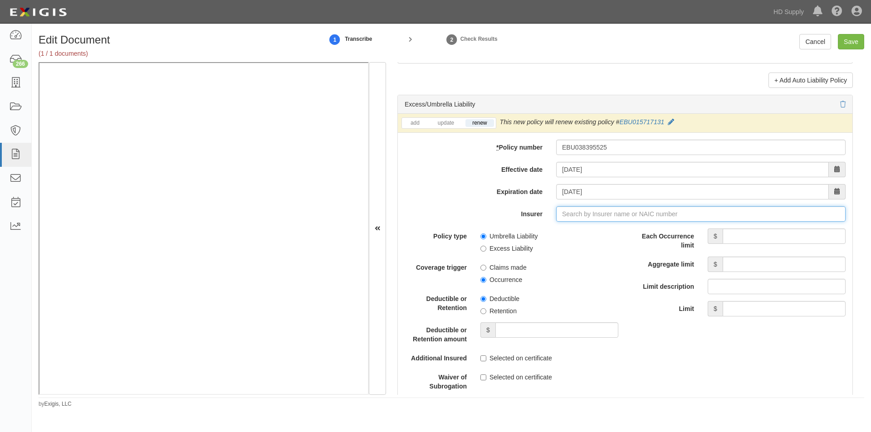
click at [574, 218] on input "Insurer" at bounding box center [700, 213] width 289 height 15
paste input "19445"
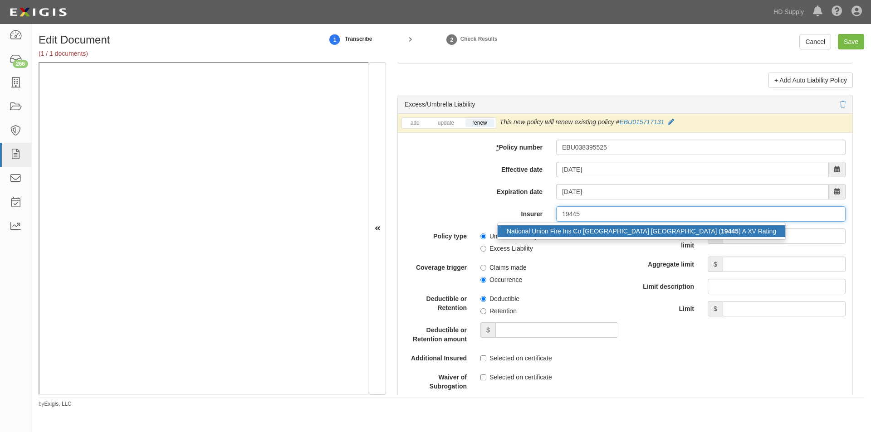
click at [552, 227] on div "National Union Fire Ins Co Pittsburgh PA ( 19445 ) A XV Rating" at bounding box center [642, 232] width 288 height 12
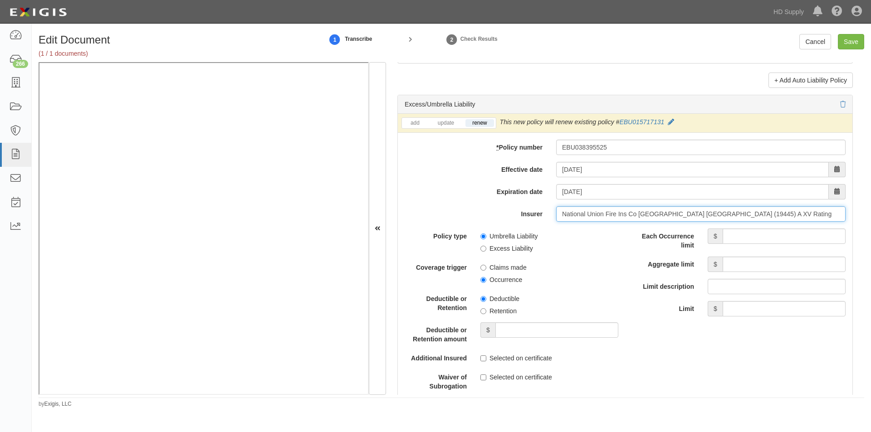
type input "National Union Fire Ins Co Pittsburgh PA (19445) A XV Rating"
click at [733, 236] on input "Each Occurrence limit" at bounding box center [784, 236] width 123 height 15
type input "2,000,000"
click at [751, 268] on input "Aggregate limit" at bounding box center [784, 264] width 123 height 15
type input "2,000,000"
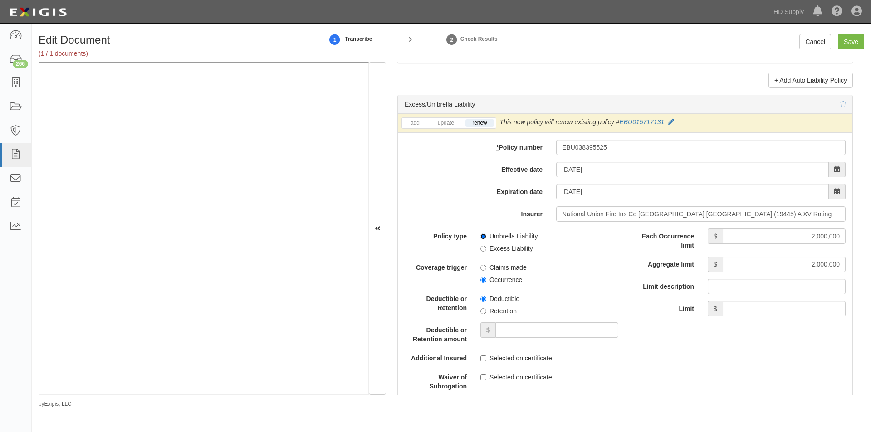
click at [484, 235] on input "Umbrella Liability" at bounding box center [484, 237] width 6 height 6
radio input "true"
click at [481, 280] on input "Occurrence" at bounding box center [484, 280] width 6 height 6
radio input "true"
click at [483, 309] on input "Retention" at bounding box center [484, 312] width 6 height 6
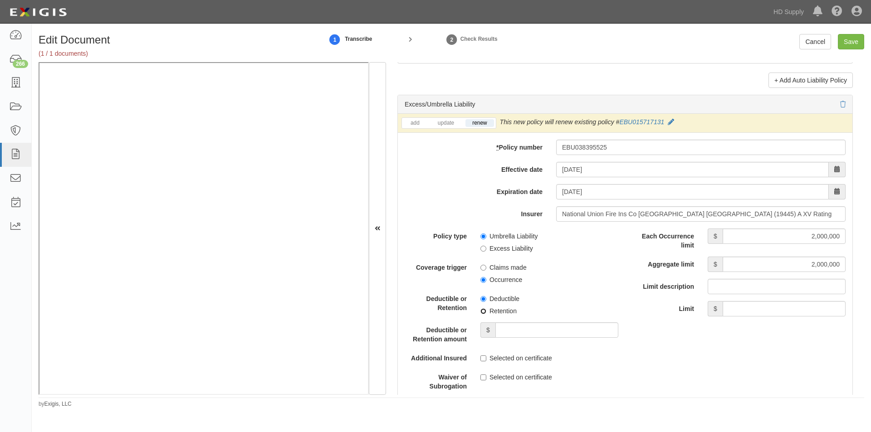
radio input "true"
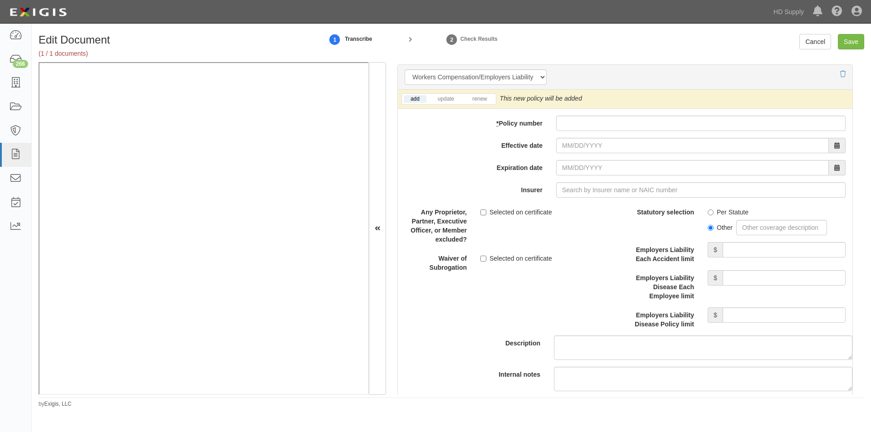
scroll to position [2263, 0]
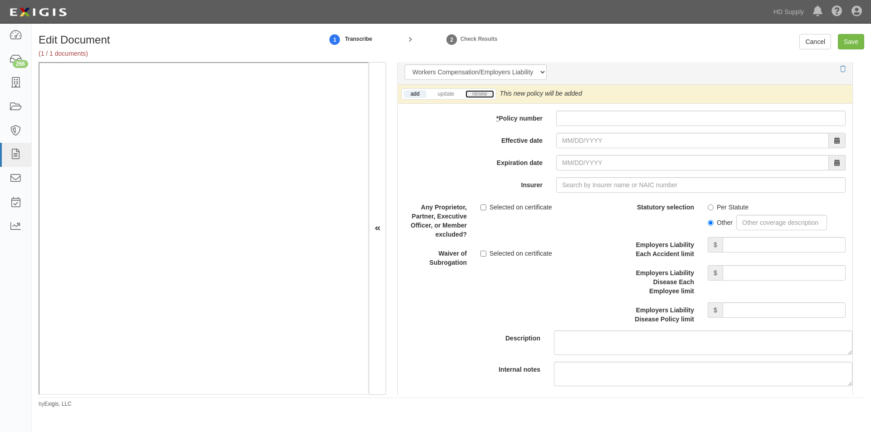
click at [482, 97] on link "renew" at bounding box center [480, 94] width 28 height 8
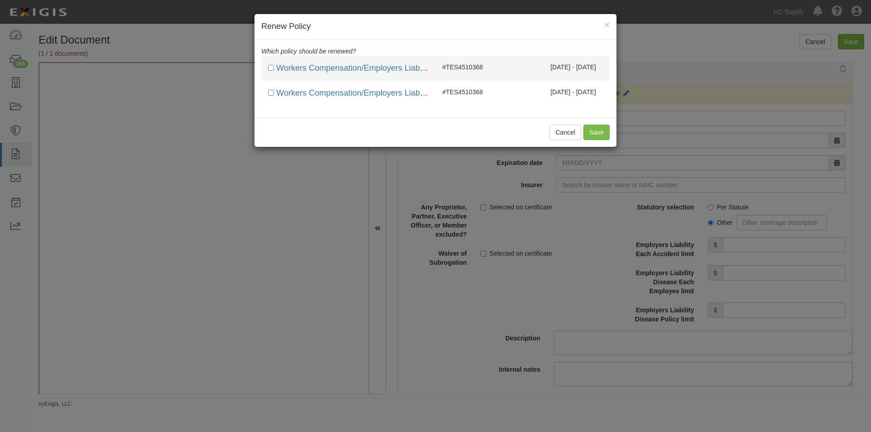
click at [274, 63] on div "Workers Compensation/Employers Liability" at bounding box center [348, 69] width 161 height 12
checkbox input "true"
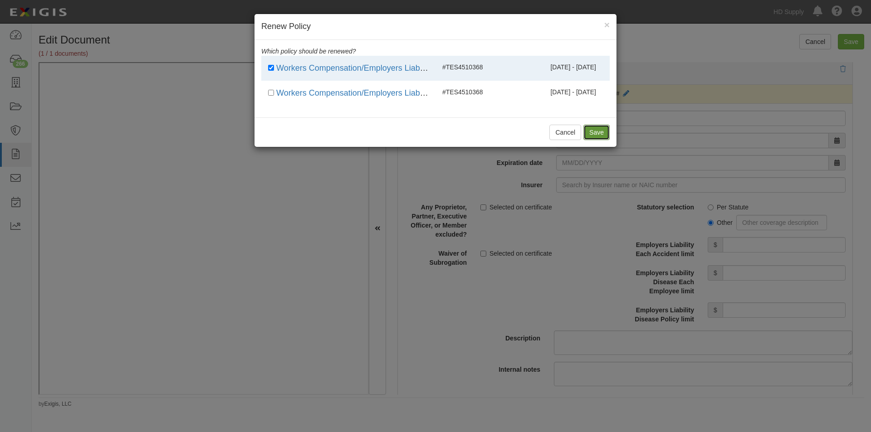
click at [591, 132] on button "Save" at bounding box center [597, 132] width 26 height 15
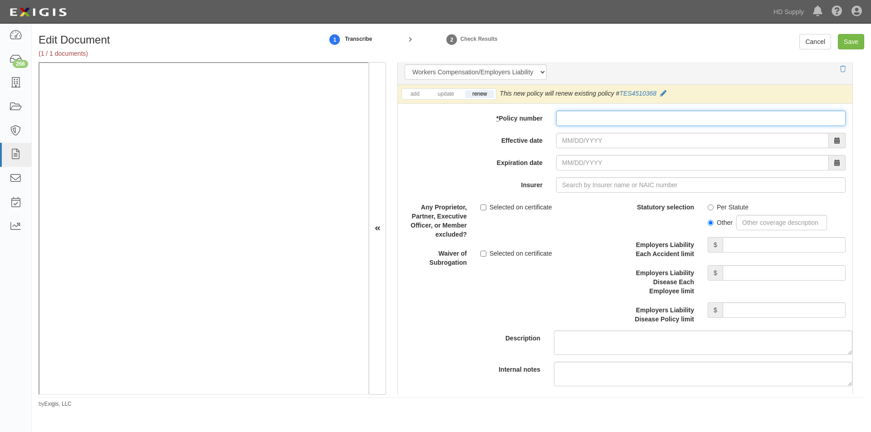
paste input "107747470"
drag, startPoint x: 597, startPoint y: 122, endPoint x: 535, endPoint y: 127, distance: 62.0
click at [535, 127] on div "add update renew This new policy will be added This new policy will update exis…" at bounding box center [625, 253] width 455 height 337
paste input "TES4510368"
type input "TES4510368"
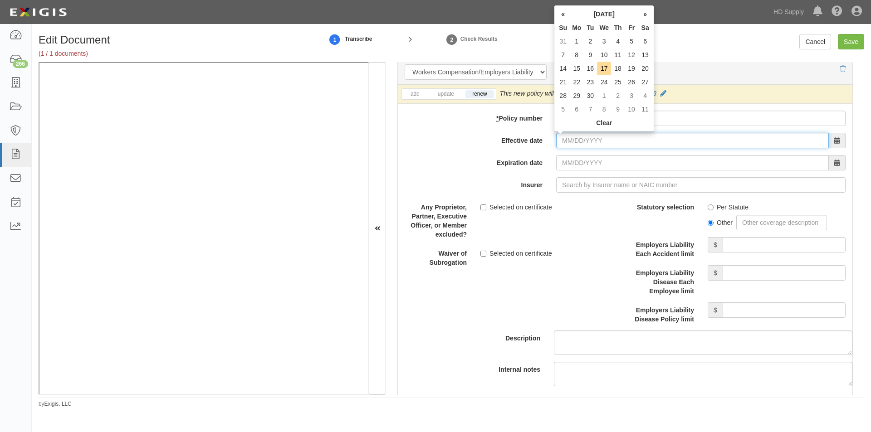
paste input "10/01/2024"
type input "10/01/2024"
type input "10/01/2025"
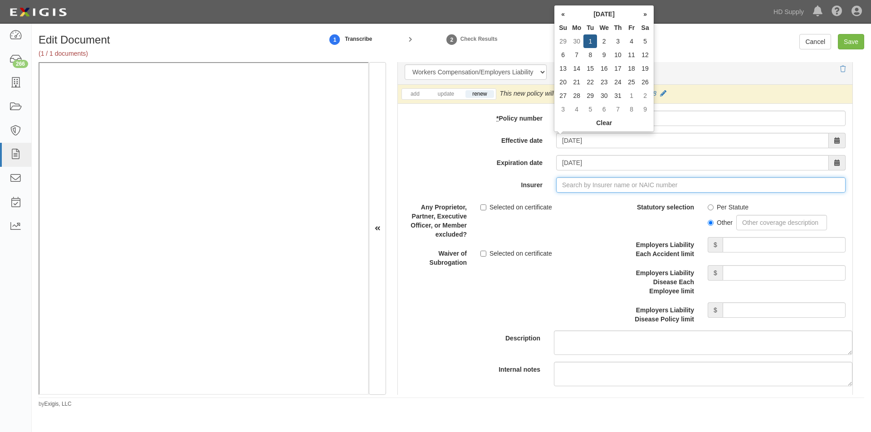
click at [577, 191] on input "Insurer" at bounding box center [700, 184] width 289 height 15
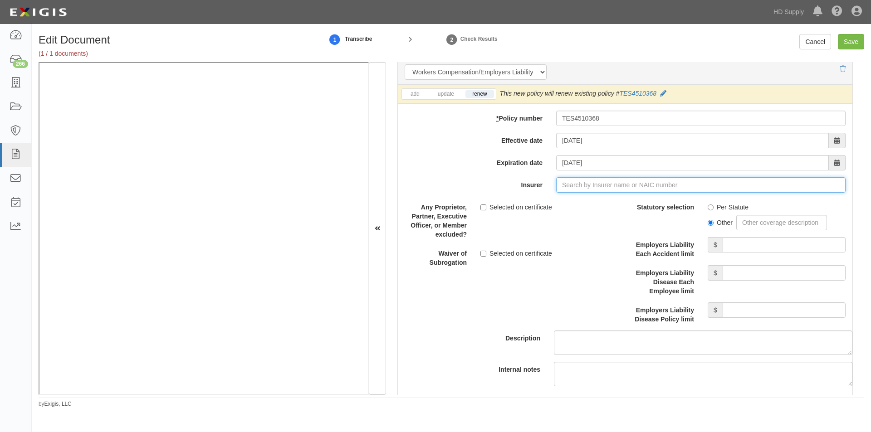
click at [560, 186] on input "Insurer" at bounding box center [700, 184] width 289 height 15
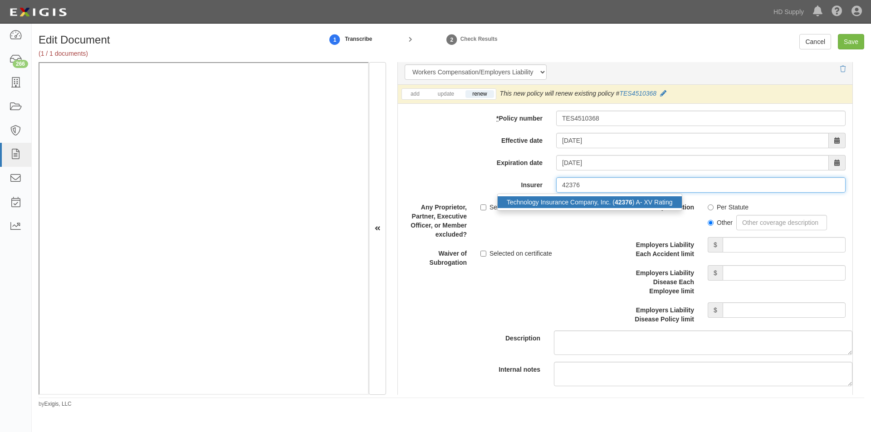
click at [568, 201] on div "Technology Insurance Company, Inc. ( 42376 ) A- XV Rating" at bounding box center [590, 202] width 184 height 12
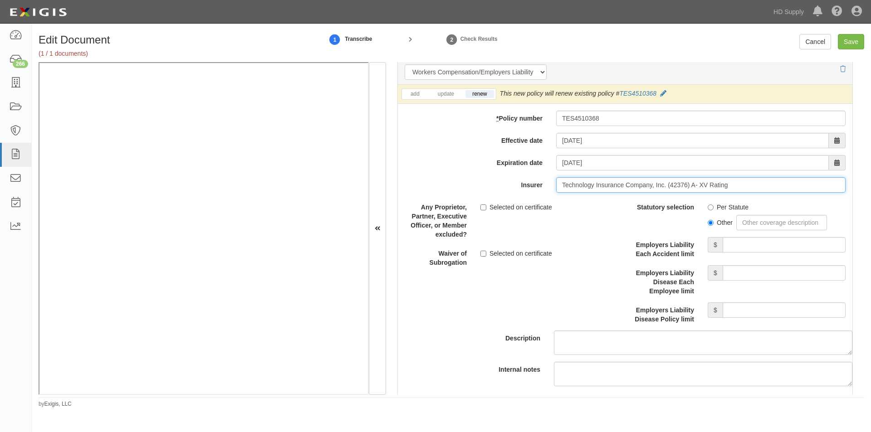
type input "Technology Insurance Company, Inc. (42376) A- XV Rating"
click at [708, 209] on input "Per Statute" at bounding box center [711, 208] width 6 height 6
radio input "true"
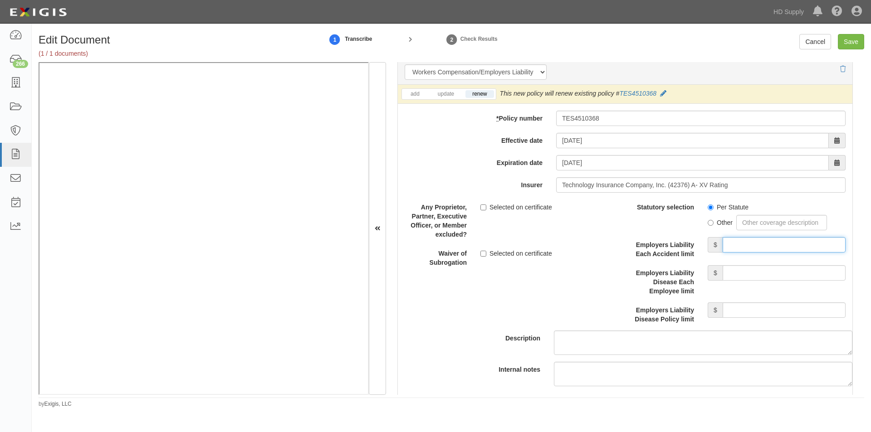
click at [741, 245] on input "Employers Liability Each Accident limit" at bounding box center [784, 244] width 123 height 15
type input "1,000,000"
click at [748, 271] on input "Employers Liability Disease Each Employee limit" at bounding box center [784, 272] width 123 height 15
type input "1,000,000"
click at [744, 309] on input "Employers Liability Disease Policy limit" at bounding box center [784, 310] width 123 height 15
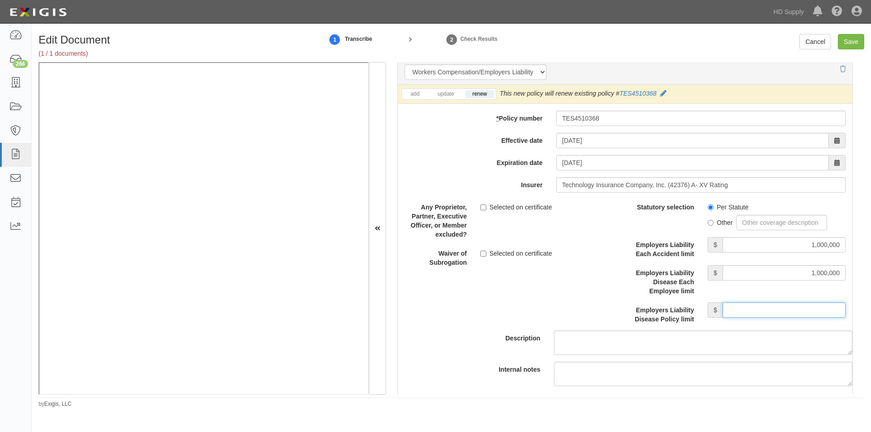
type input "1,000,000"
click at [485, 206] on input "Selected on certificate" at bounding box center [484, 208] width 6 height 6
checkbox input "true"
click at [848, 40] on input "Save" at bounding box center [851, 41] width 26 height 15
type input "1000000"
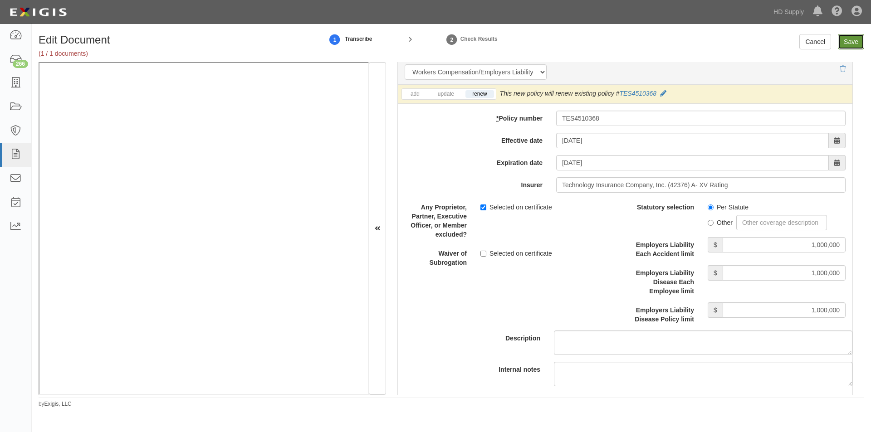
type input "500000"
type input "15000"
type input "1000000"
type input "2000000"
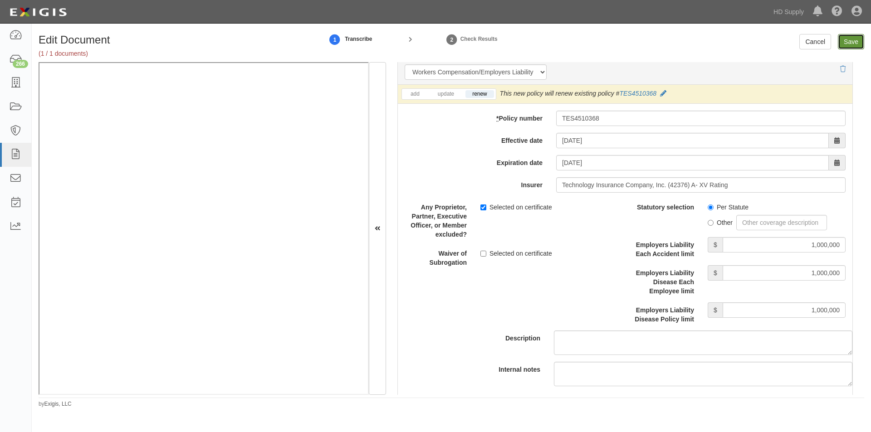
type input "1000000"
type input "2000000"
type input "1000000"
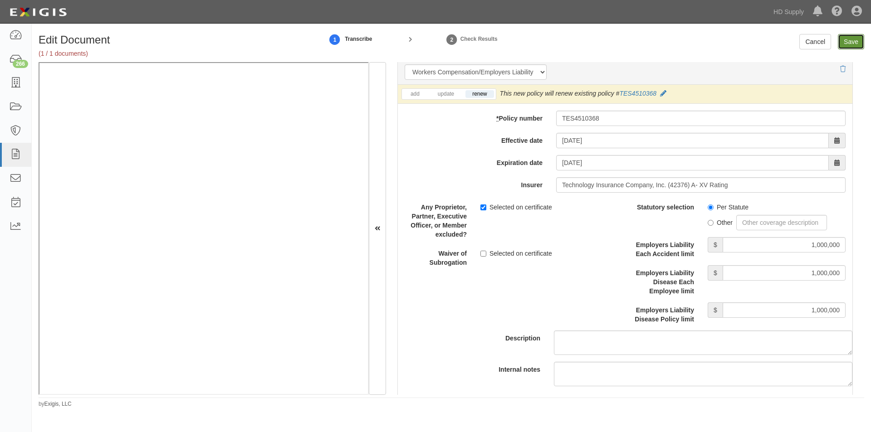
type input "1000000"
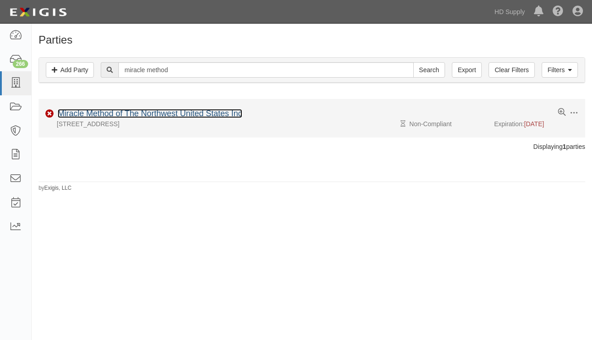
click at [112, 113] on link "Miracle Method of The Northwest United States Inc" at bounding box center [150, 113] width 185 height 9
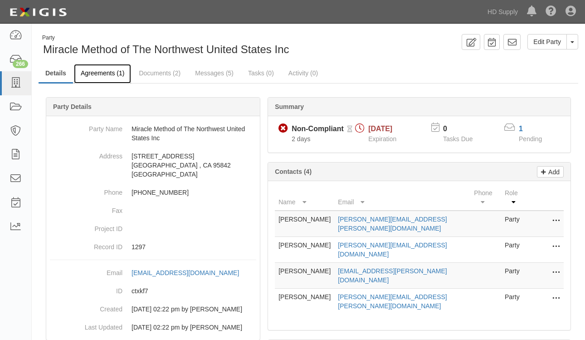
click at [92, 74] on link "Agreements (1)" at bounding box center [102, 74] width 57 height 20
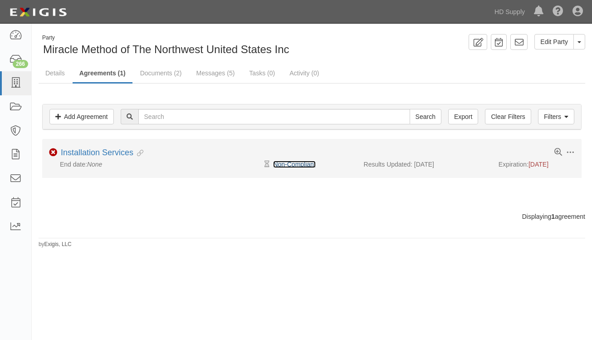
click at [293, 167] on link "Non-Compliant" at bounding box center [294, 164] width 42 height 7
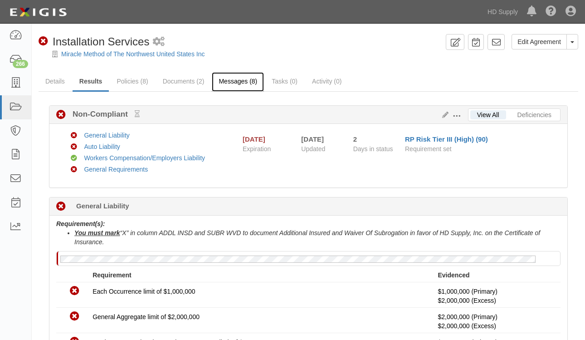
click at [223, 81] on link "Messages (8)" at bounding box center [238, 82] width 52 height 20
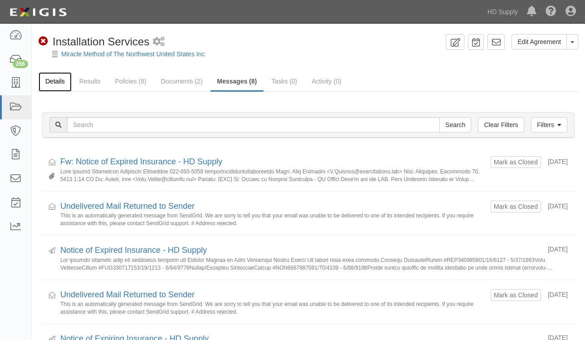
click at [51, 79] on link "Details" at bounding box center [55, 82] width 33 height 20
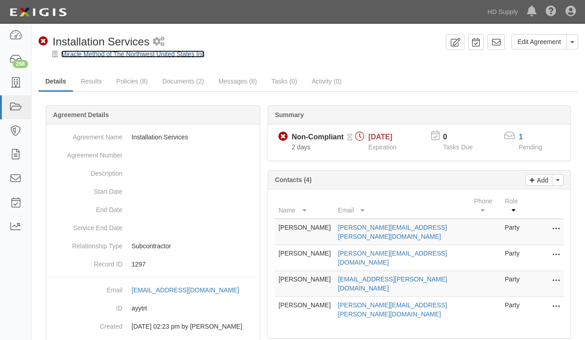
click at [90, 56] on link "Miracle Method of The Northwest United States Inc" at bounding box center [132, 53] width 143 height 7
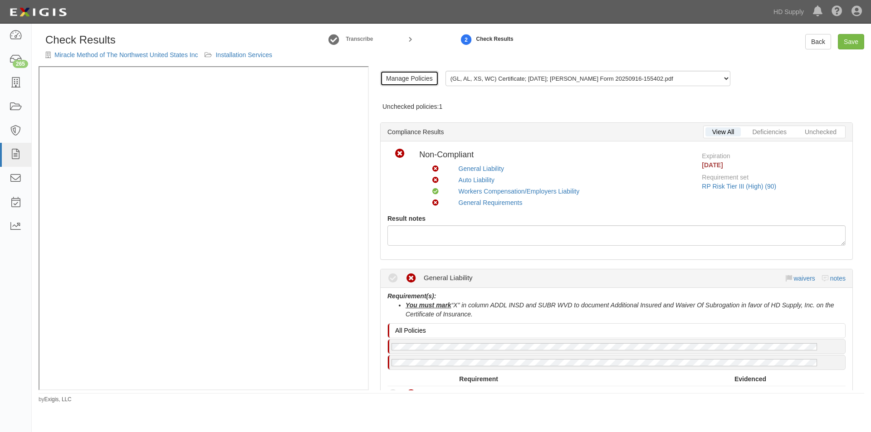
click at [415, 80] on link "Manage Policies" at bounding box center [409, 78] width 59 height 15
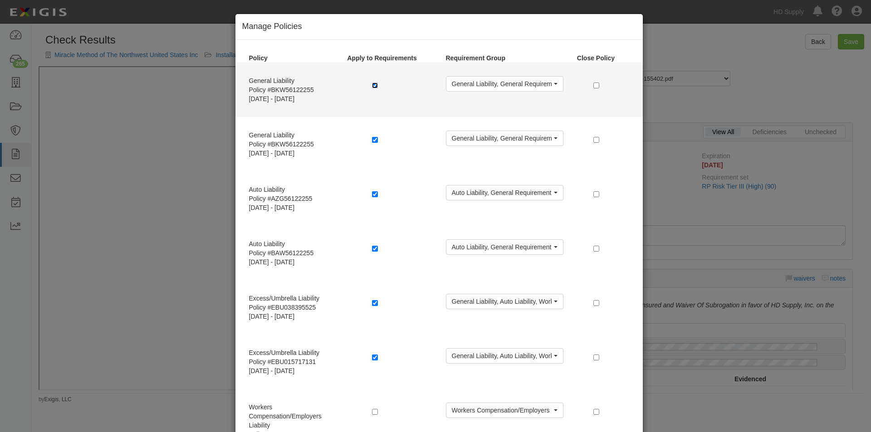
click at [372, 87] on input "checkbox" at bounding box center [375, 86] width 6 height 6
checkbox input "false"
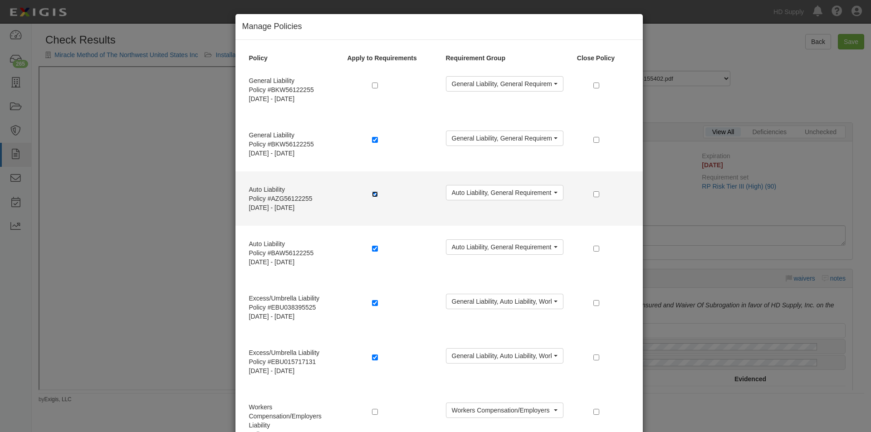
click at [372, 195] on input "checkbox" at bounding box center [375, 194] width 6 height 6
checkbox input "false"
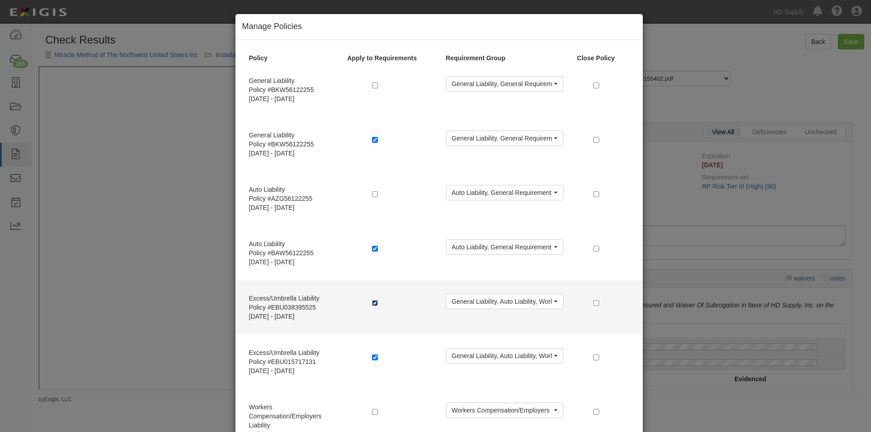
click at [373, 305] on input "checkbox" at bounding box center [375, 303] width 6 height 6
checkbox input "false"
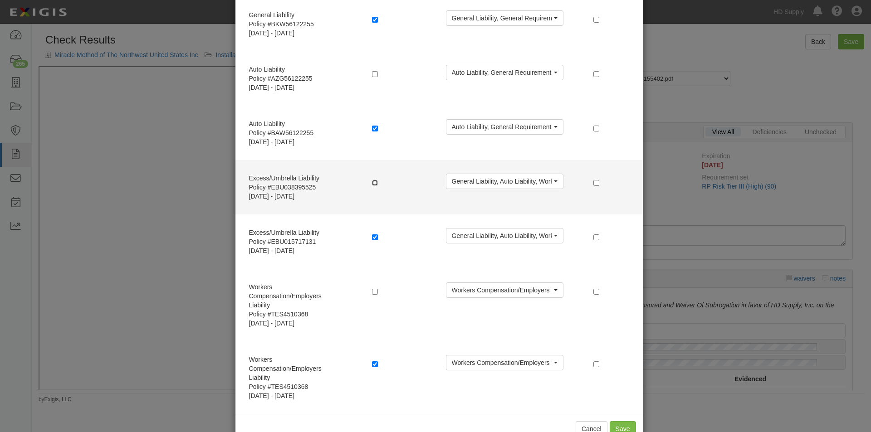
scroll to position [146, 0]
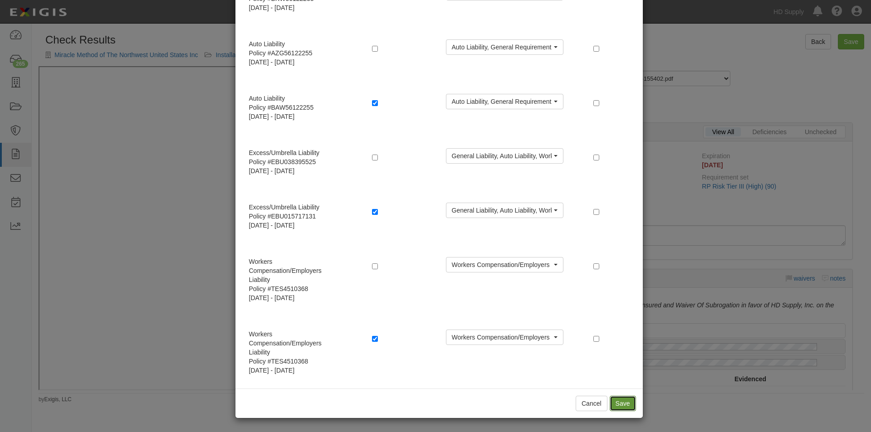
click at [614, 402] on button "Save" at bounding box center [623, 403] width 26 height 15
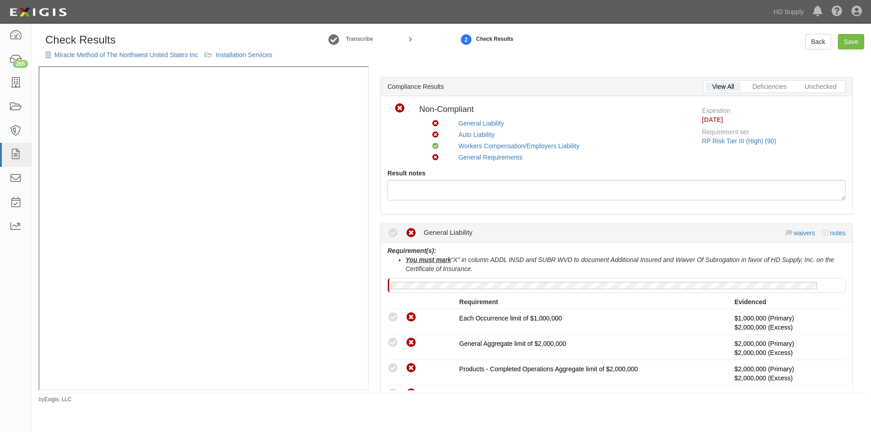
scroll to position [0, 0]
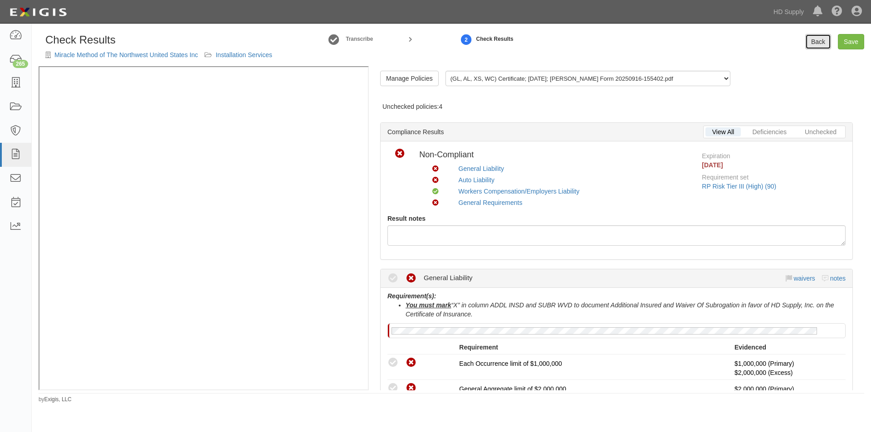
click at [815, 42] on link "Back" at bounding box center [818, 41] width 26 height 15
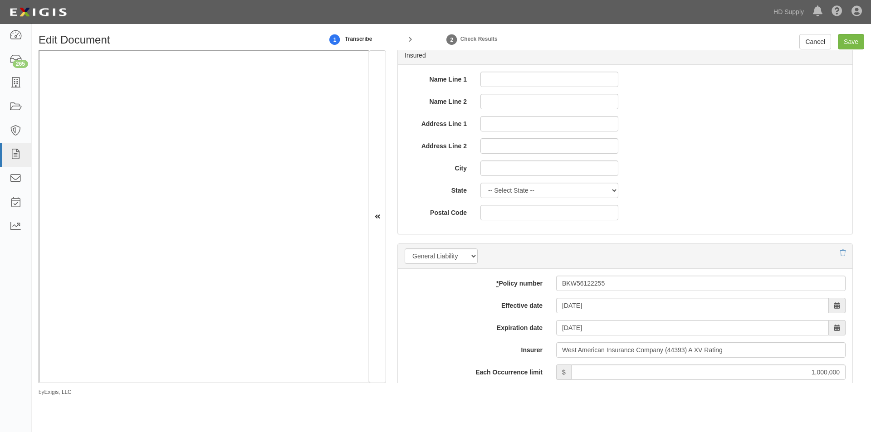
scroll to position [635, 0]
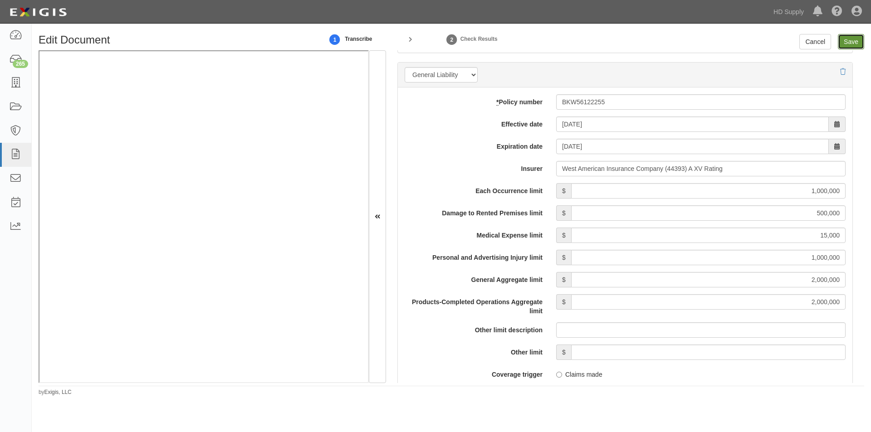
click at [849, 45] on input "Save" at bounding box center [851, 41] width 26 height 15
type input "1000000"
type input "500000"
type input "15000"
type input "1000000"
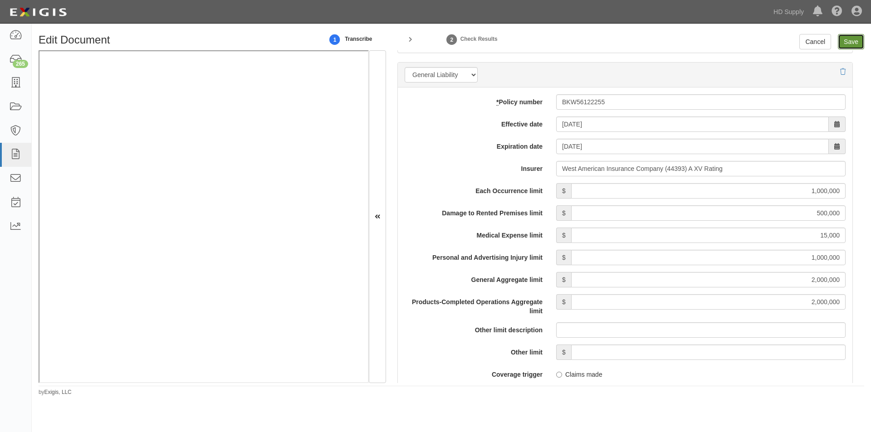
type input "2000000"
type input "1000000"
type input "2000000"
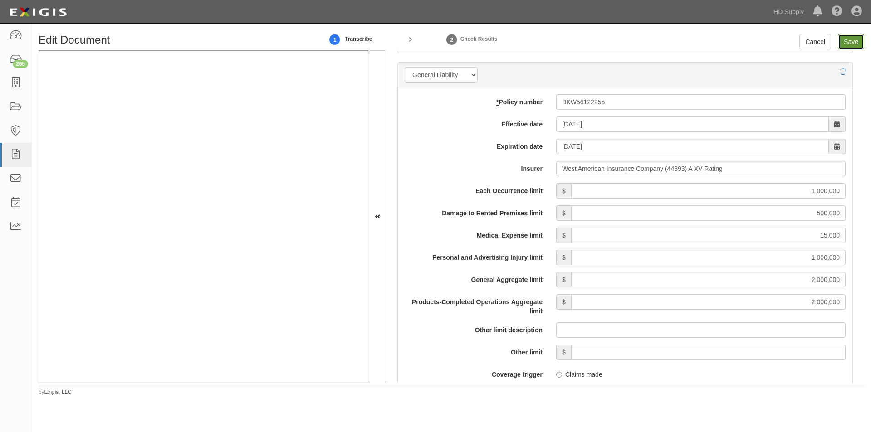
type input "1000000"
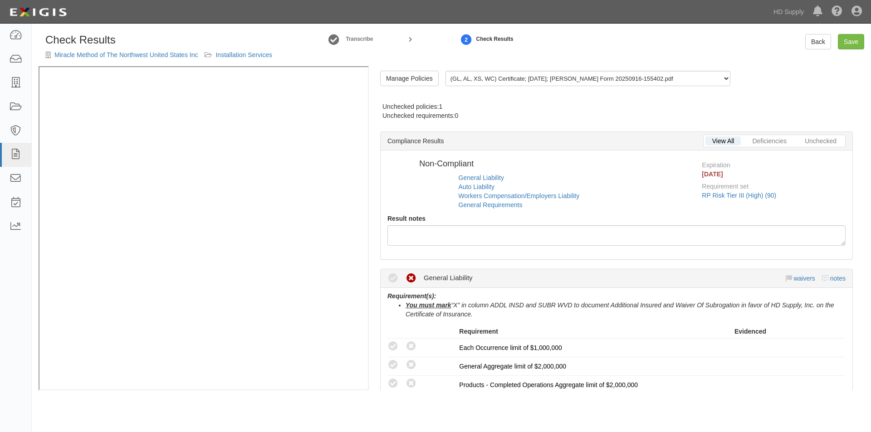
radio input "true"
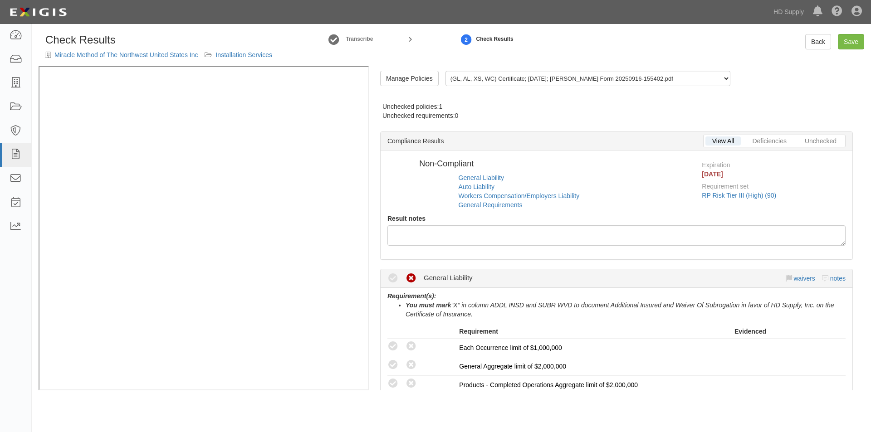
radio input "true"
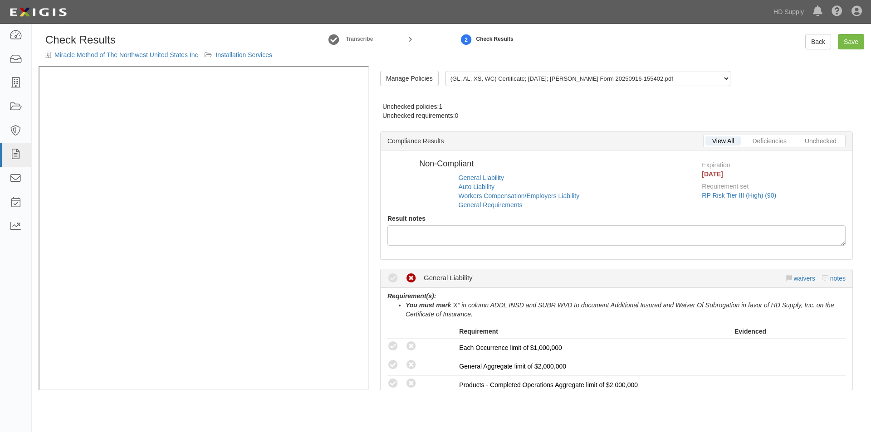
radio input "true"
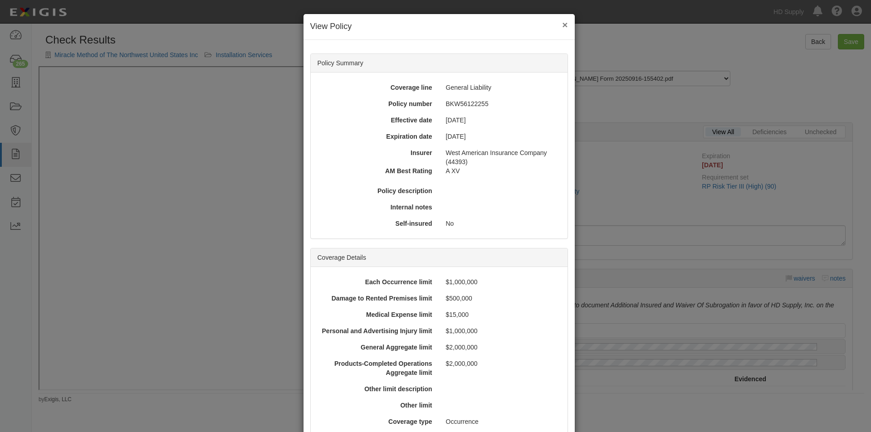
click at [562, 26] on button "×" at bounding box center [564, 25] width 5 height 10
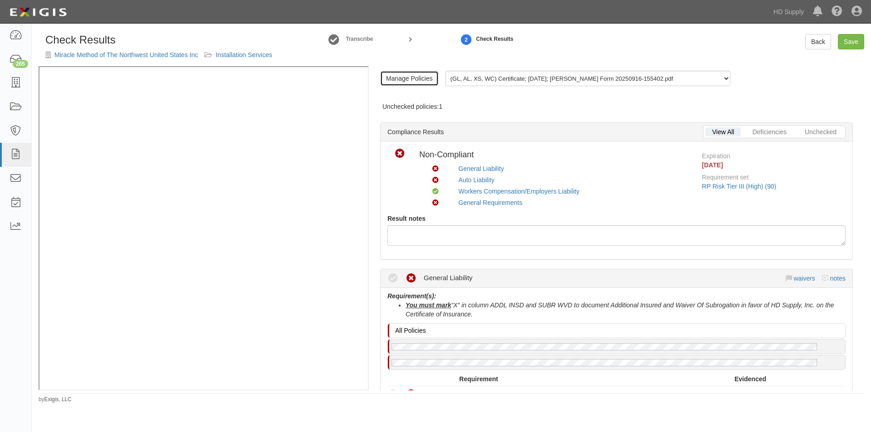
click at [400, 79] on link "Manage Policies" at bounding box center [409, 78] width 59 height 15
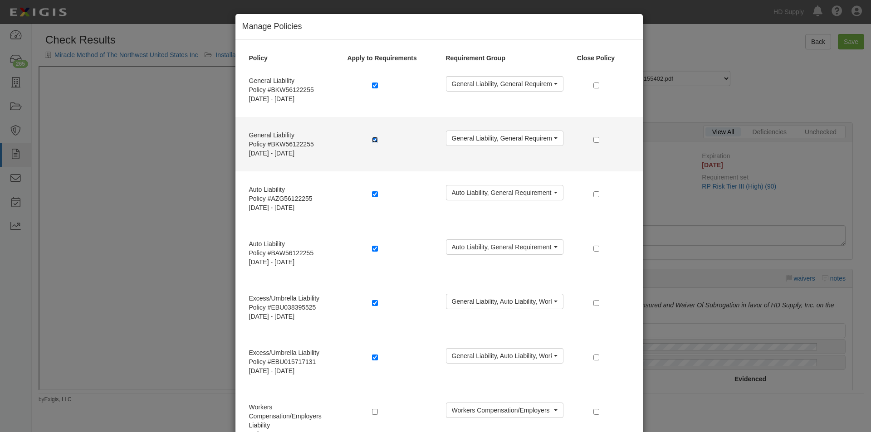
click at [372, 140] on input "checkbox" at bounding box center [375, 140] width 6 height 6
checkbox input "false"
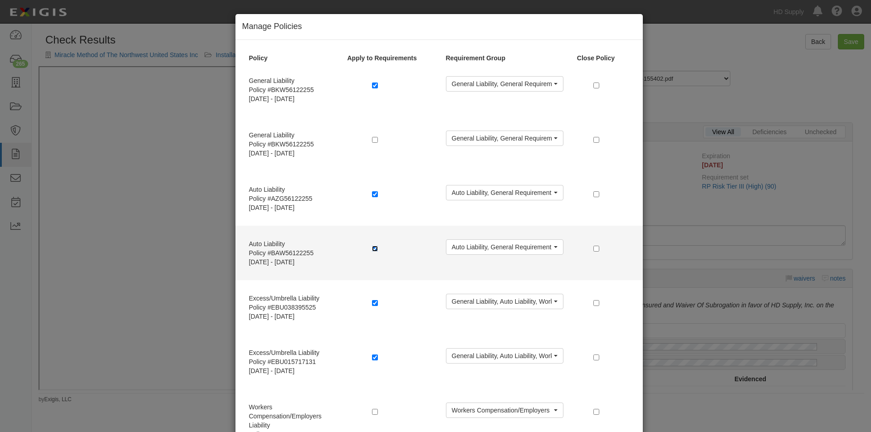
click at [372, 248] on input "checkbox" at bounding box center [375, 249] width 6 height 6
checkbox input "false"
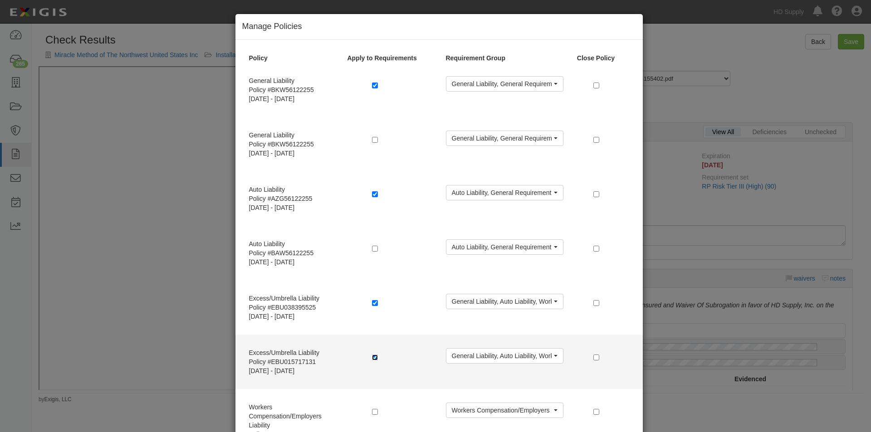
click at [372, 360] on input "checkbox" at bounding box center [375, 358] width 6 height 6
checkbox input "false"
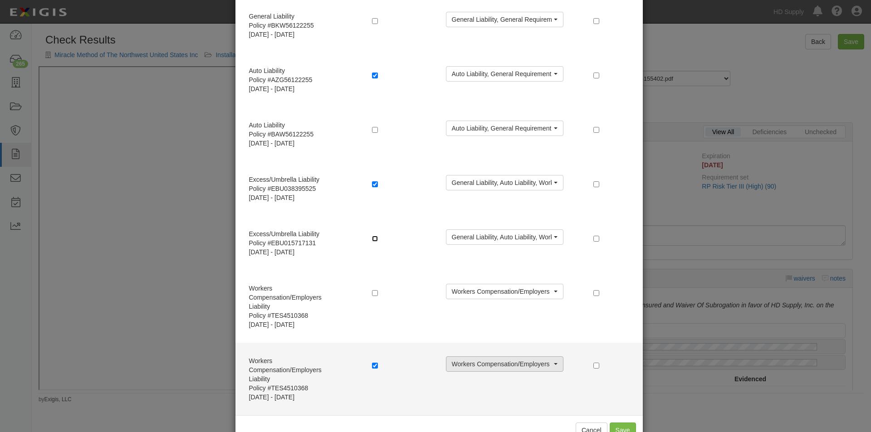
scroll to position [146, 0]
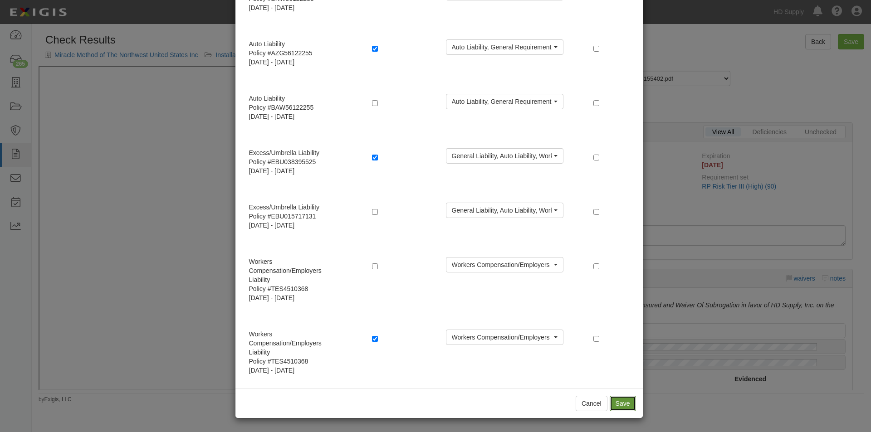
click at [623, 406] on button "Save" at bounding box center [623, 403] width 26 height 15
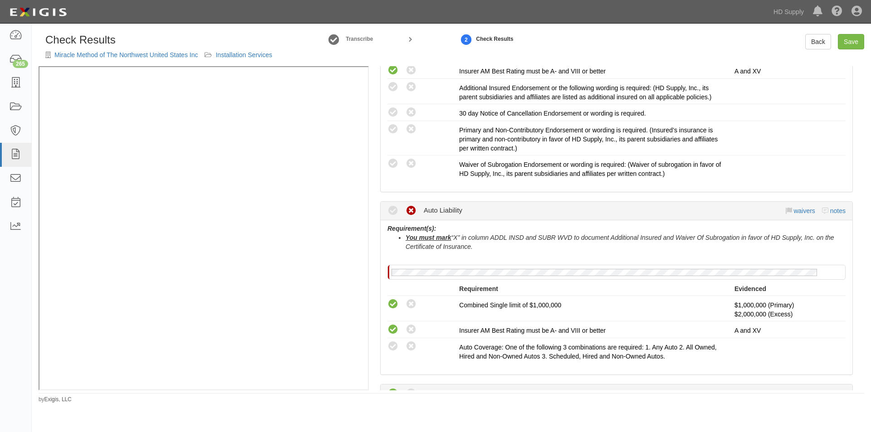
scroll to position [408, 0]
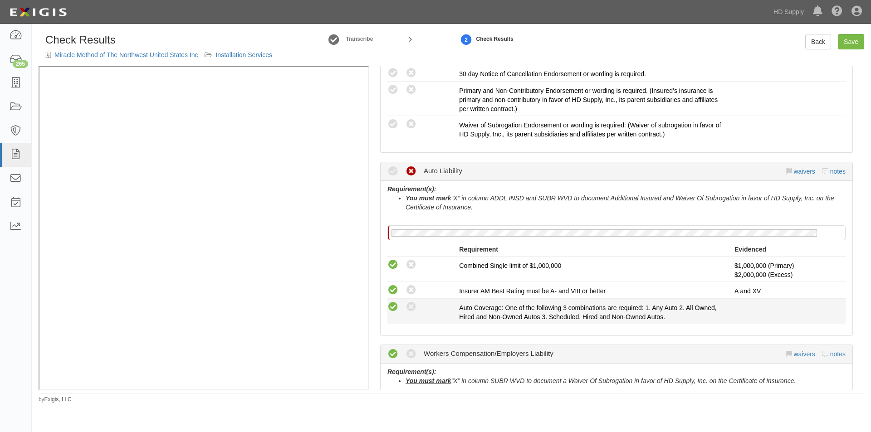
click at [397, 310] on icon at bounding box center [393, 307] width 11 height 11
radio input "true"
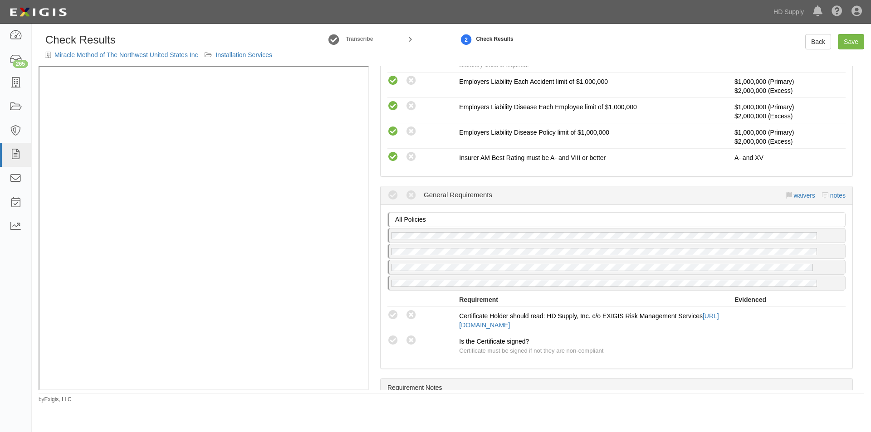
scroll to position [902, 0]
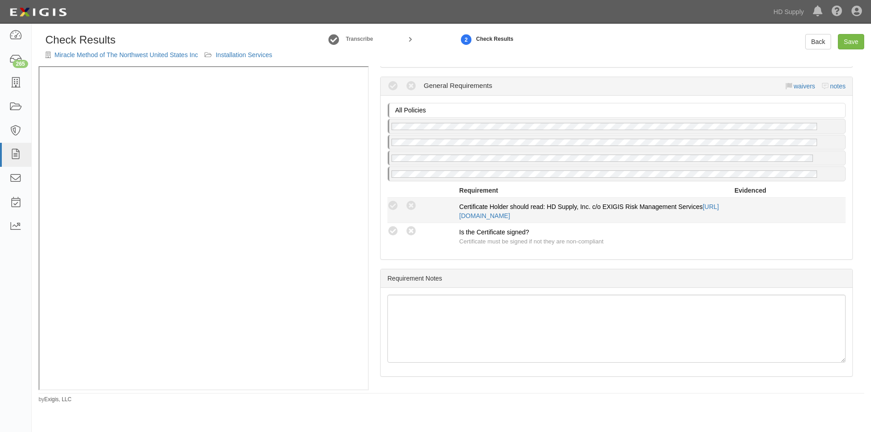
drag, startPoint x: 393, startPoint y: 231, endPoint x: 394, endPoint y: 219, distance: 12.3
click at [393, 228] on icon at bounding box center [393, 231] width 11 height 11
radio input "true"
click at [394, 208] on icon at bounding box center [393, 206] width 11 height 11
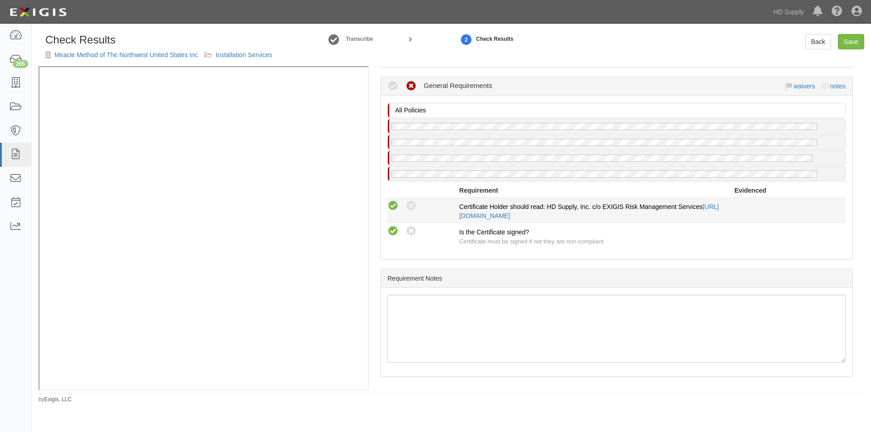
radio input "true"
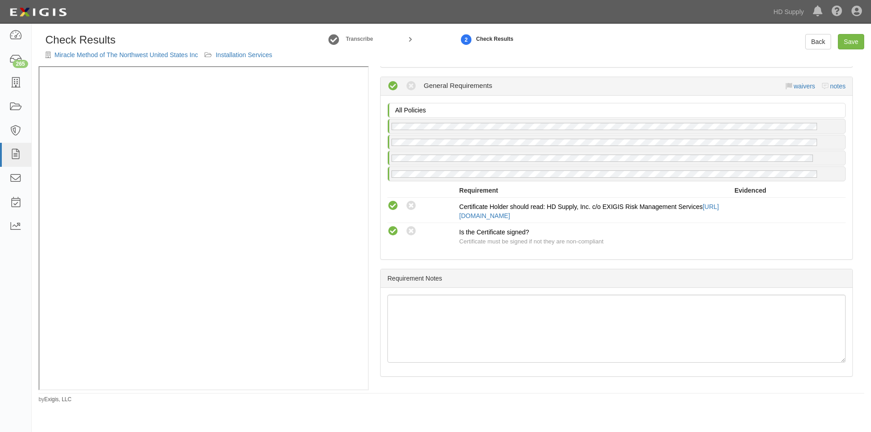
drag, startPoint x: 865, startPoint y: 343, endPoint x: 856, endPoint y: 300, distance: 43.2
click at [856, 300] on div "Check Results Miracle Method of The Northwest United States Inc Installation Se…" at bounding box center [451, 219] width 839 height 370
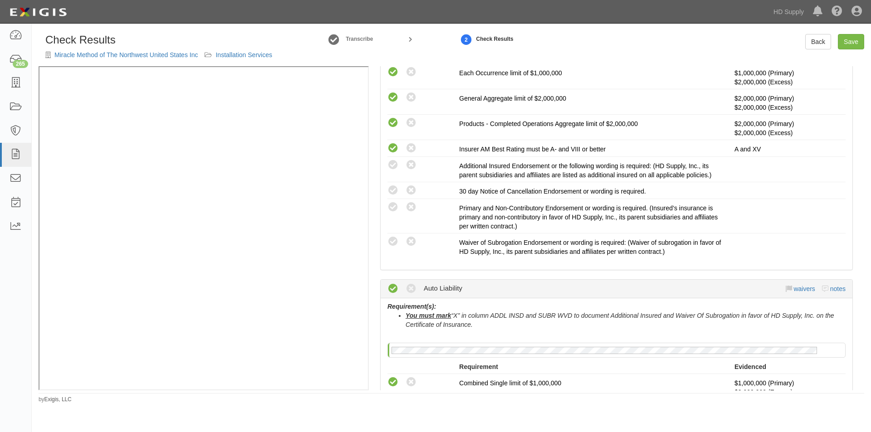
scroll to position [273, 0]
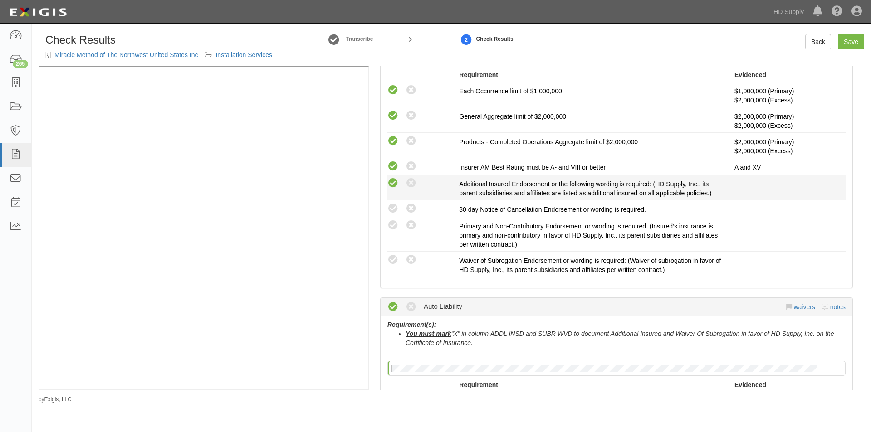
click at [393, 185] on icon at bounding box center [393, 183] width 11 height 11
radio input "true"
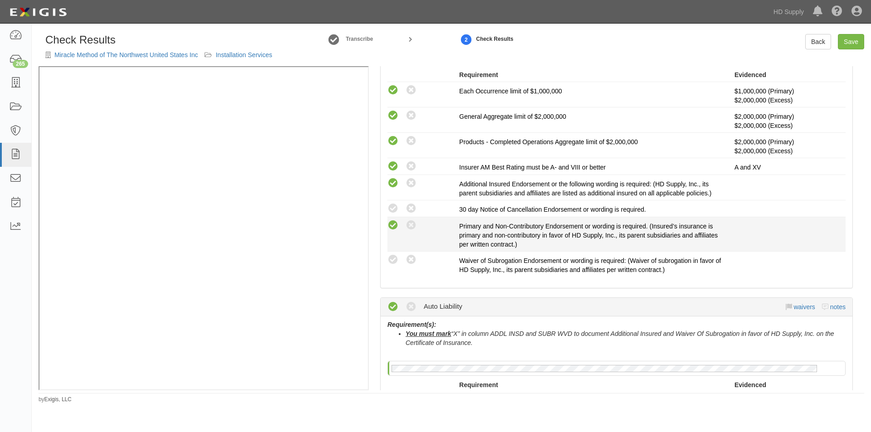
click at [393, 226] on icon at bounding box center [393, 225] width 11 height 11
radio input "true"
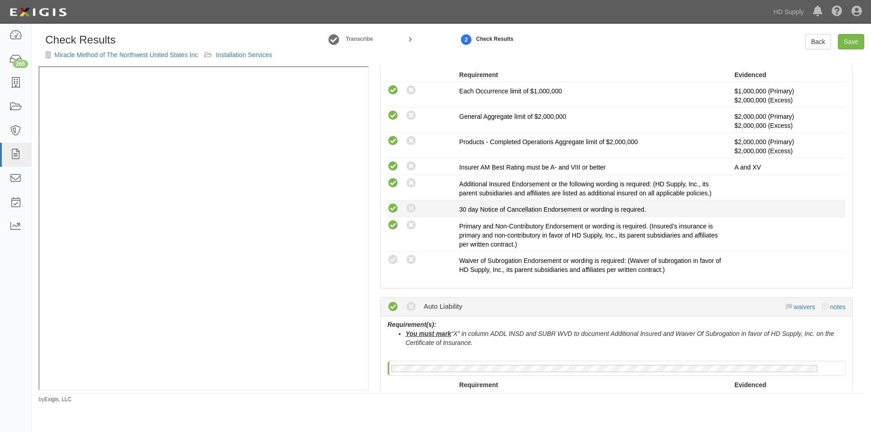
click at [392, 213] on icon at bounding box center [393, 208] width 11 height 11
radio input "true"
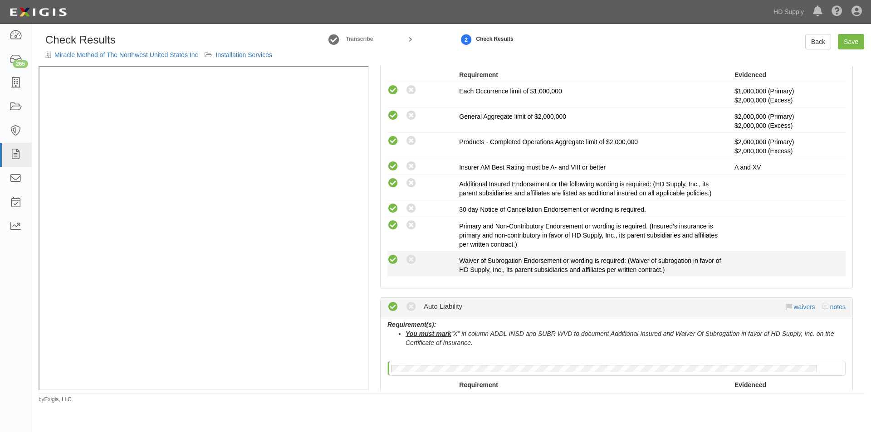
click at [394, 258] on icon at bounding box center [393, 260] width 11 height 11
radio input "true"
click at [847, 43] on link "Save" at bounding box center [851, 41] width 26 height 15
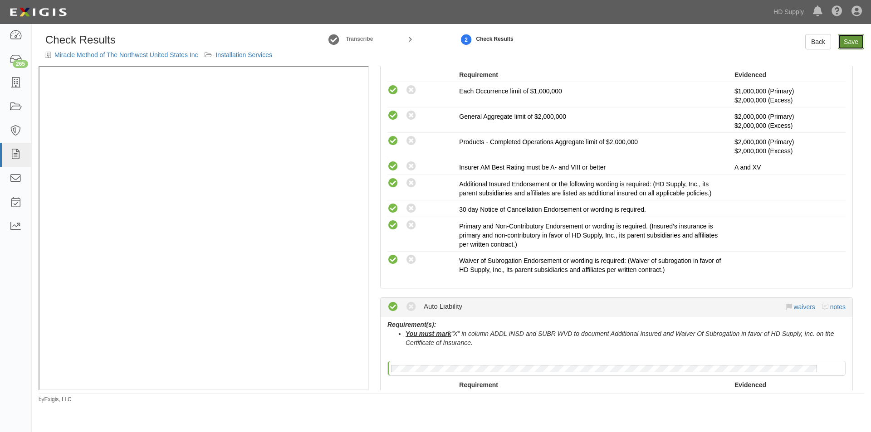
radio input "true"
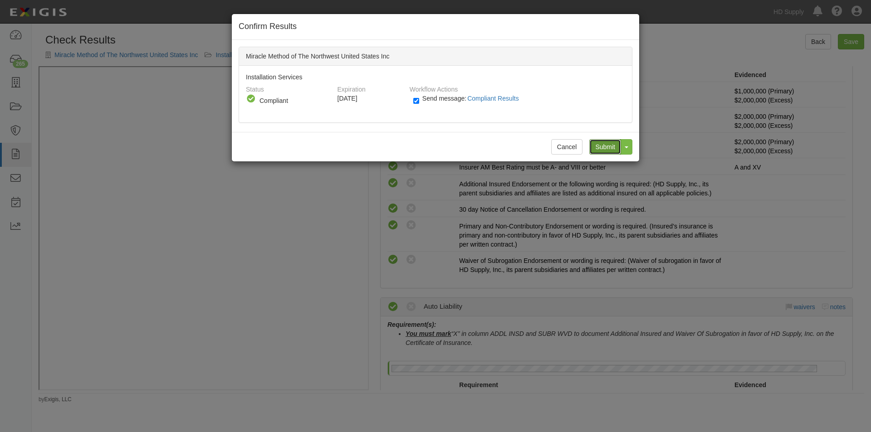
click at [607, 148] on input "Submit" at bounding box center [605, 146] width 32 height 15
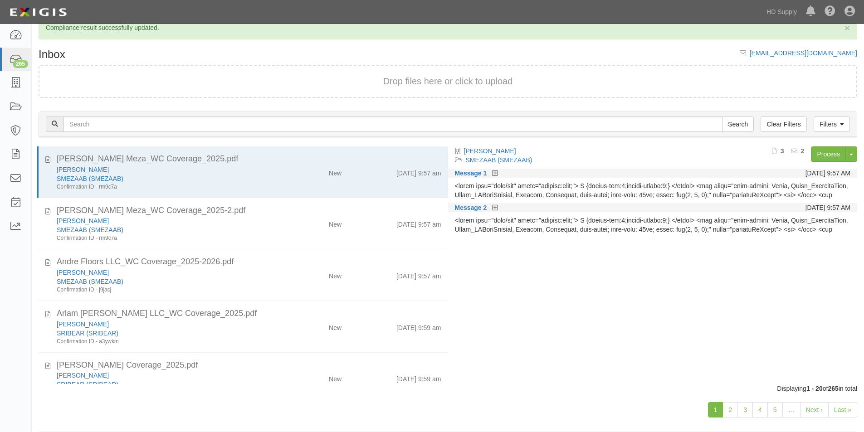
scroll to position [28, 0]
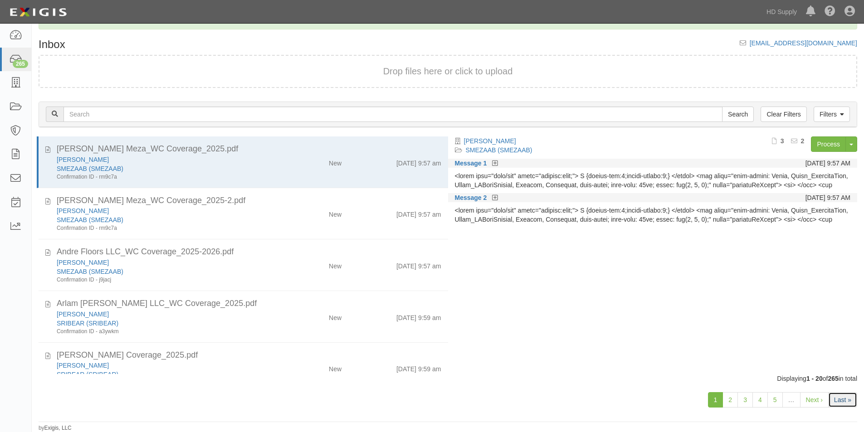
click at [838, 402] on link "Last »" at bounding box center [843, 399] width 29 height 15
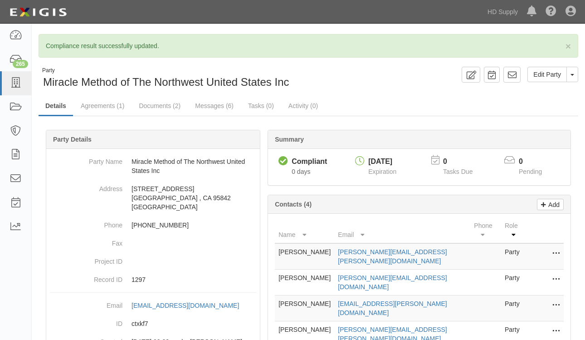
click at [20, 268] on div "Dashboard 265 Inbox Parties Agreements Coverages Documents Messages Tasks Repor…" at bounding box center [16, 182] width 32 height 316
click at [11, 85] on icon at bounding box center [15, 83] width 13 height 10
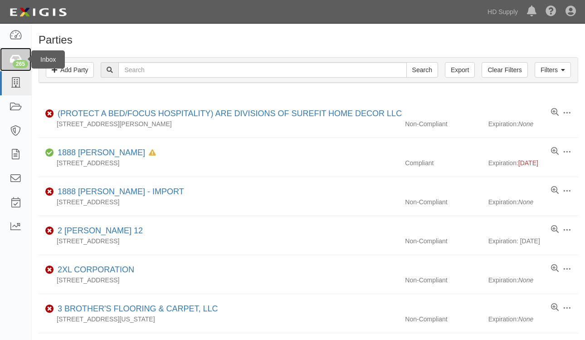
click at [17, 58] on icon at bounding box center [15, 59] width 13 height 10
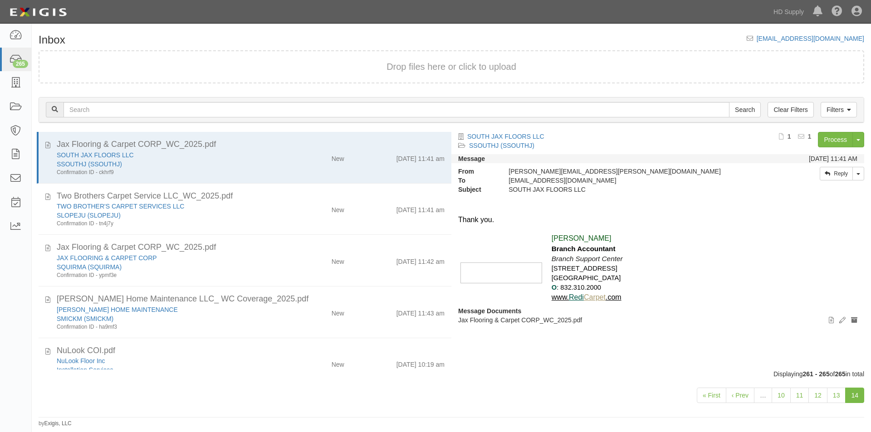
scroll to position [24, 0]
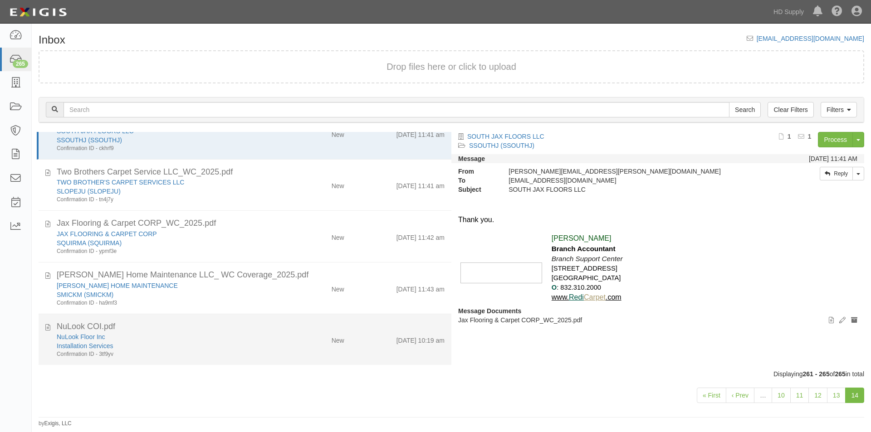
click at [245, 354] on div "Confirmation ID - 3tf9yv" at bounding box center [167, 355] width 221 height 8
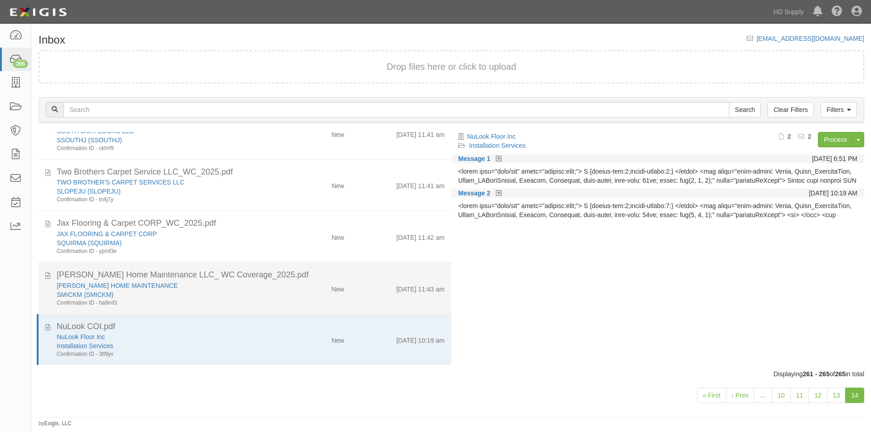
click at [240, 295] on div "SMICKM (SMICKM)" at bounding box center [167, 294] width 221 height 9
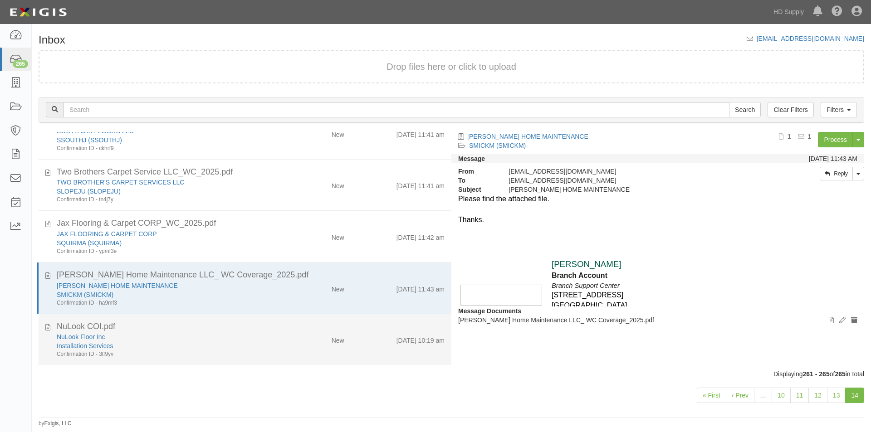
click at [247, 338] on div "NuLook Floor Inc" at bounding box center [167, 337] width 221 height 9
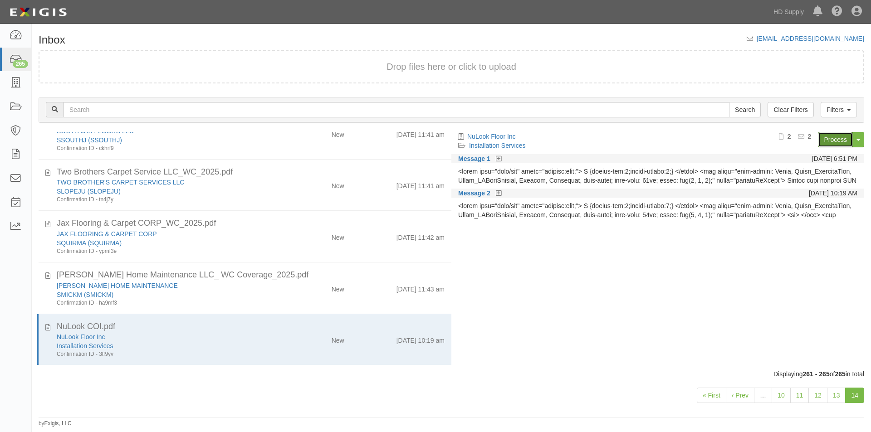
click at [829, 137] on link "Process" at bounding box center [835, 139] width 35 height 15
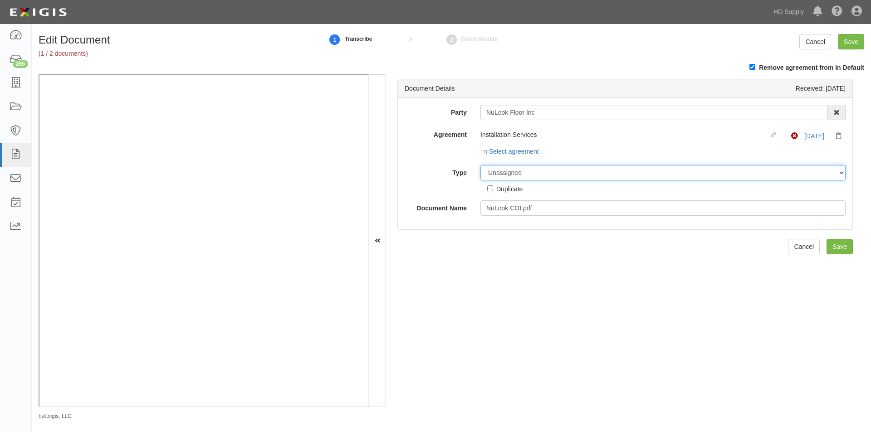
click at [505, 178] on select "Unassigned Binder Cancellation Notice Certificate Contract Endorsement Insuranc…" at bounding box center [663, 172] width 365 height 15
select select "CertificateDetail"
click at [481, 165] on select "Unassigned Binder Cancellation Notice Certificate Contract Endorsement Insuranc…" at bounding box center [663, 172] width 365 height 15
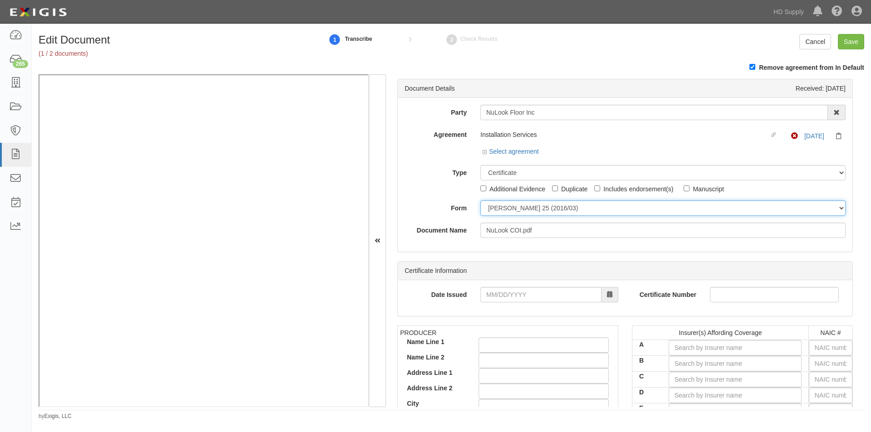
click at [498, 212] on select "[PERSON_NAME] 25 (2016/03) [PERSON_NAME] 101 [PERSON_NAME] 855 NY (2014/05) Gen…" at bounding box center [663, 208] width 365 height 15
select select "GeneralFormDetail"
click at [481, 201] on select "[PERSON_NAME] 25 (2016/03) [PERSON_NAME] 101 [PERSON_NAME] 855 NY (2014/05) Gen…" at bounding box center [663, 208] width 365 height 15
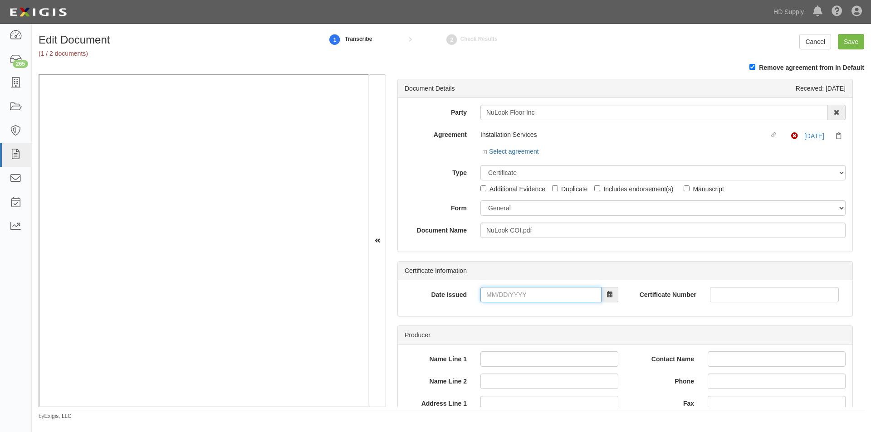
click at [508, 291] on input "Date Issued" at bounding box center [541, 294] width 121 height 15
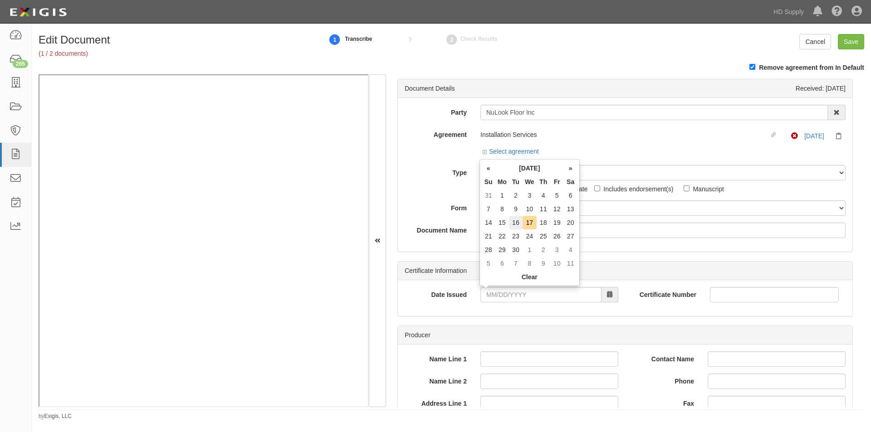
click at [514, 226] on td "16" at bounding box center [516, 223] width 14 height 14
type input "09/16/2025"
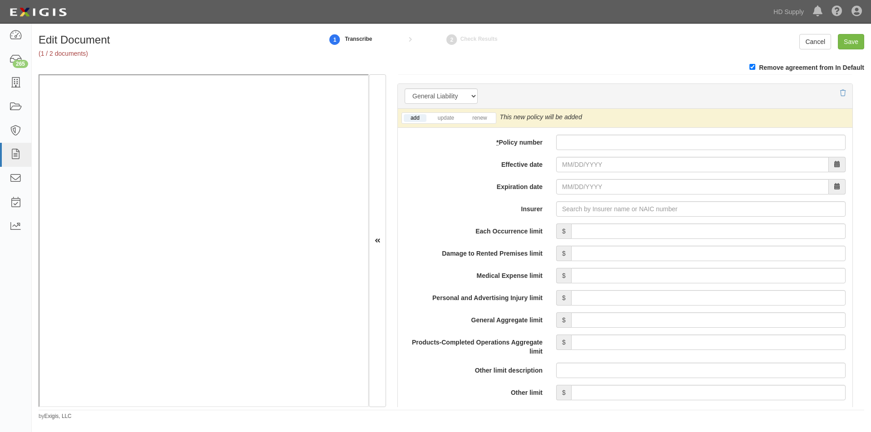
scroll to position [662, 0]
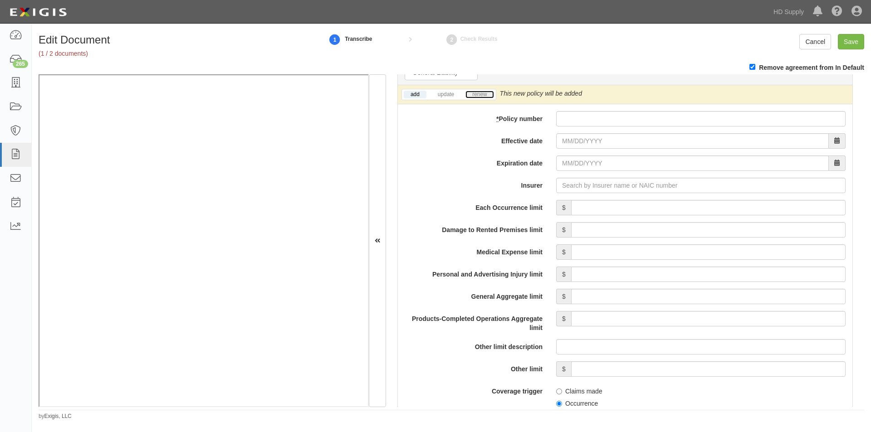
click at [474, 97] on link "renew" at bounding box center [480, 95] width 28 height 8
click at [414, 99] on li "add" at bounding box center [415, 94] width 26 height 10
click at [408, 95] on link "add" at bounding box center [415, 95] width 23 height 8
paste input "VCGP034306"
click at [565, 117] on input "VCGP034306" at bounding box center [700, 118] width 289 height 15
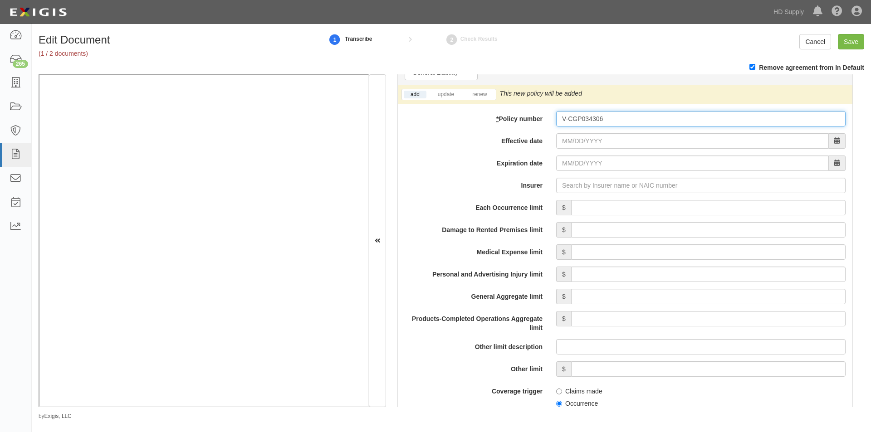
type input "V-CGP034306"
click at [570, 142] on input "Effective date" at bounding box center [692, 140] width 273 height 15
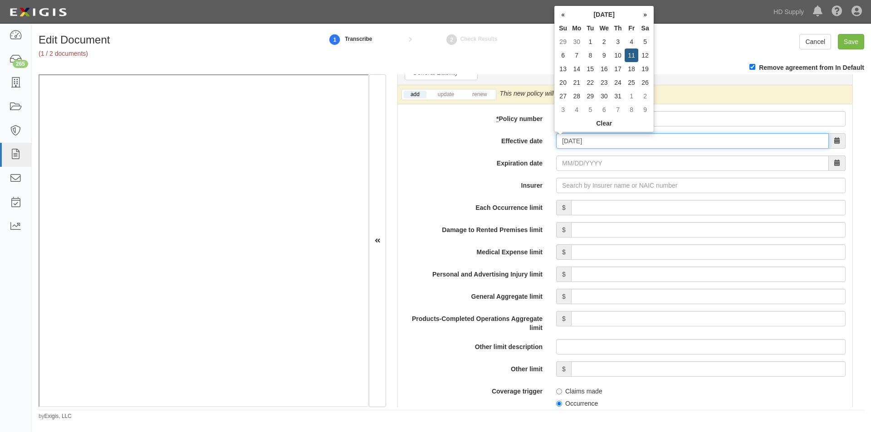
type input "07/11/2025"
type input "07/11/2026"
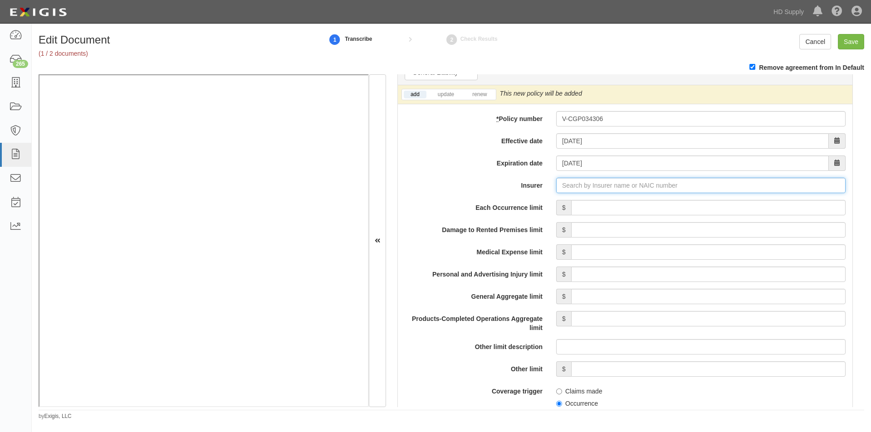
click at [564, 183] on input "Insurer" at bounding box center [700, 185] width 289 height 15
type input "180 Seguros S.A. (0) NR Rating"
type input "1"
click at [551, 199] on div "Gemini Insurance Company ( 10833 ) A+ XV Rating" at bounding box center [578, 203] width 160 height 12
type input "Gemini Insurance Company (10833) A+ XV Rating"
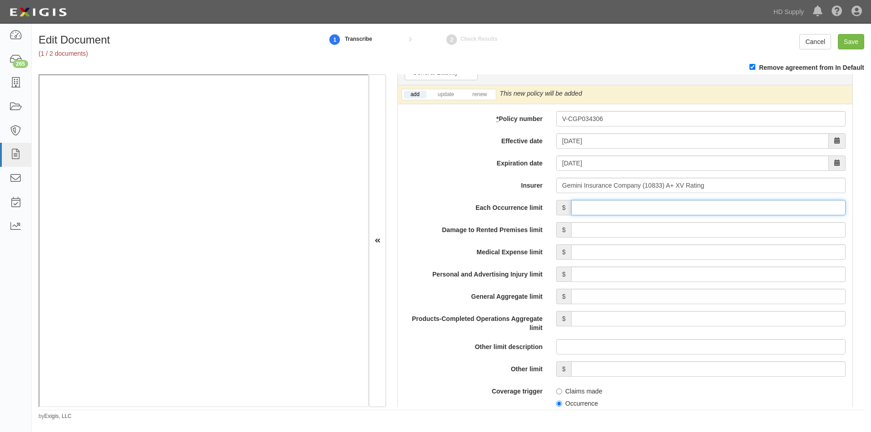
click at [593, 211] on input "Each Occurrence limit" at bounding box center [708, 207] width 275 height 15
type input "1,000,000"
click at [712, 231] on input "Damage to Rented Premises limit" at bounding box center [708, 229] width 275 height 15
type input "100,000"
click at [735, 254] on input "Medical Expense limit" at bounding box center [708, 252] width 275 height 15
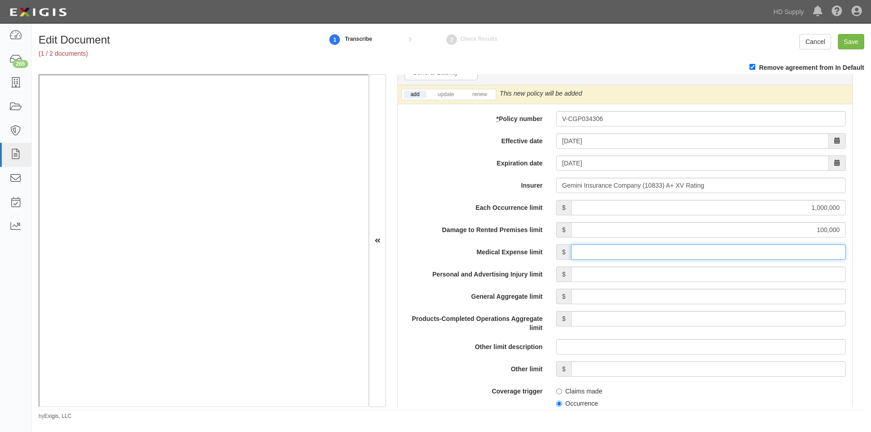
type input "5,000"
click at [727, 278] on input "Personal and Advertising Injury limit" at bounding box center [708, 274] width 275 height 15
type input "1,000,000"
click at [708, 304] on input "General Aggregate limit" at bounding box center [708, 296] width 275 height 15
type input "2,000,000"
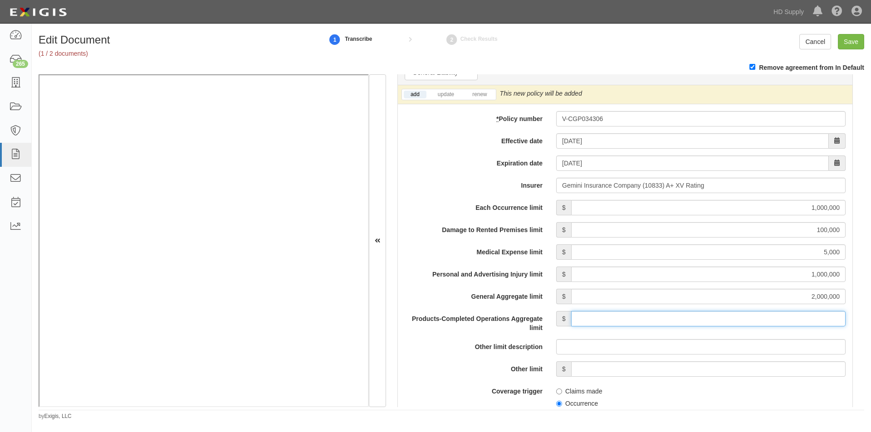
click at [731, 322] on input "Products-Completed Operations Aggregate limit" at bounding box center [708, 318] width 275 height 15
type input "2,000,000"
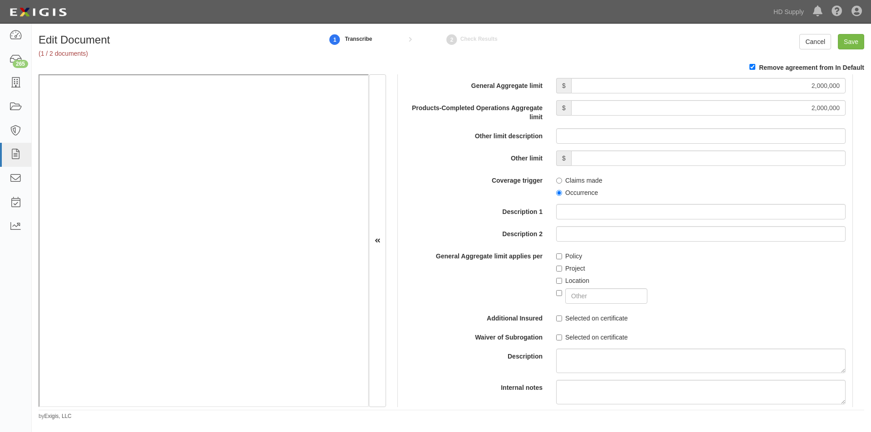
scroll to position [887, 0]
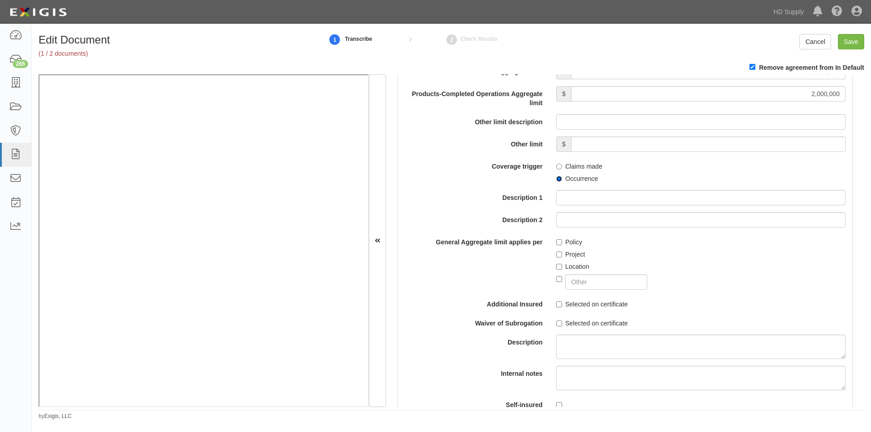
click at [558, 181] on input "Occurrence" at bounding box center [559, 179] width 6 height 6
radio input "true"
click at [557, 242] on input "Policy" at bounding box center [559, 243] width 6 height 6
checkbox input "true"
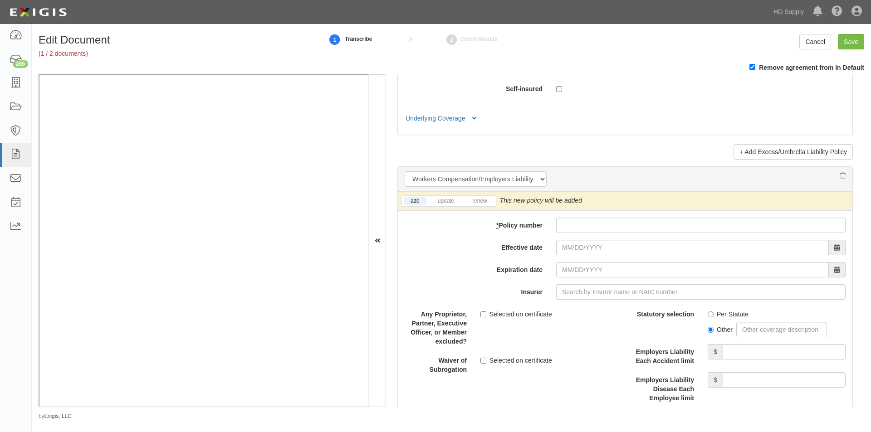
scroll to position [2154, 0]
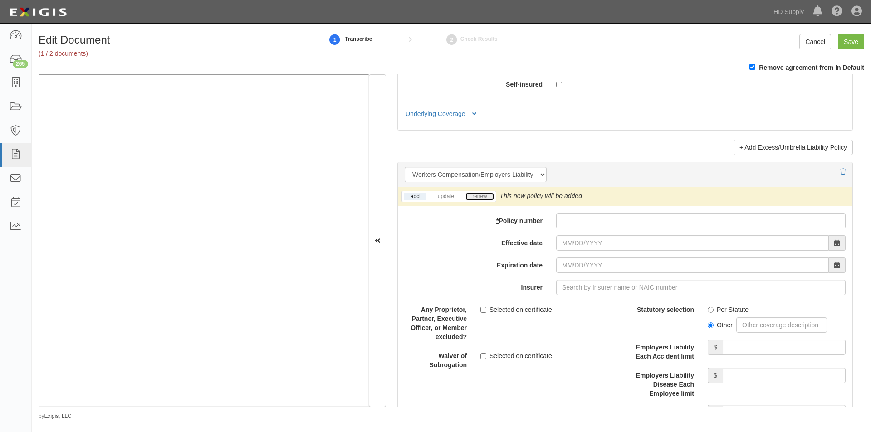
click at [481, 199] on link "renew" at bounding box center [480, 197] width 28 height 8
click at [415, 200] on link "add" at bounding box center [415, 197] width 23 height 8
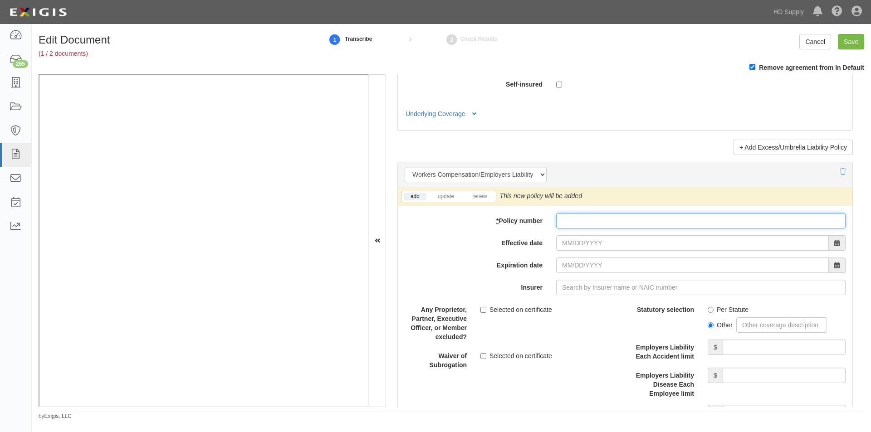
paste input "SWC1540915"
click at [563, 223] on input "SWC1540915" at bounding box center [700, 220] width 289 height 15
type input "S-WC1540915"
click at [604, 239] on input "Effective date" at bounding box center [692, 242] width 273 height 15
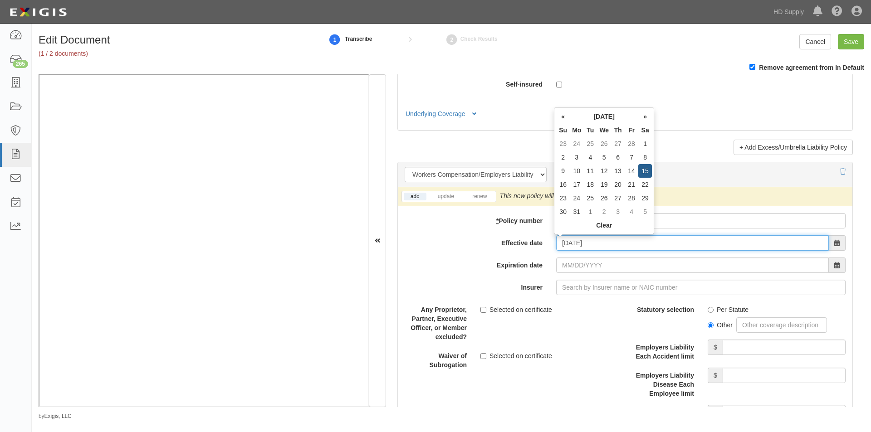
type input "03/15/2025"
type input "03/15/2026"
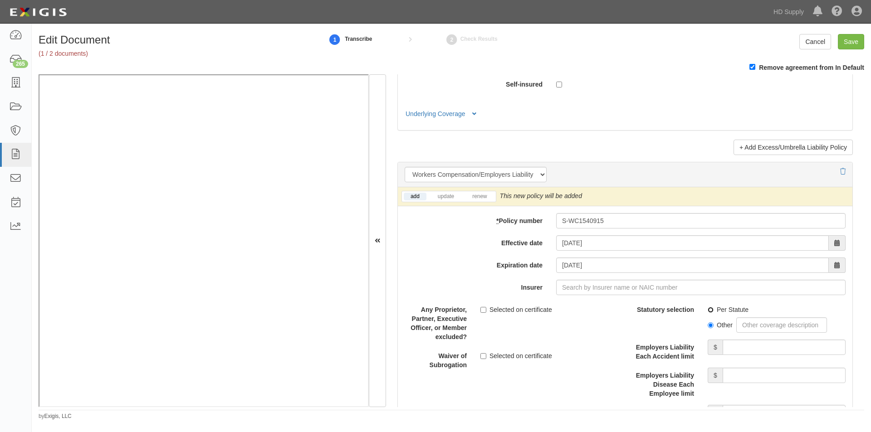
click at [708, 312] on input "Per Statute" at bounding box center [711, 310] width 6 height 6
radio input "true"
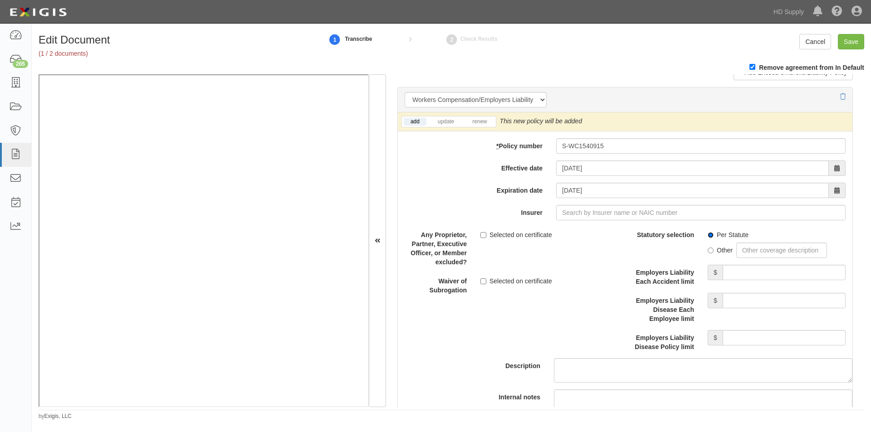
scroll to position [2233, 0]
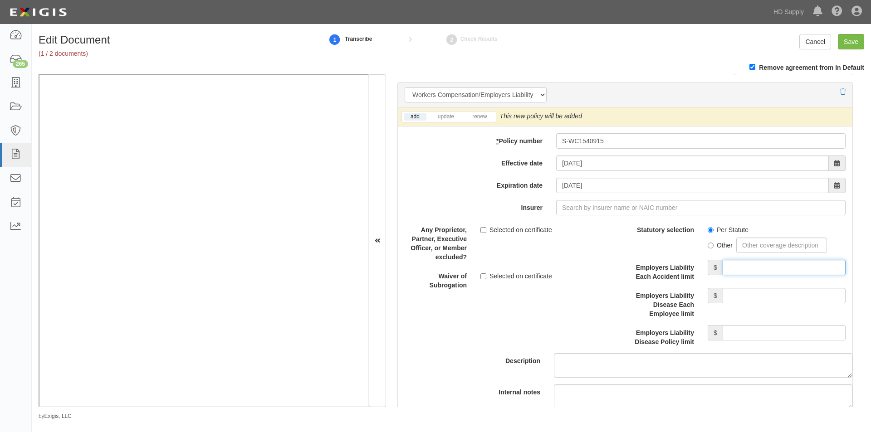
click at [742, 270] on input "Employers Liability Each Accident limit" at bounding box center [784, 267] width 123 height 15
type input "1,000,000"
click at [739, 297] on input "Employers Liability Disease Each Employee limit" at bounding box center [784, 295] width 123 height 15
type input "1,000,000"
click at [745, 332] on input "Employers Liability Disease Policy limit" at bounding box center [784, 332] width 123 height 15
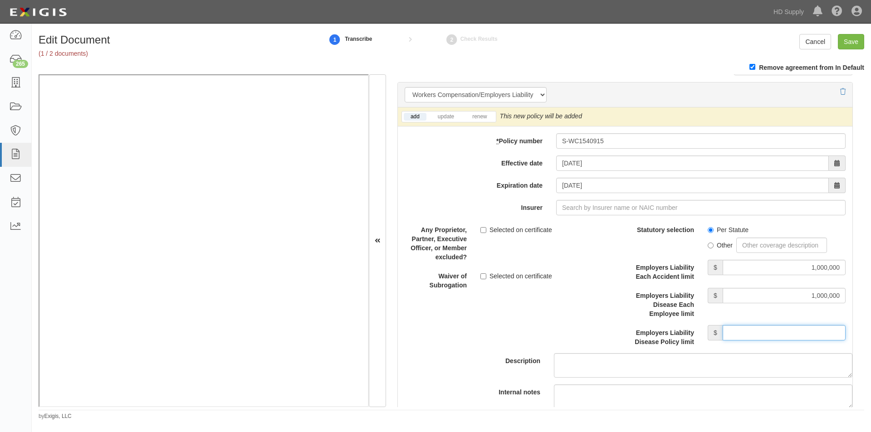
type input "1,000,000"
click at [584, 206] on input "Insurer" at bounding box center [700, 207] width 289 height 15
type input "180 Seguros S.A. (0) NR Rating"
type input "1"
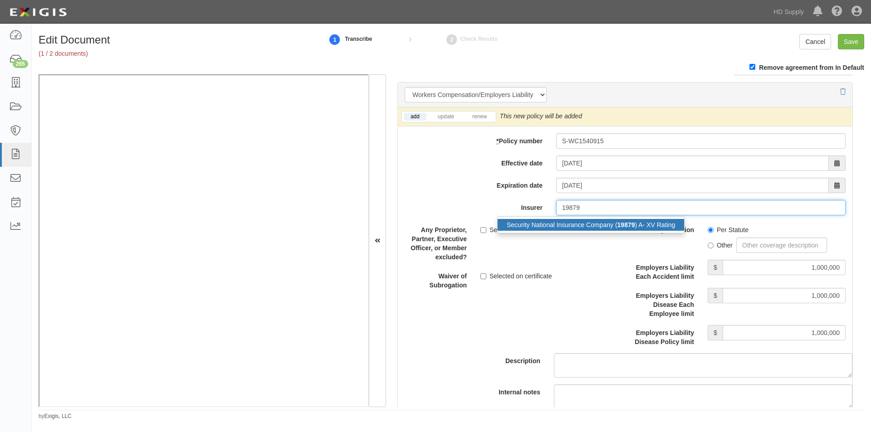
click at [559, 228] on div "Security National Insurance Company ( 19879 ) A- XV Rating" at bounding box center [591, 225] width 186 height 12
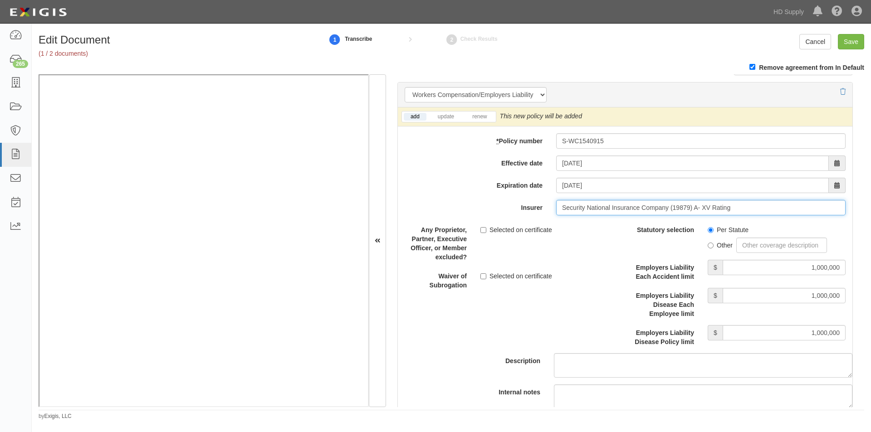
type input "Security National Insurance Company (19879) A- XV Rating"
click at [481, 231] on input "Selected on certificate" at bounding box center [484, 230] width 6 height 6
checkbox input "true"
click at [855, 42] on input "Save" at bounding box center [851, 41] width 26 height 15
type input "1000000"
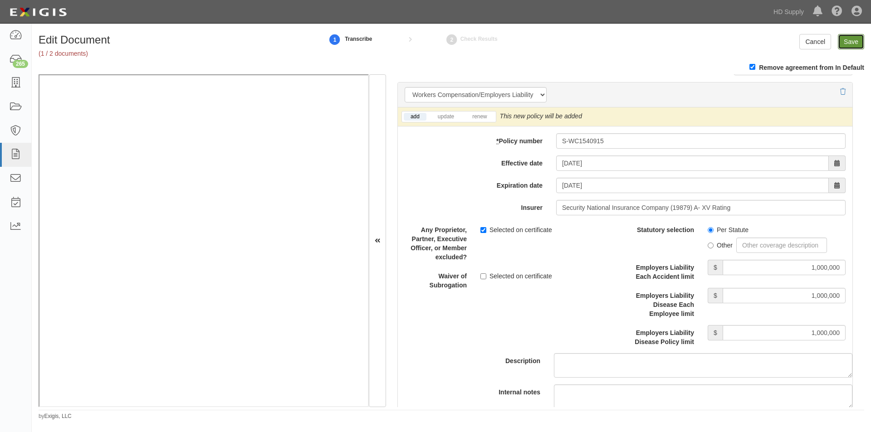
type input "100000"
type input "5000"
type input "1000000"
type input "2000000"
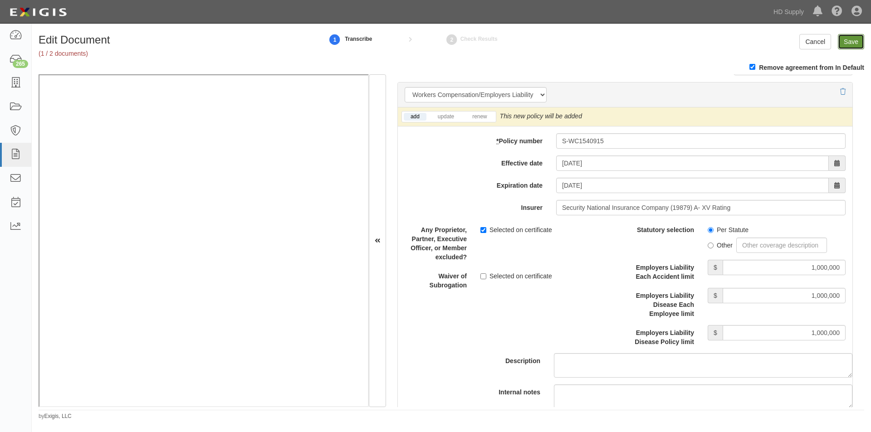
type input "1000000"
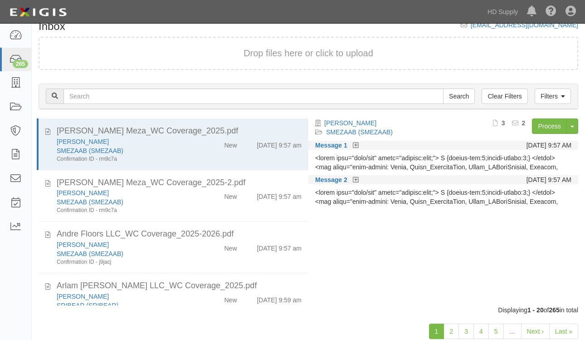
scroll to position [37, 0]
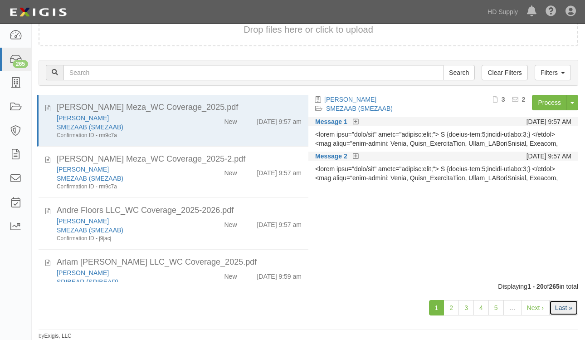
click at [569, 310] on link "Last »" at bounding box center [563, 307] width 29 height 15
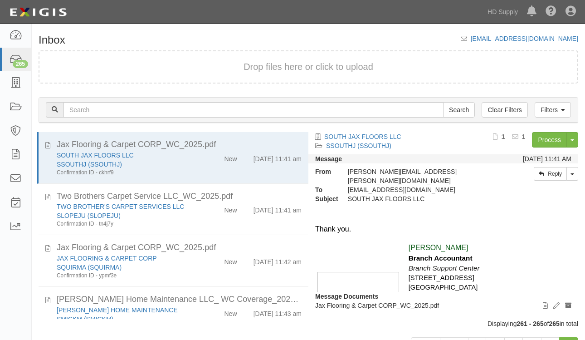
scroll to position [75, 0]
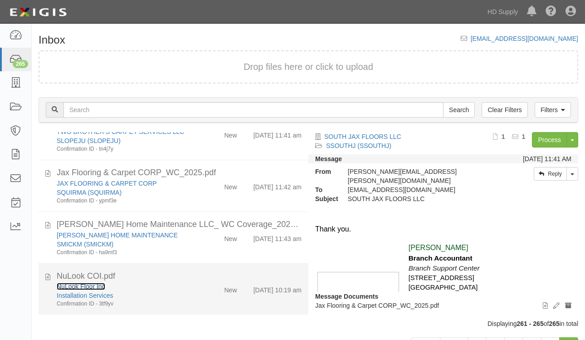
click at [80, 288] on link "NuLook Floor Inc" at bounding box center [81, 286] width 49 height 7
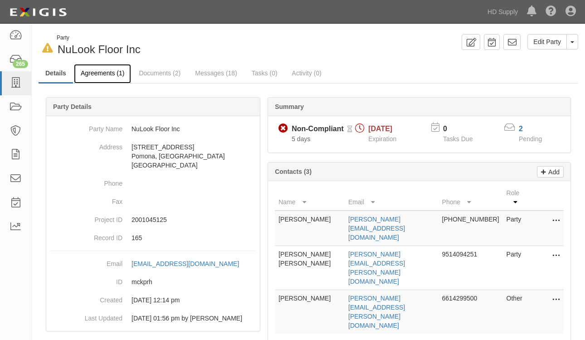
click at [108, 69] on link "Agreements (1)" at bounding box center [102, 74] width 57 height 20
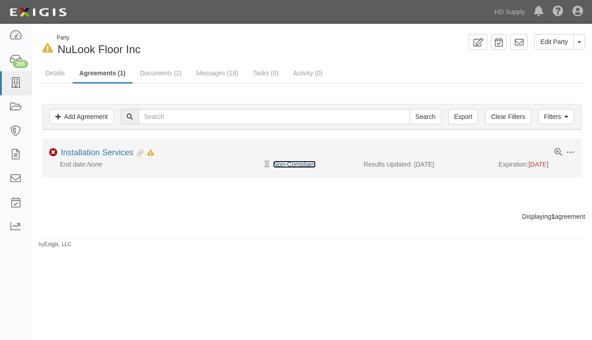
click at [306, 165] on link "Non-Compliant" at bounding box center [294, 164] width 42 height 7
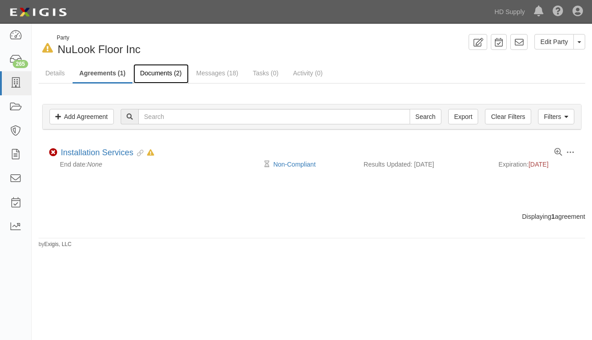
click at [161, 73] on link "Documents (2)" at bounding box center [160, 74] width 55 height 20
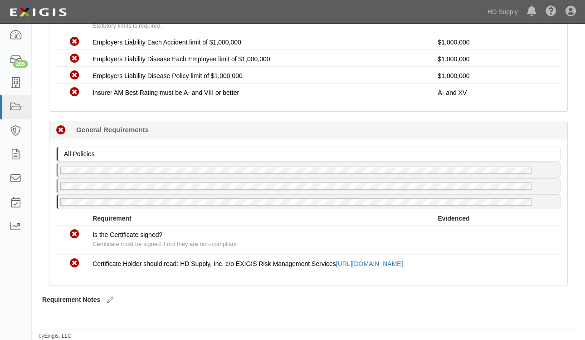
scroll to position [588, 0]
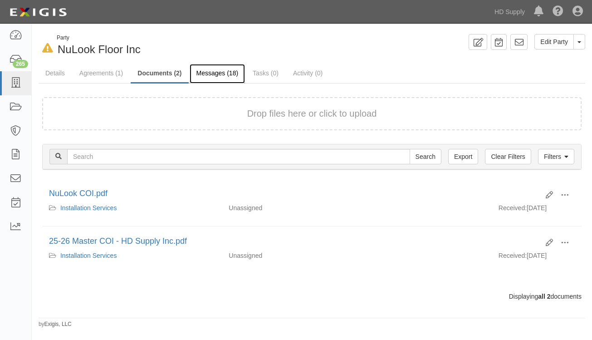
click at [201, 74] on link "Messages (18)" at bounding box center [218, 74] width 56 height 20
click at [49, 74] on link "Details" at bounding box center [55, 74] width 33 height 20
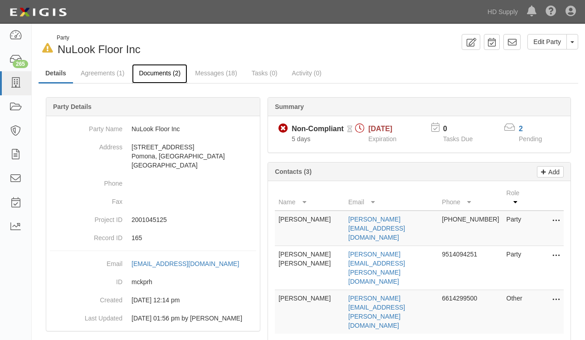
click at [160, 76] on link "Documents (2)" at bounding box center [159, 74] width 55 height 20
click at [42, 239] on div at bounding box center [309, 266] width 540 height 310
click at [87, 74] on link "Agreements (1)" at bounding box center [102, 74] width 57 height 20
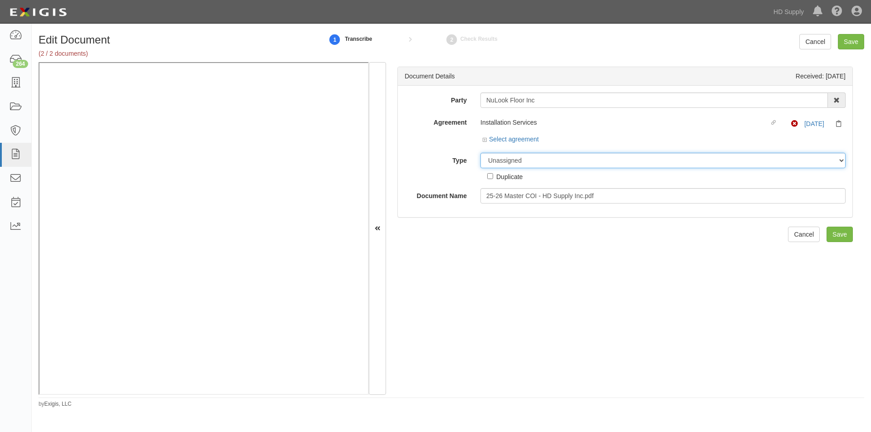
click at [533, 160] on select "Unassigned Binder Cancellation Notice Certificate Contract Endorsement Insuranc…" at bounding box center [663, 160] width 365 height 15
select select "OtherDetail"
click at [481, 153] on select "Unassigned Binder Cancellation Notice Certificate Contract Endorsement Insuranc…" at bounding box center [663, 160] width 365 height 15
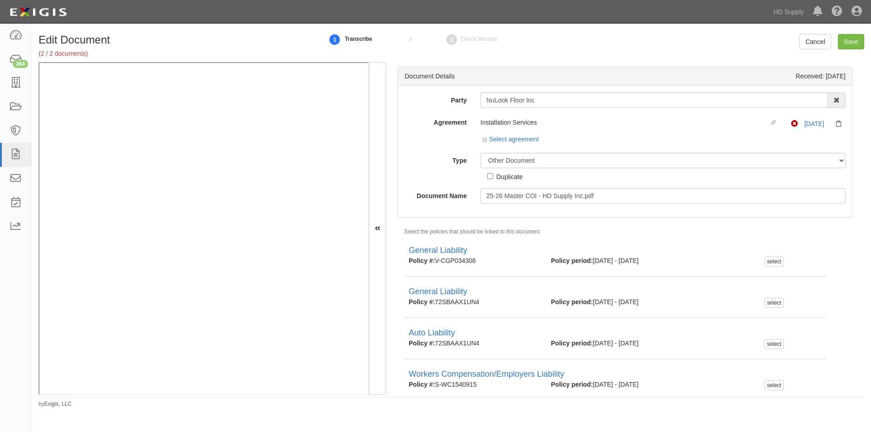
click at [493, 179] on label "Duplicate" at bounding box center [504, 177] width 35 height 10
click at [493, 179] on input "Duplicate" at bounding box center [490, 176] width 6 height 6
checkbox input "true"
click at [855, 44] on input "Save" at bounding box center [851, 41] width 26 height 15
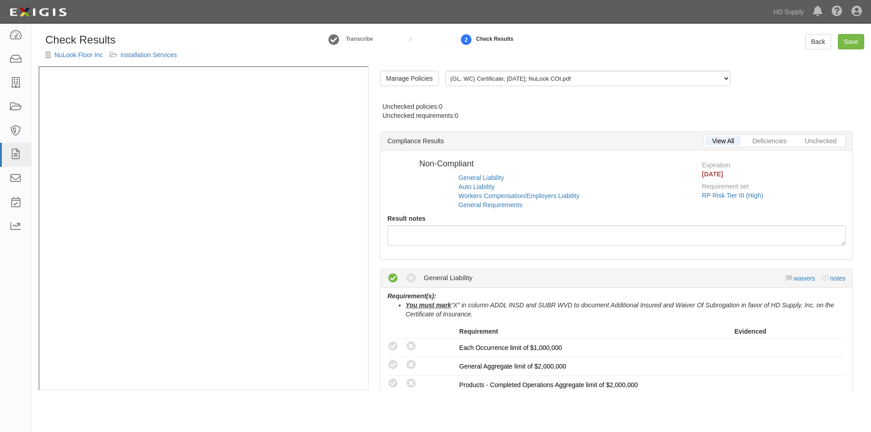
radio input "true"
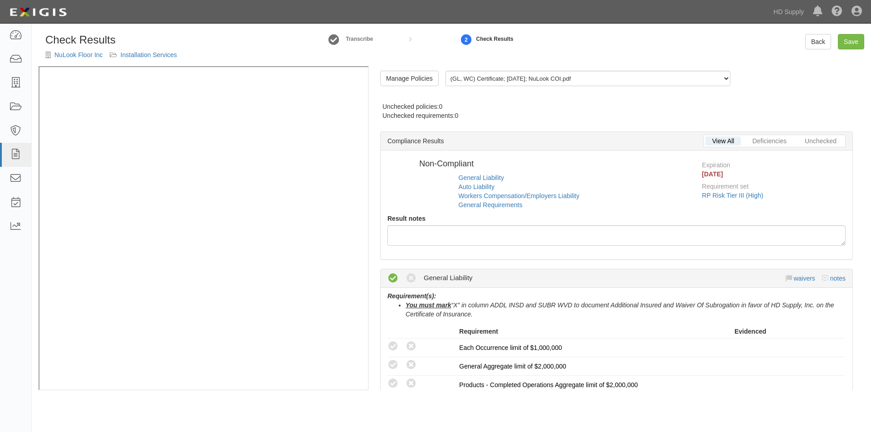
radio input "true"
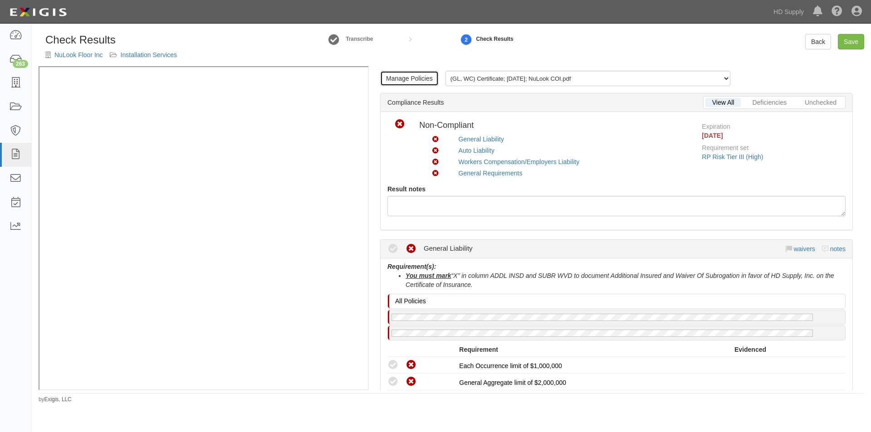
click at [414, 78] on link "Manage Policies" at bounding box center [409, 78] width 59 height 15
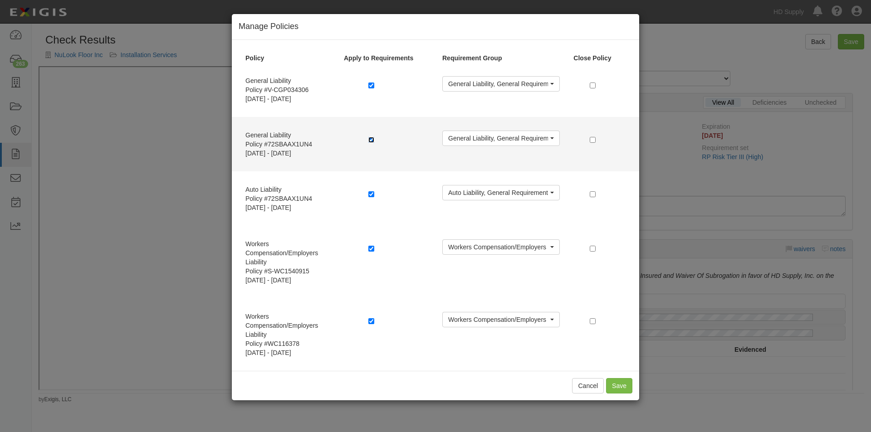
click at [373, 140] on input "checkbox" at bounding box center [371, 140] width 6 height 6
checkbox input "false"
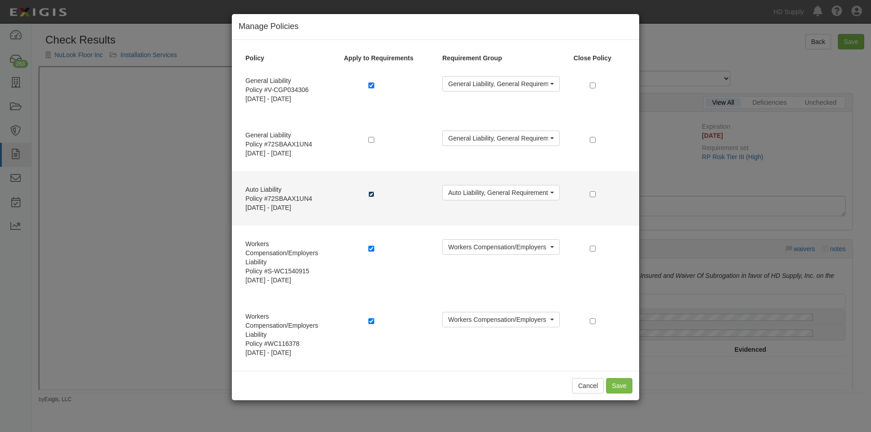
click at [373, 196] on input "checkbox" at bounding box center [371, 194] width 6 height 6
checkbox input "false"
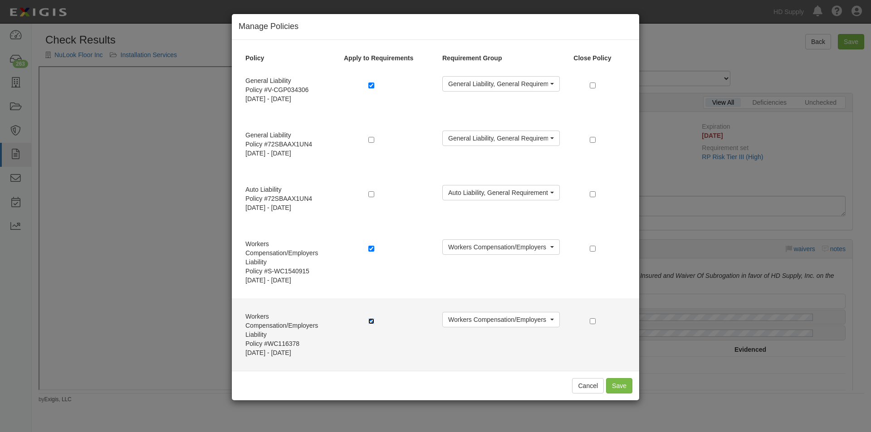
click at [374, 322] on input "checkbox" at bounding box center [371, 322] width 6 height 6
checkbox input "false"
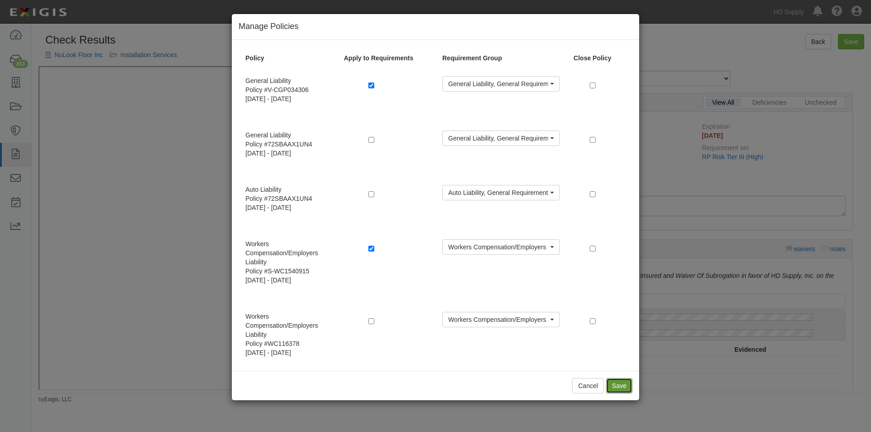
click at [618, 388] on button "Save" at bounding box center [619, 385] width 26 height 15
radio input "true"
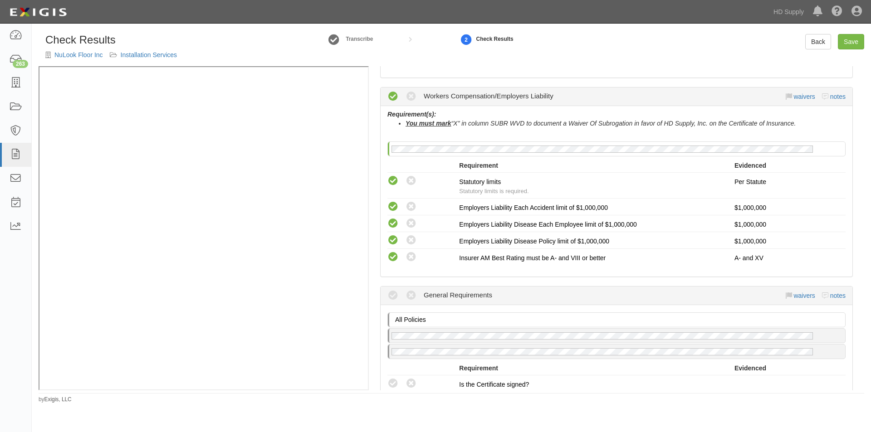
scroll to position [813, 0]
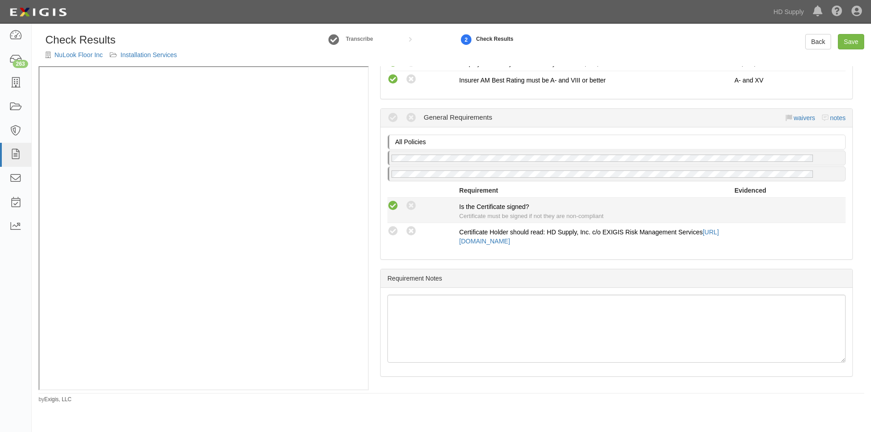
click at [391, 207] on icon at bounding box center [393, 206] width 11 height 11
radio input "true"
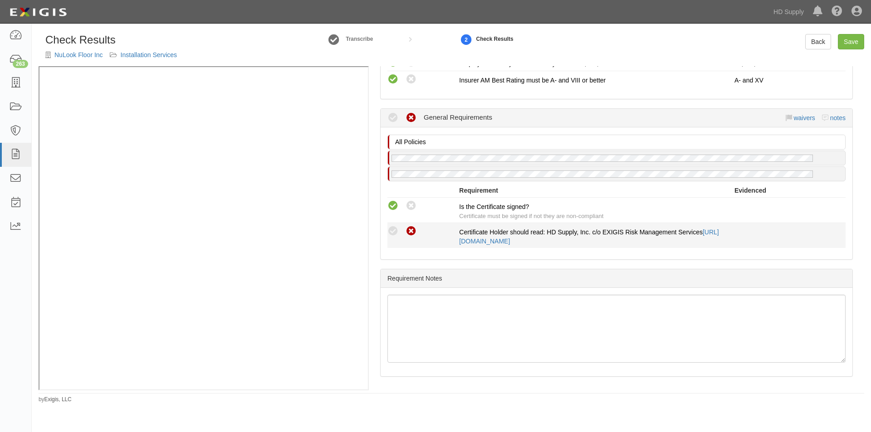
click at [410, 231] on icon at bounding box center [411, 231] width 11 height 11
radio input "true"
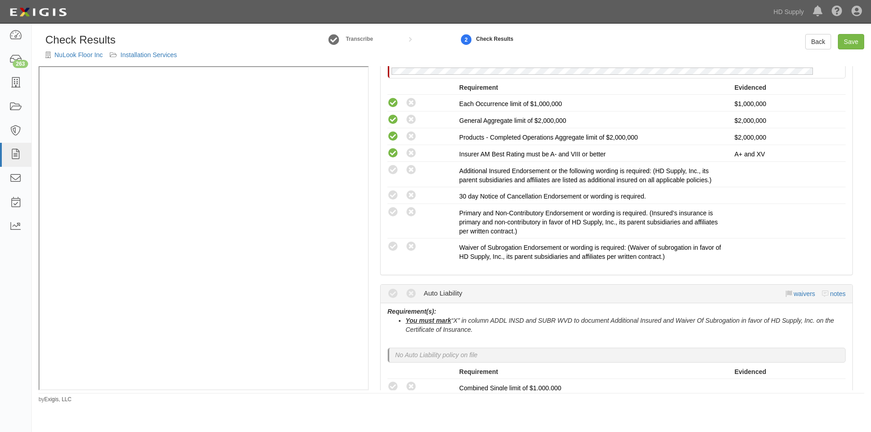
scroll to position [233, 0]
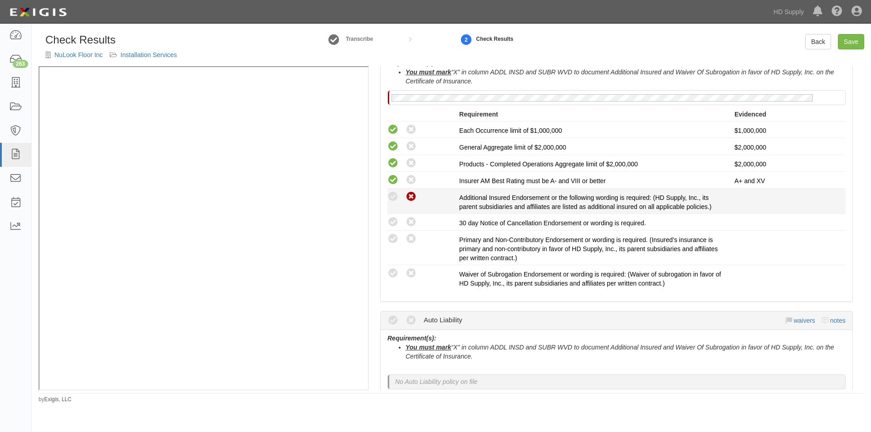
click at [412, 199] on icon at bounding box center [411, 196] width 11 height 11
radio input "true"
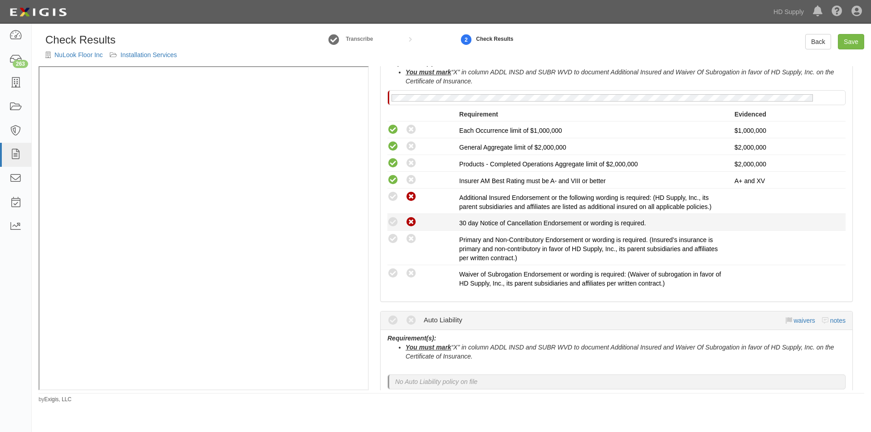
click at [409, 223] on icon at bounding box center [411, 222] width 11 height 11
radio input "true"
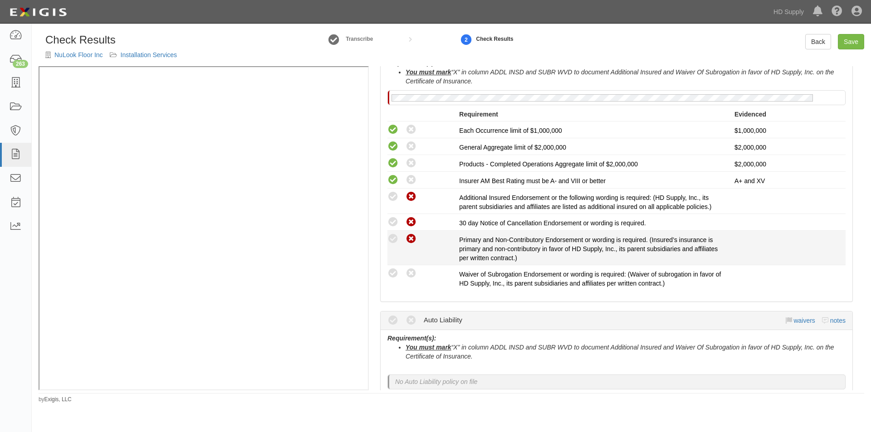
click at [412, 237] on icon at bounding box center [411, 239] width 11 height 11
radio input "true"
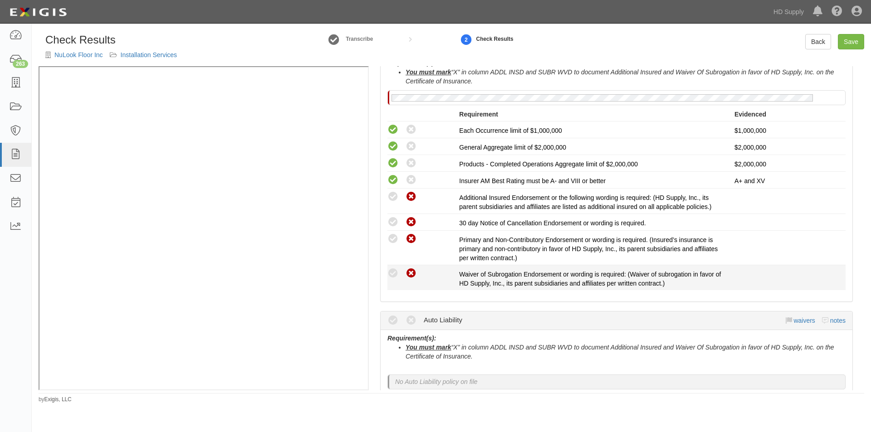
click at [414, 274] on icon at bounding box center [411, 273] width 11 height 11
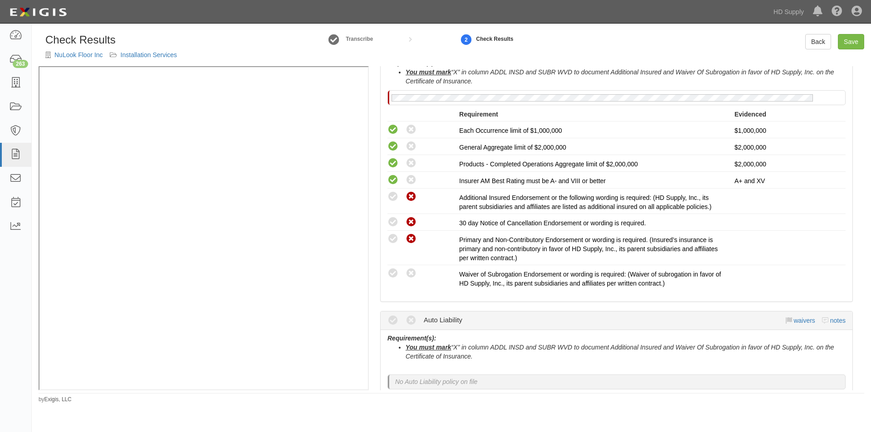
radio input "true"
click at [849, 40] on link "Save" at bounding box center [851, 41] width 26 height 15
radio input "true"
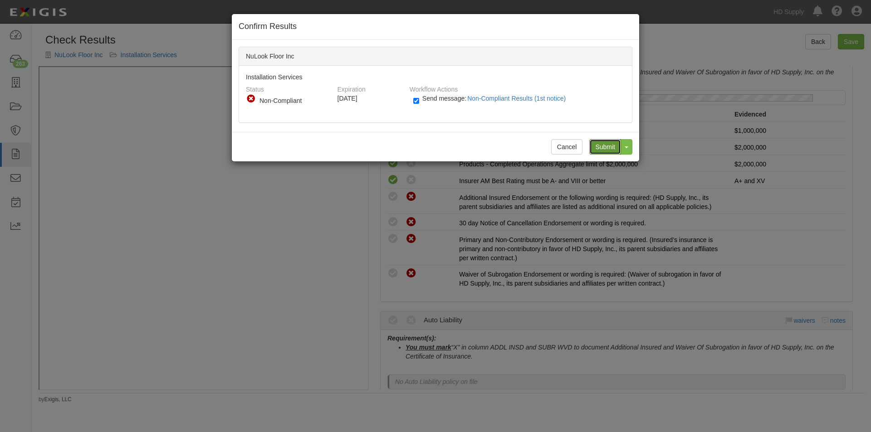
click at [605, 147] on input "Submit" at bounding box center [605, 146] width 32 height 15
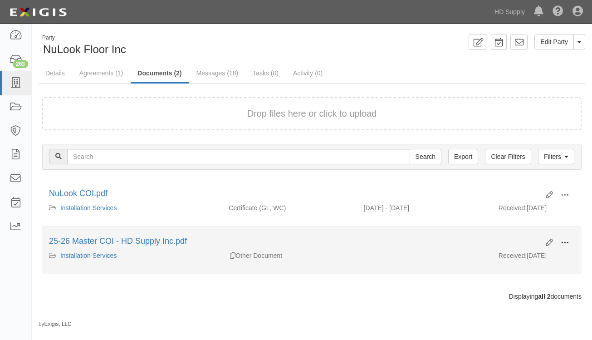
click at [560, 240] on button at bounding box center [565, 242] width 20 height 15
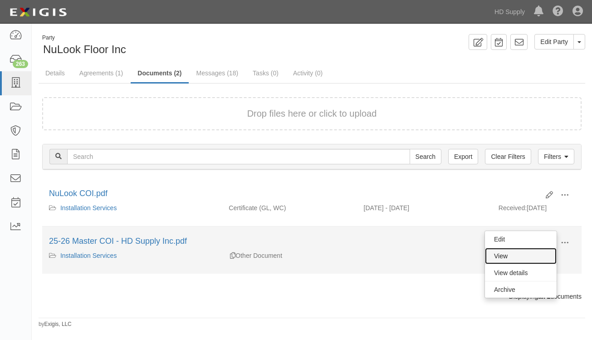
click at [527, 260] on link "View" at bounding box center [521, 256] width 72 height 16
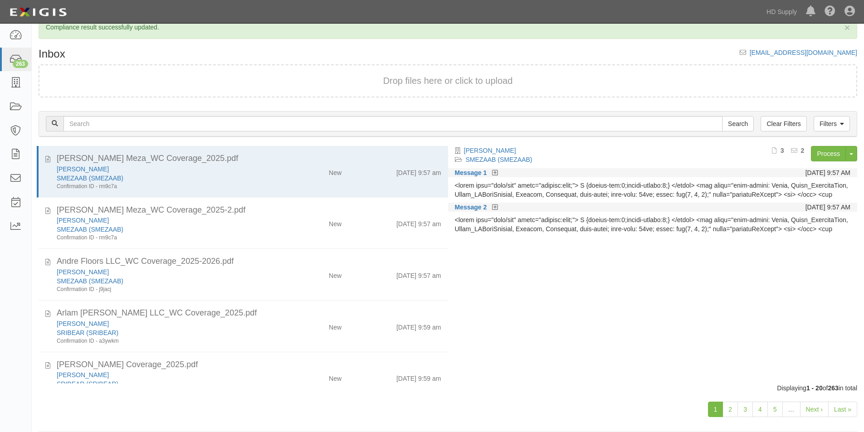
scroll to position [28, 0]
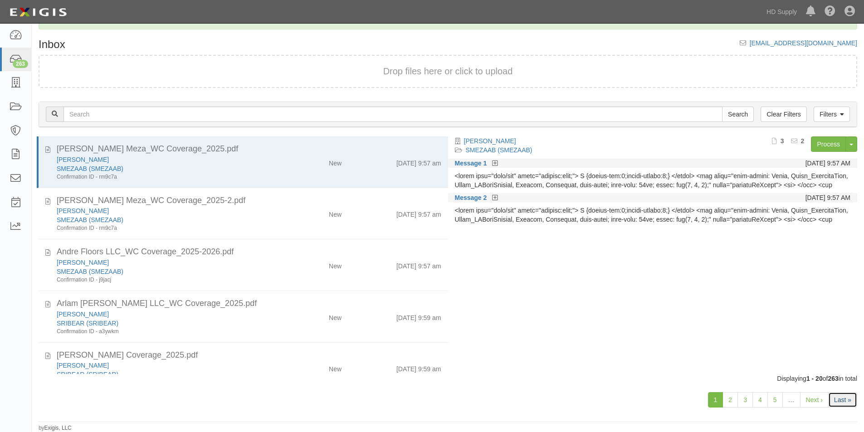
click at [849, 402] on link "Last »" at bounding box center [843, 399] width 29 height 15
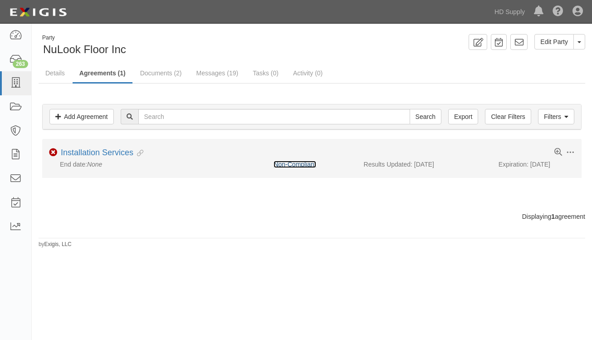
click at [283, 166] on link "Non-Compliant" at bounding box center [295, 164] width 42 height 7
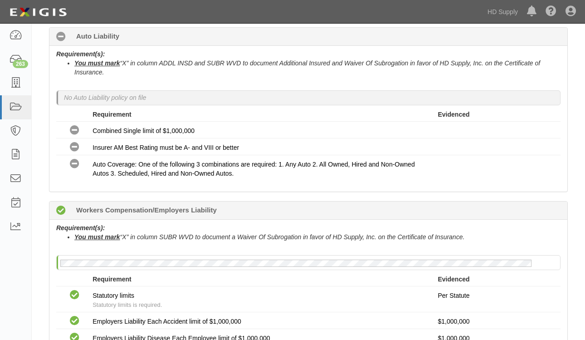
scroll to position [708, 0]
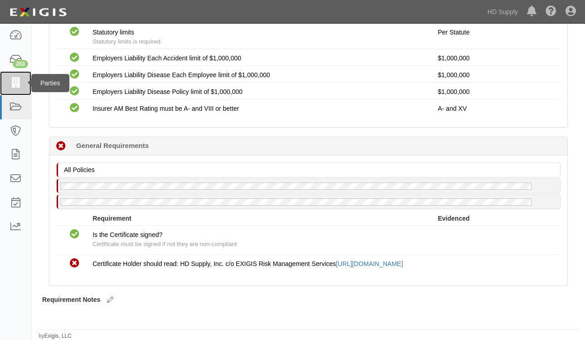
click at [19, 83] on icon at bounding box center [15, 83] width 13 height 10
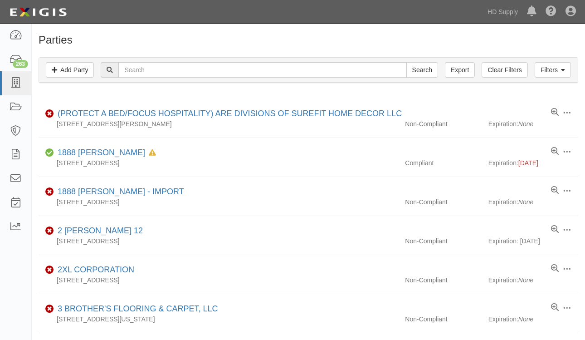
click at [119, 14] on div "Dashboard 263 Inbox Parties Agreements Coverages Documents Messages Tasks Repor…" at bounding box center [293, 11] width 572 height 23
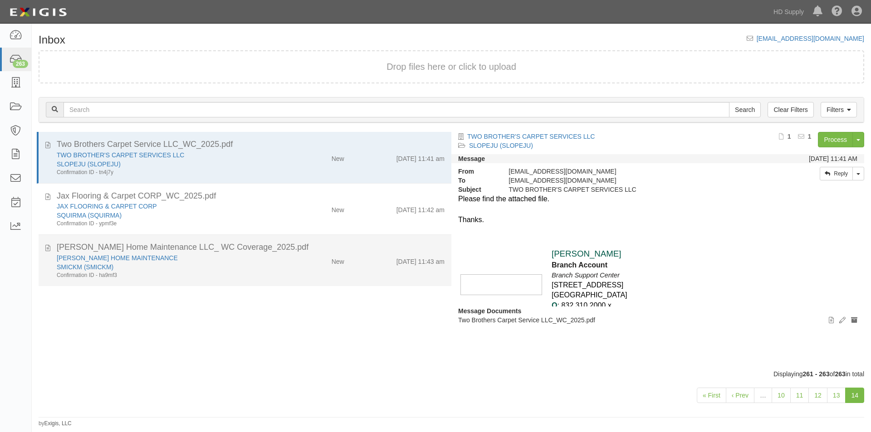
click at [269, 269] on div "SMICKM (SMICKM)" at bounding box center [167, 267] width 221 height 9
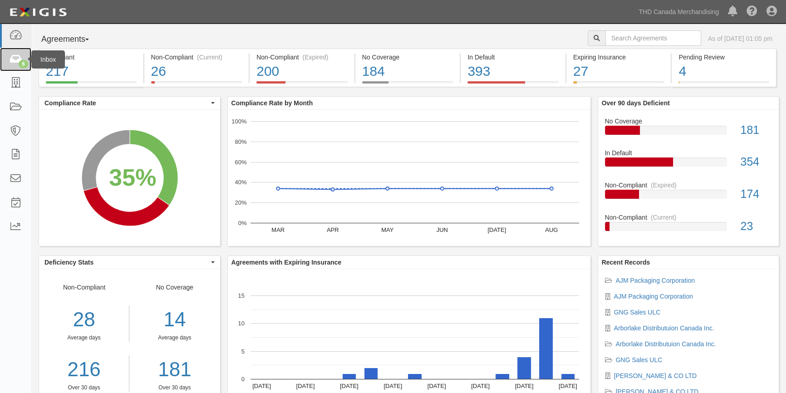
click at [13, 59] on icon at bounding box center [15, 59] width 13 height 10
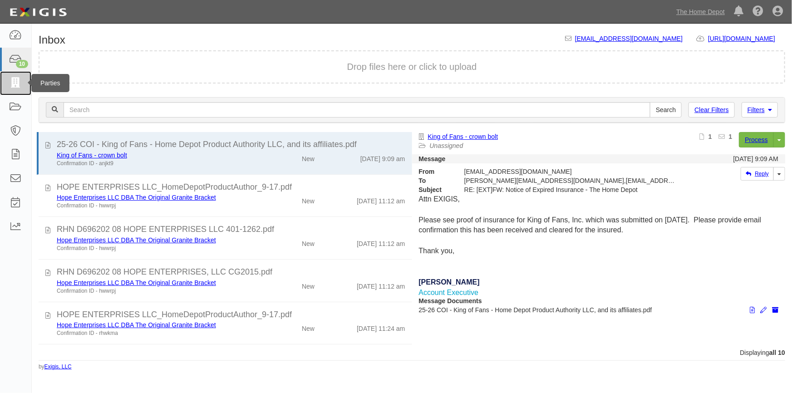
click at [12, 84] on icon at bounding box center [15, 83] width 13 height 10
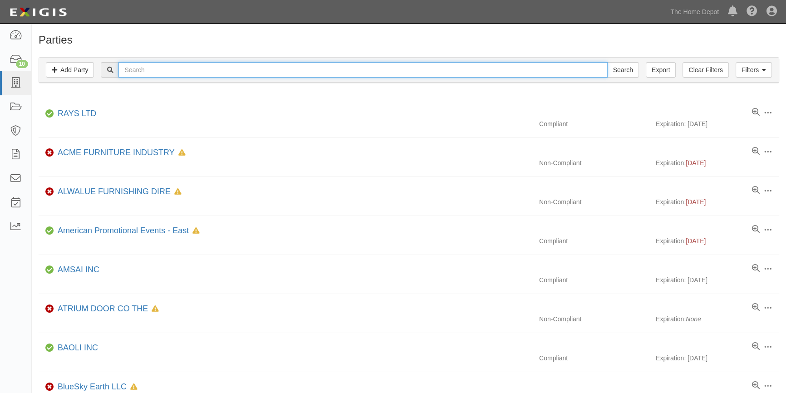
click at [189, 73] on input "text" at bounding box center [362, 69] width 489 height 15
type input "xtreme app"
click at [607, 62] on input "Search" at bounding box center [623, 69] width 32 height 15
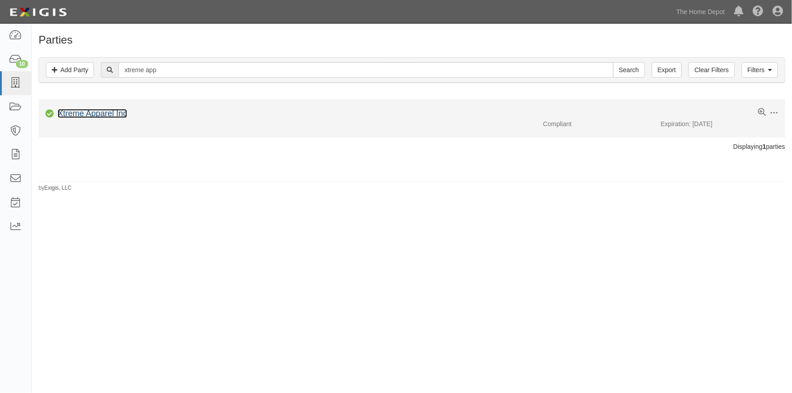
click at [105, 118] on link "Xtreme Apparel Inc" at bounding box center [92, 113] width 69 height 9
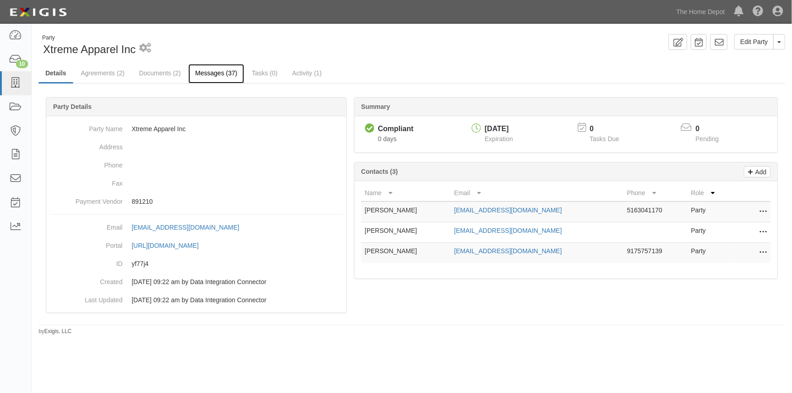
click at [206, 73] on link "Messages (37)" at bounding box center [216, 74] width 56 height 20
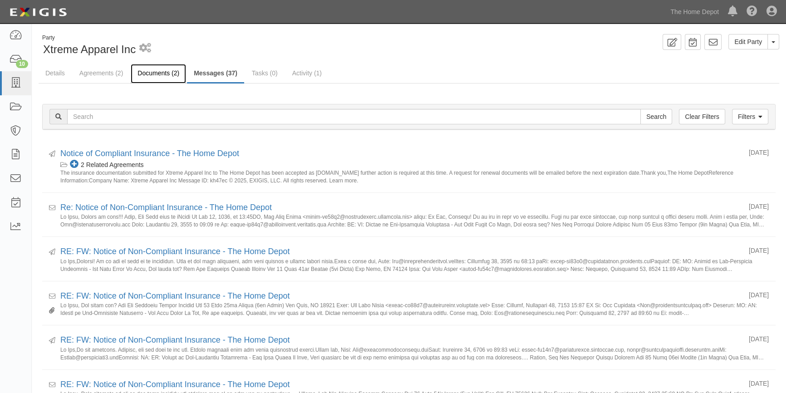
click at [162, 71] on link "Documents (2)" at bounding box center [158, 74] width 55 height 20
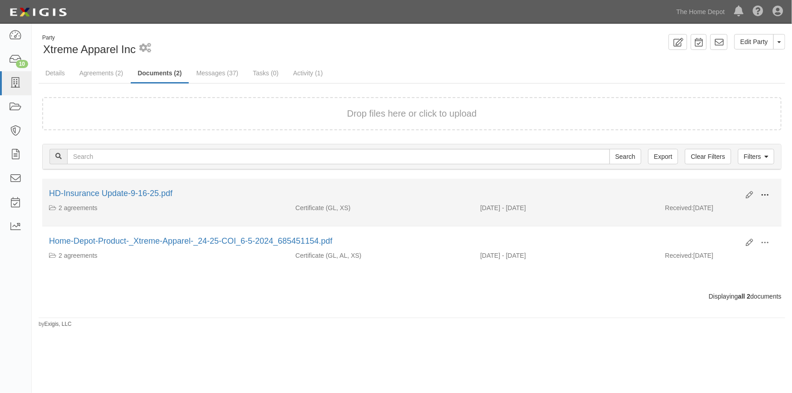
click at [763, 192] on span at bounding box center [764, 195] width 8 height 8
click at [721, 211] on link "View" at bounding box center [721, 208] width 72 height 16
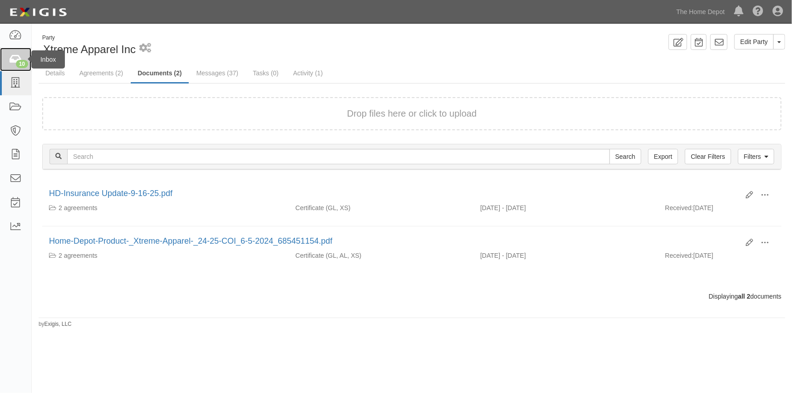
click at [13, 63] on icon at bounding box center [15, 59] width 13 height 10
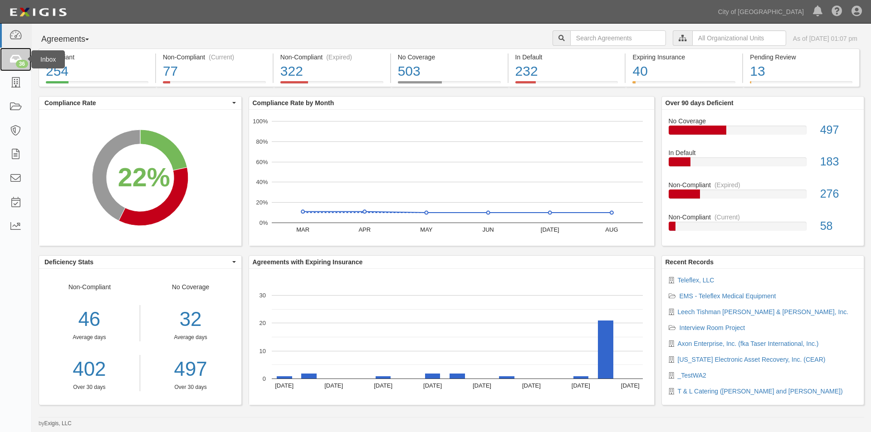
click at [15, 62] on icon at bounding box center [15, 59] width 13 height 10
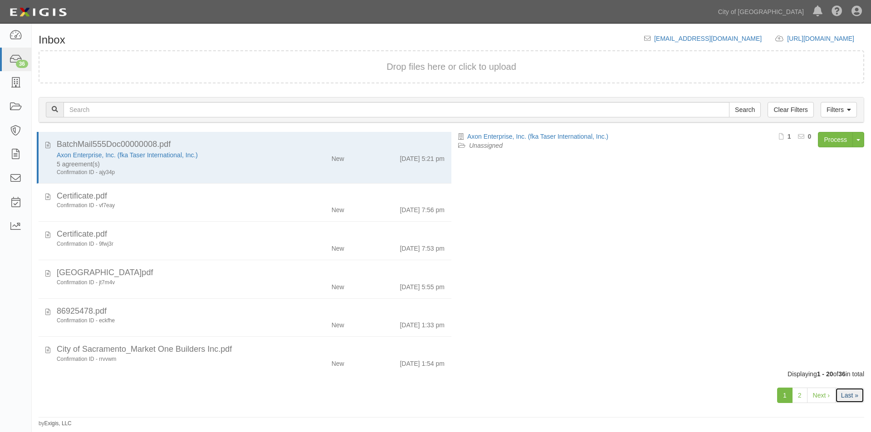
click at [850, 392] on link "Last »" at bounding box center [849, 395] width 29 height 15
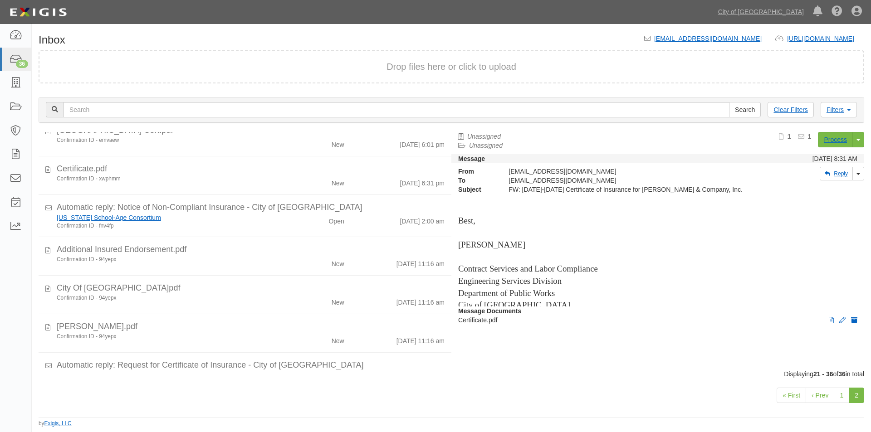
scroll to position [409, 0]
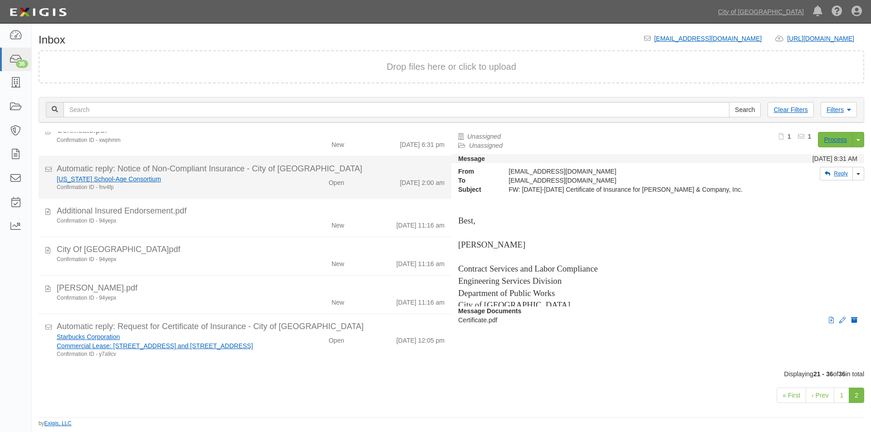
click at [221, 184] on div "Confirmation ID - fnv4fp" at bounding box center [167, 188] width 221 height 8
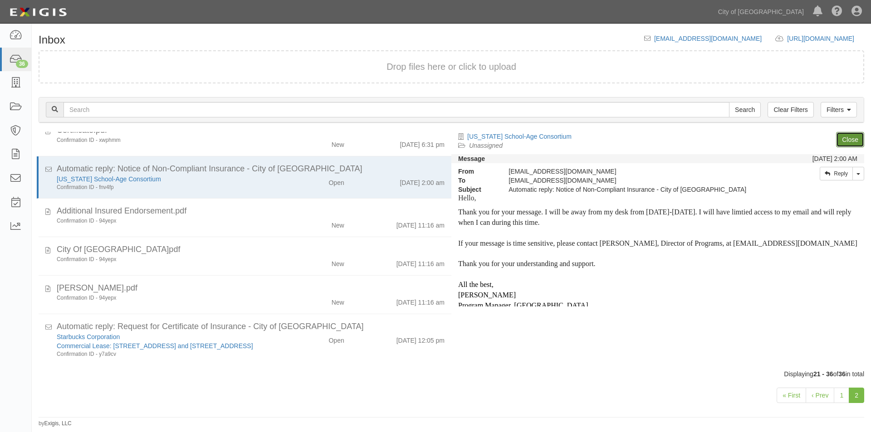
click at [852, 140] on link "Close" at bounding box center [850, 139] width 28 height 15
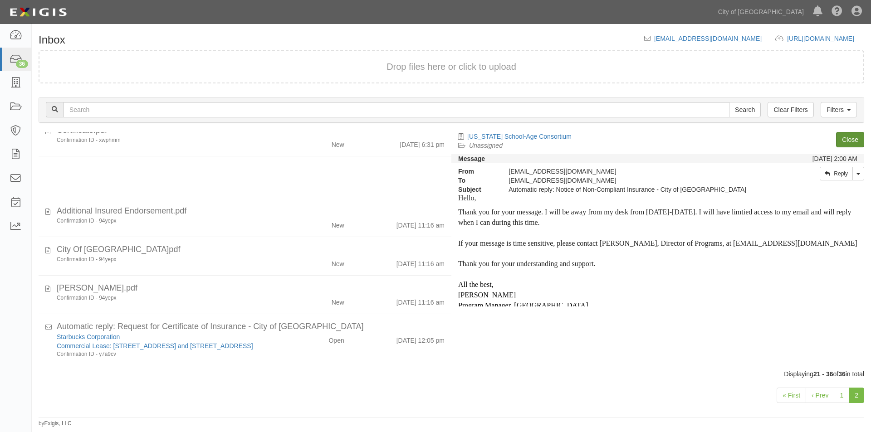
scroll to position [367, 0]
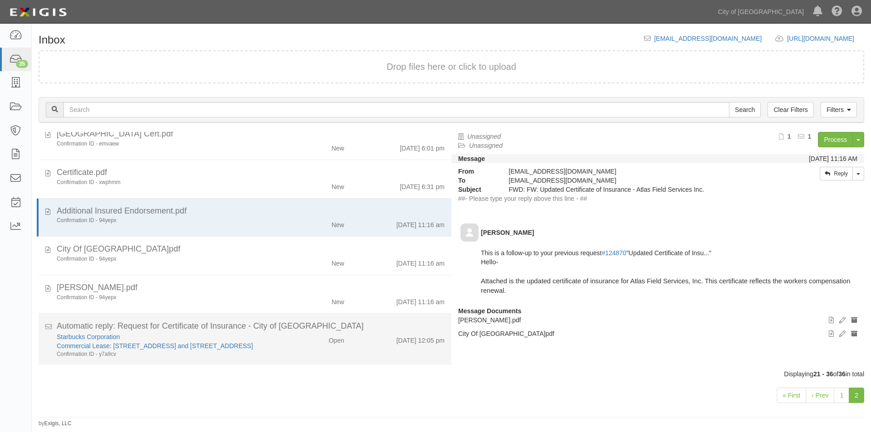
click at [341, 350] on div "Starbucks Corporation Commercial Lease: [STREET_ADDRESS] and [STREET_ADDRESS] C…" at bounding box center [251, 346] width 402 height 26
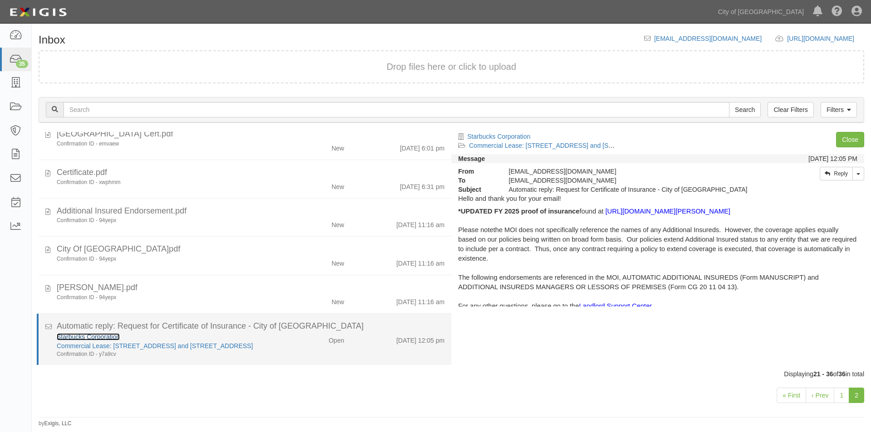
click at [81, 334] on link "Starbucks Corporation" at bounding box center [88, 337] width 63 height 7
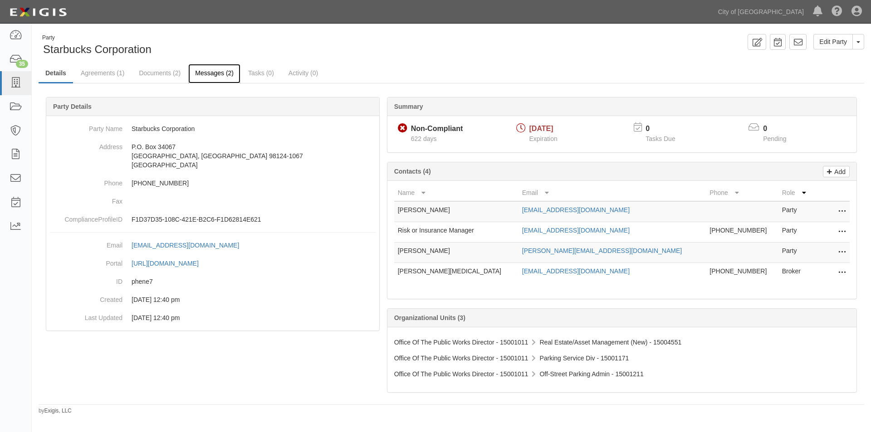
click at [212, 74] on link "Messages (2)" at bounding box center [214, 74] width 52 height 20
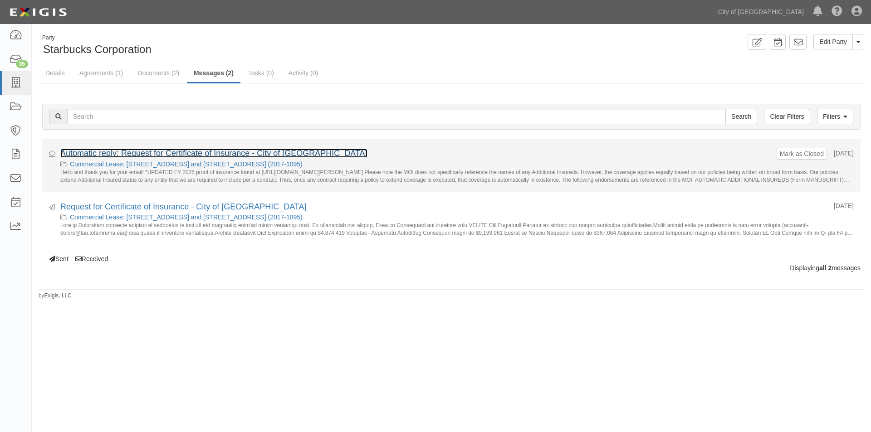
click at [129, 152] on link "Automatic reply: Request for Certificate of Insurance - City of [GEOGRAPHIC_DAT…" at bounding box center [213, 153] width 307 height 9
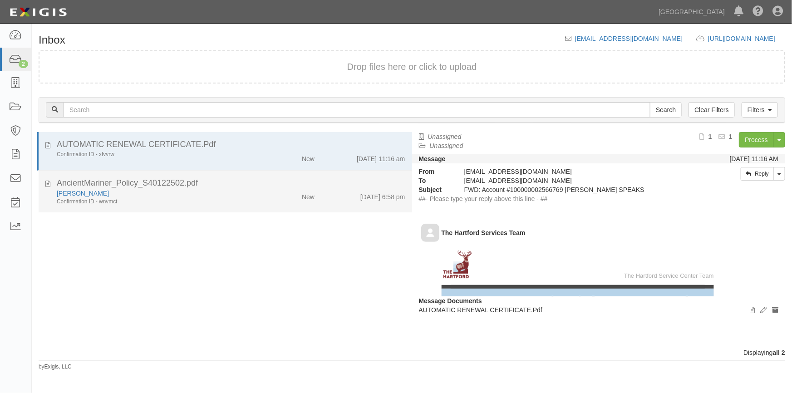
click at [213, 191] on div "[PERSON_NAME]" at bounding box center [155, 193] width 197 height 9
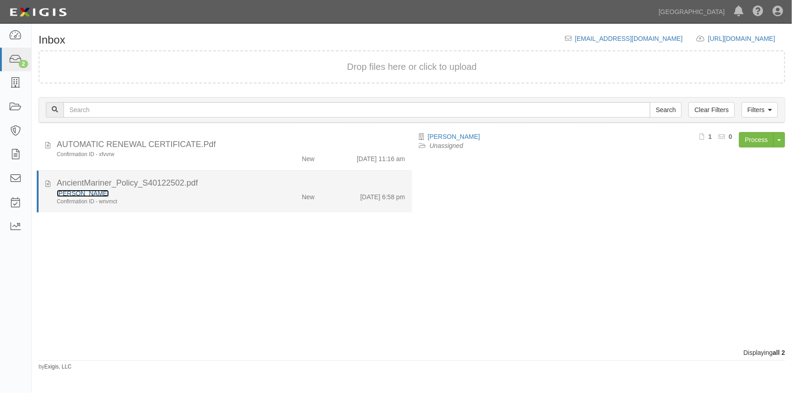
click at [78, 195] on link "[PERSON_NAME]" at bounding box center [83, 193] width 52 height 7
drag, startPoint x: 205, startPoint y: 202, endPoint x: 388, endPoint y: 212, distance: 182.7
click at [207, 202] on div "Confirmation ID - wnvmct" at bounding box center [155, 202] width 197 height 8
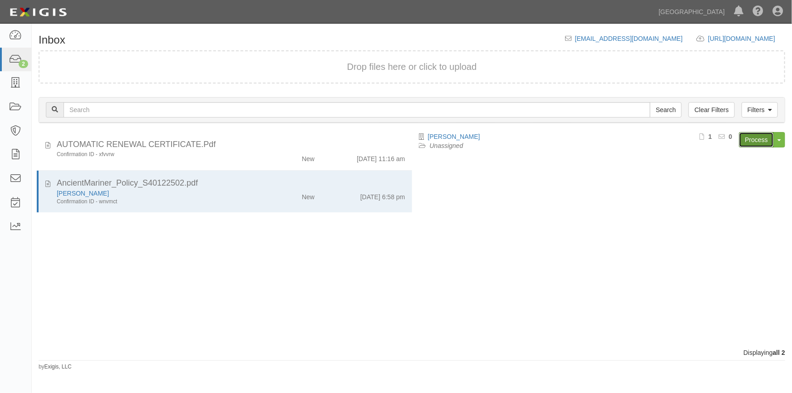
click at [756, 137] on link "Process" at bounding box center [756, 139] width 35 height 15
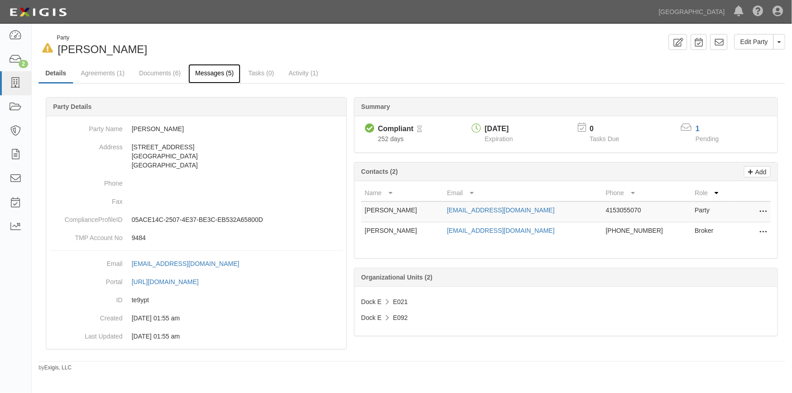
click at [201, 78] on link "Messages (5)" at bounding box center [214, 74] width 52 height 20
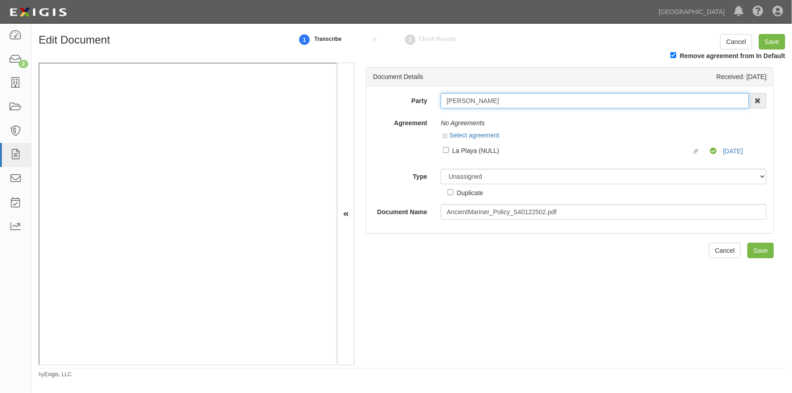
drag, startPoint x: 499, startPoint y: 103, endPoint x: 443, endPoint y: 102, distance: 55.8
click at [443, 102] on input "[PERSON_NAME]" at bounding box center [595, 100] width 308 height 15
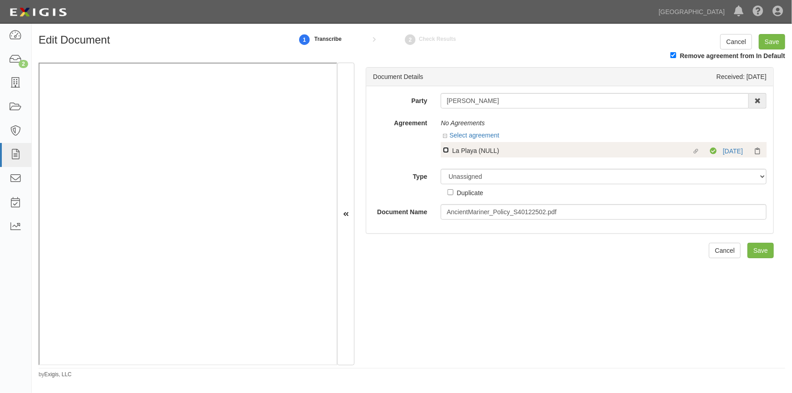
click at [443, 148] on input "Linked agreement La Playa (NULL) Linked agreement" at bounding box center [446, 150] width 6 height 6
checkbox input "true"
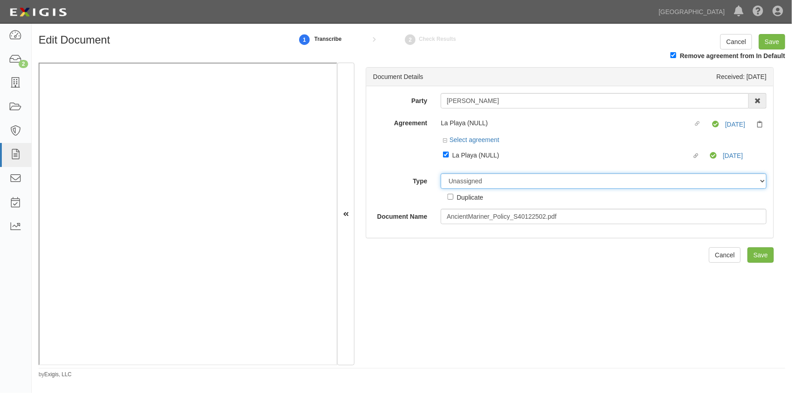
click at [459, 180] on select "Unassigned Binder Cancellation Notice Certificate Contract Endorsement Insuranc…" at bounding box center [604, 180] width 326 height 15
select select "CertificateDetail"
click at [441, 174] on select "Unassigned Binder Cancellation Notice Certificate Contract Endorsement Insuranc…" at bounding box center [604, 180] width 326 height 15
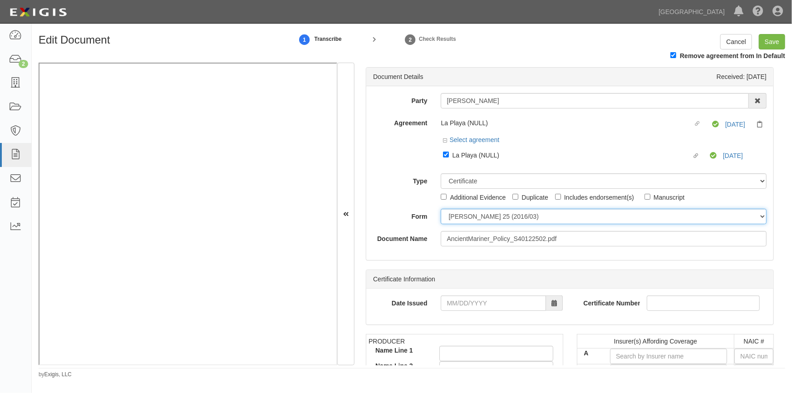
click at [452, 222] on select "[PERSON_NAME] 25 (2016/03) [PERSON_NAME] 101 [PERSON_NAME] 855 NY (2014/05) Gen…" at bounding box center [604, 216] width 326 height 15
select select "GeneralFormDetail"
click at [441, 209] on select "[PERSON_NAME] 25 (2016/03) [PERSON_NAME] 101 [PERSON_NAME] 855 NY (2014/05) Gen…" at bounding box center [604, 216] width 326 height 15
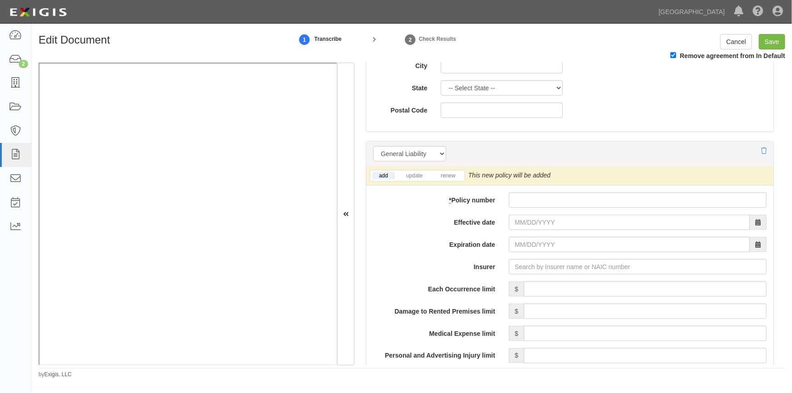
scroll to position [598, 0]
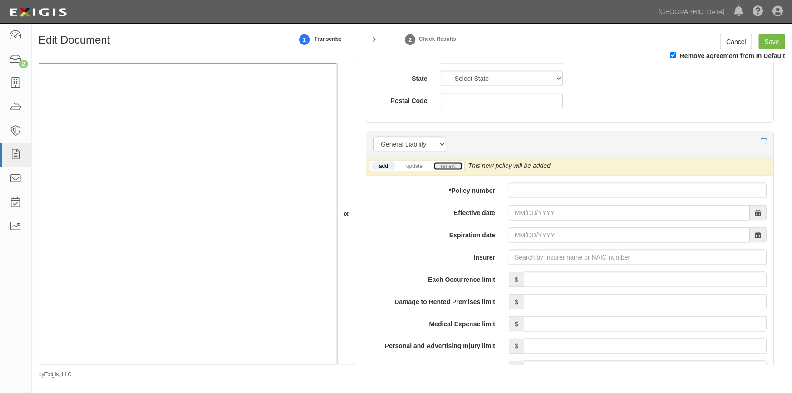
click at [449, 167] on link "renew" at bounding box center [448, 166] width 28 height 8
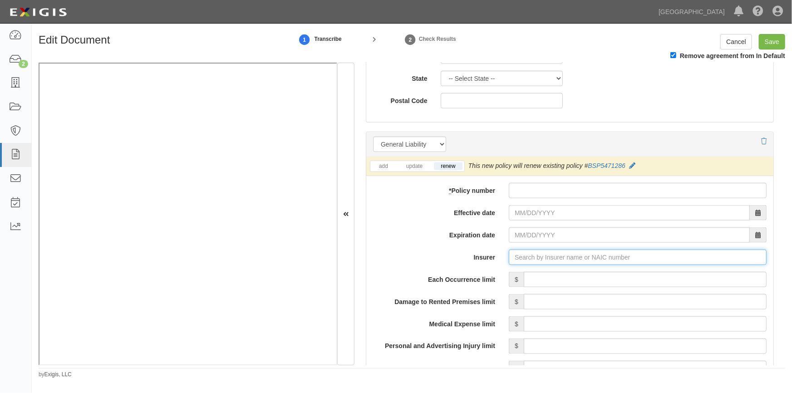
click at [536, 258] on input "Insurer" at bounding box center [638, 257] width 258 height 15
type input "a"
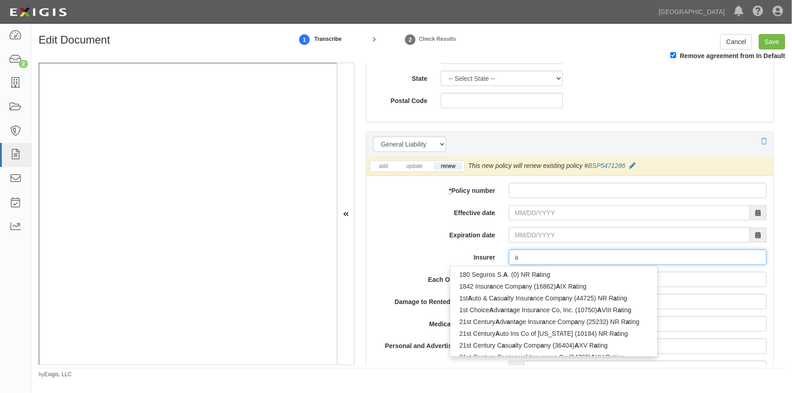
type input "axA Cameroun SA (0) NR Rating"
type input "ax"
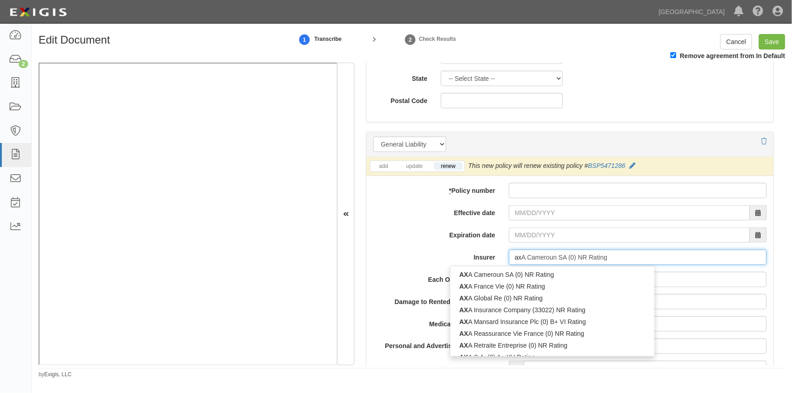
type input "axiS Insurance Company (37273) A XV Rating"
type input "axi"
type input "axis Insurance Company (37273) A XV Rating"
type input "axis"
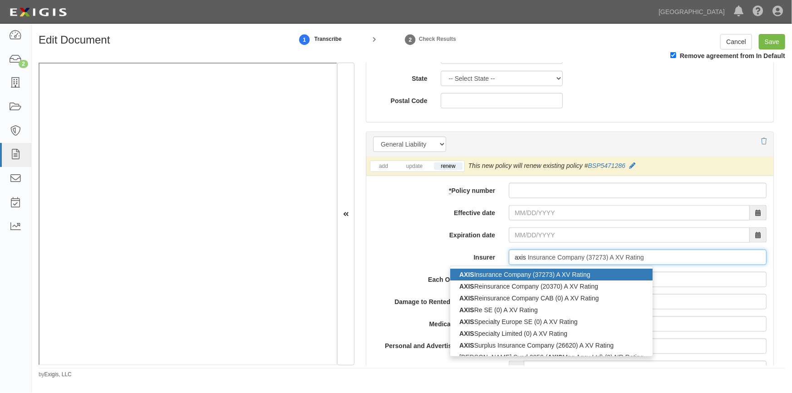
click at [523, 274] on div "AXIS Insurance Company (37273) A XV Rating" at bounding box center [551, 275] width 202 height 12
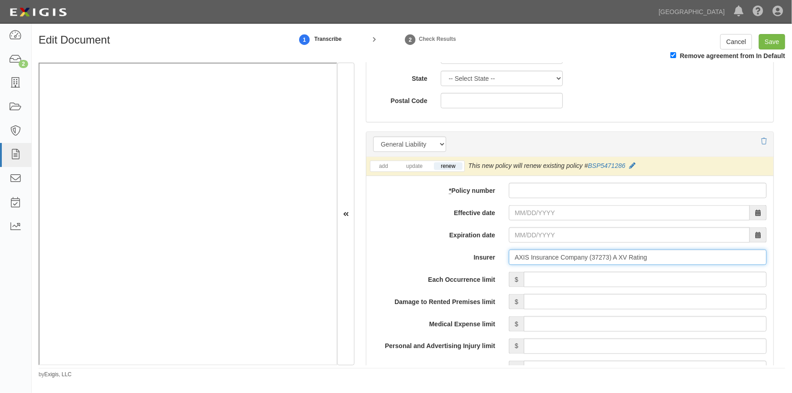
type input "AXIS Insurance Company (37273) A XV Rating"
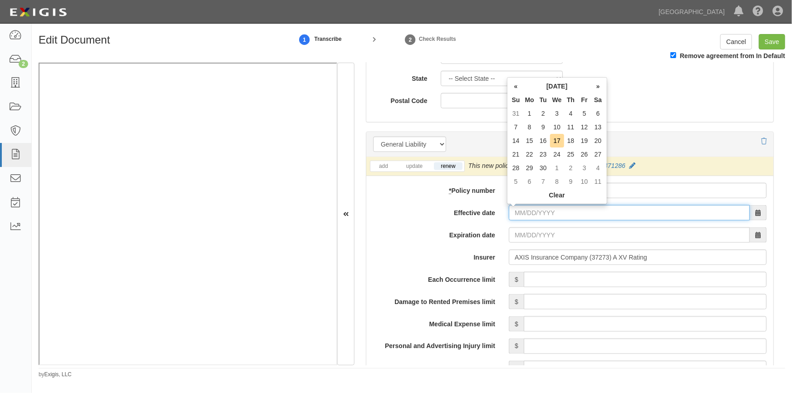
click at [530, 215] on input "Effective date" at bounding box center [629, 212] width 241 height 15
click at [530, 113] on td "1" at bounding box center [530, 114] width 14 height 14
type input "09/01/2025"
type input "09/01/2026"
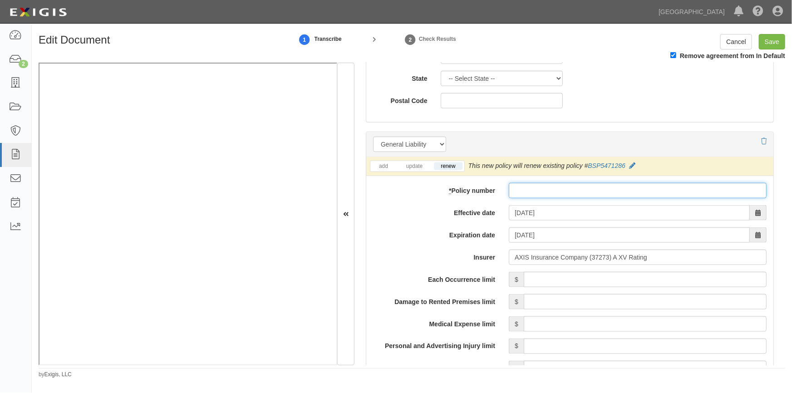
click at [515, 191] on input "* Policy number" at bounding box center [638, 190] width 258 height 15
click at [522, 192] on input "* Policy number" at bounding box center [638, 190] width 258 height 15
paste input "S40122502"
click at [516, 191] on input "S40122502" at bounding box center [638, 190] width 258 height 15
type input "S40122502"
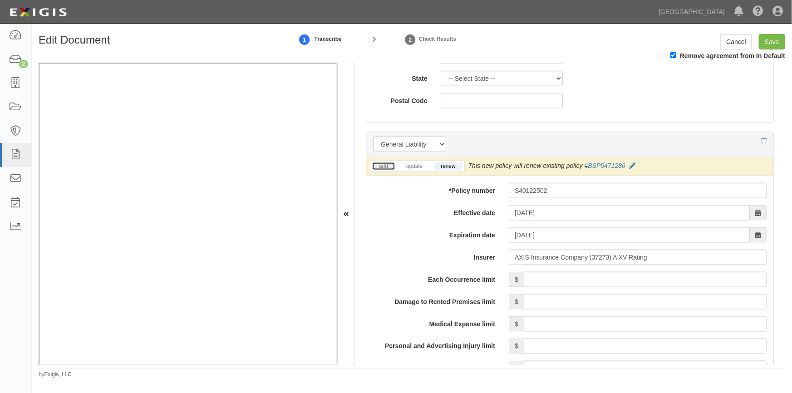
click at [384, 166] on link "add" at bounding box center [383, 166] width 23 height 8
click at [440, 167] on link "renew" at bounding box center [448, 166] width 28 height 8
click at [384, 168] on link "add" at bounding box center [383, 166] width 23 height 8
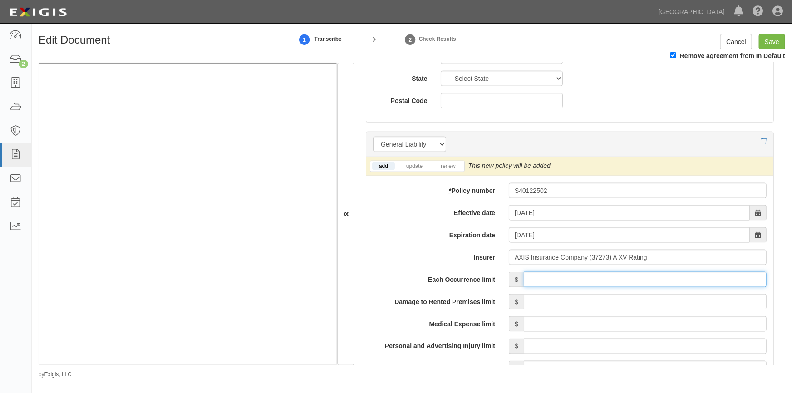
click at [545, 281] on input "Each Occurrence limit" at bounding box center [645, 279] width 243 height 15
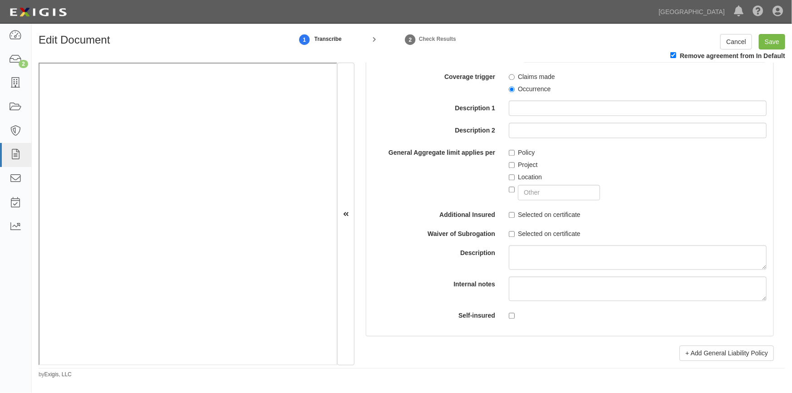
scroll to position [1505, 0]
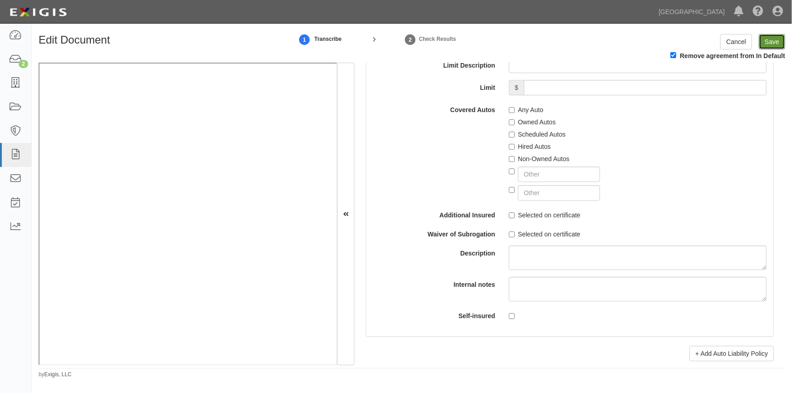
click at [772, 39] on input "Save" at bounding box center [772, 41] width 26 height 15
type input "500000"
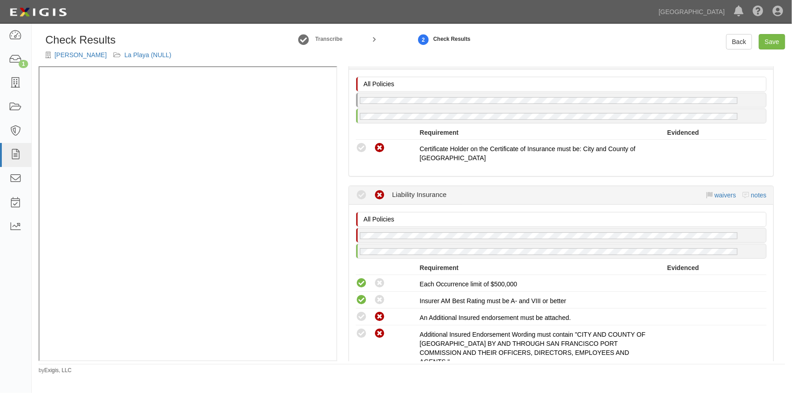
scroll to position [206, 0]
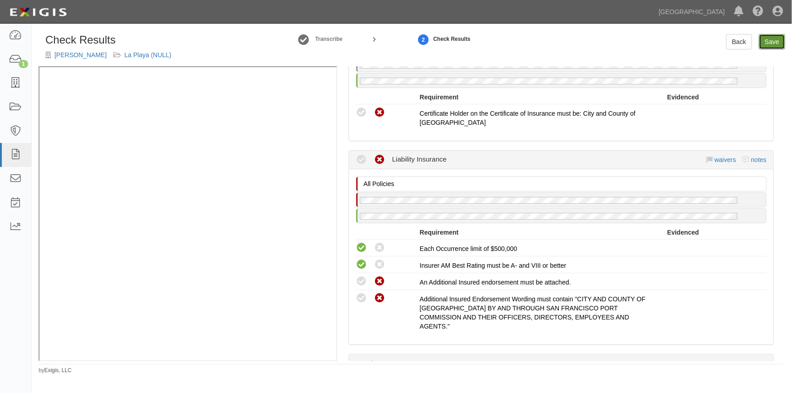
click at [777, 41] on link "Save" at bounding box center [772, 41] width 26 height 15
radio input "true"
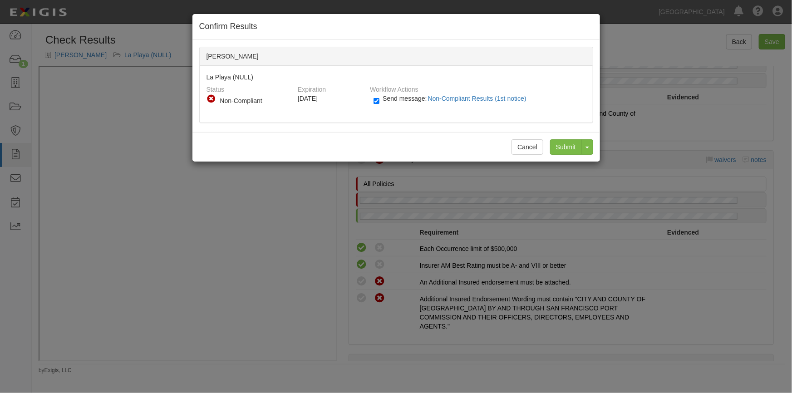
drag, startPoint x: 259, startPoint y: 57, endPoint x: 206, endPoint y: 61, distance: 52.8
click at [206, 61] on div "[PERSON_NAME]" at bounding box center [396, 56] width 393 height 19
copy div "[PERSON_NAME]"
click at [567, 143] on input "Submit" at bounding box center [566, 146] width 32 height 15
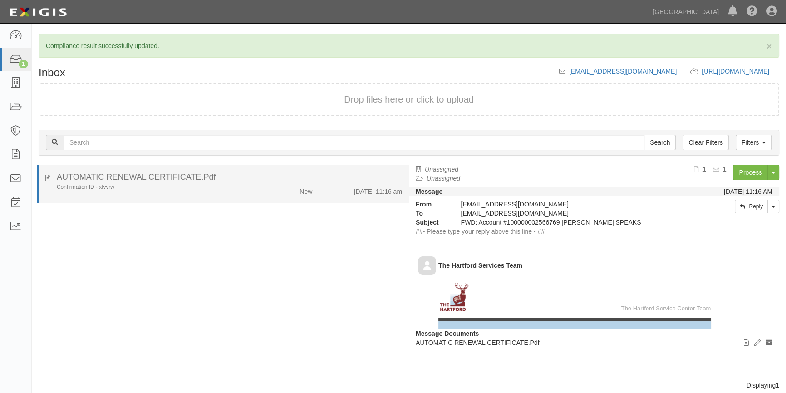
click at [244, 187] on div "Confirmation ID - xfvvrw" at bounding box center [155, 187] width 196 height 8
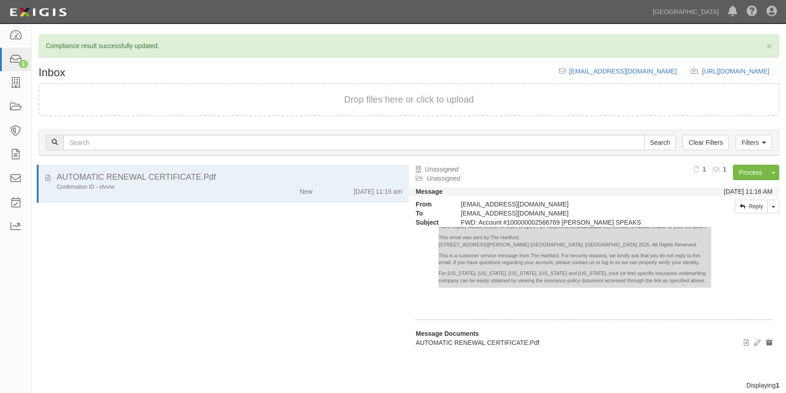
scroll to position [92, 0]
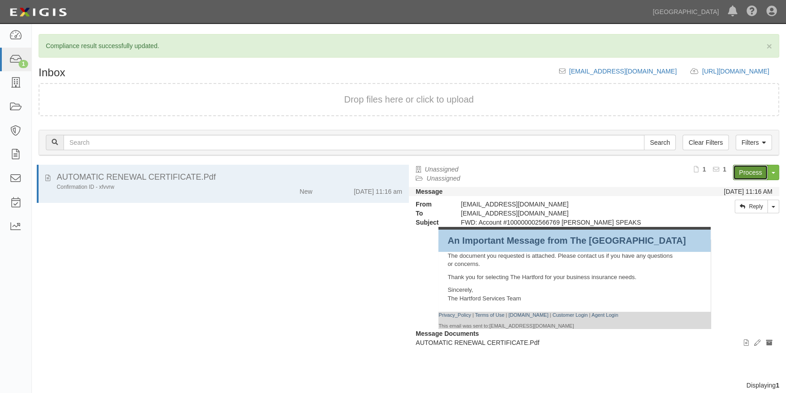
click at [742, 170] on link "Process" at bounding box center [750, 172] width 35 height 15
drag, startPoint x: 77, startPoint y: 325, endPoint x: 72, endPoint y: 324, distance: 5.1
click at [77, 325] on div "AUTOMATIC RENEWAL CERTIFICATE.Pdf Confirmation ID - xfvvrw New [DATE] 11:16 am" at bounding box center [220, 273] width 377 height 216
